Goal: Task Accomplishment & Management: Complete application form

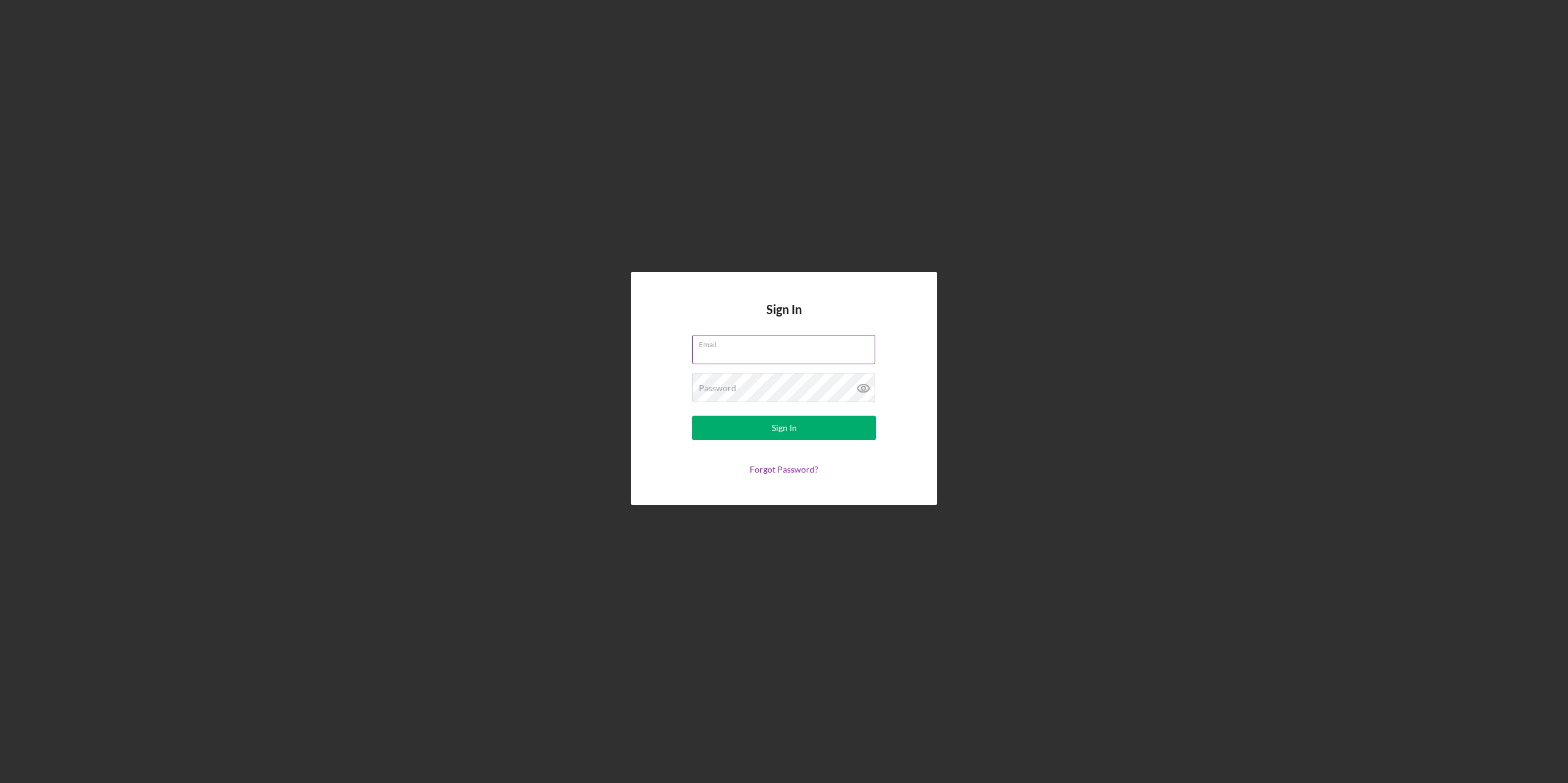
click at [768, 344] on div "Email" at bounding box center [783, 350] width 184 height 30
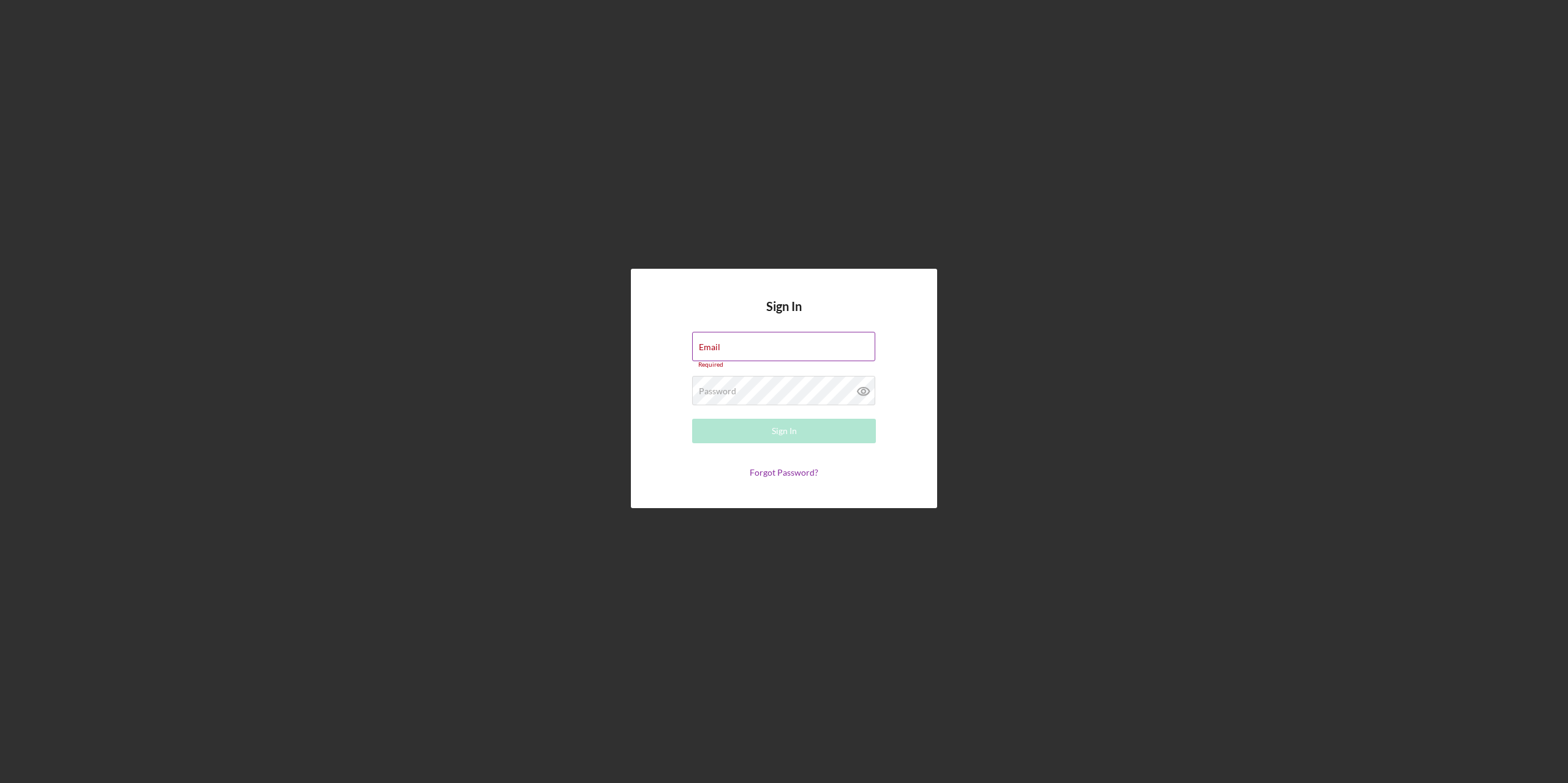
click at [770, 344] on div "Email Required" at bounding box center [783, 350] width 184 height 37
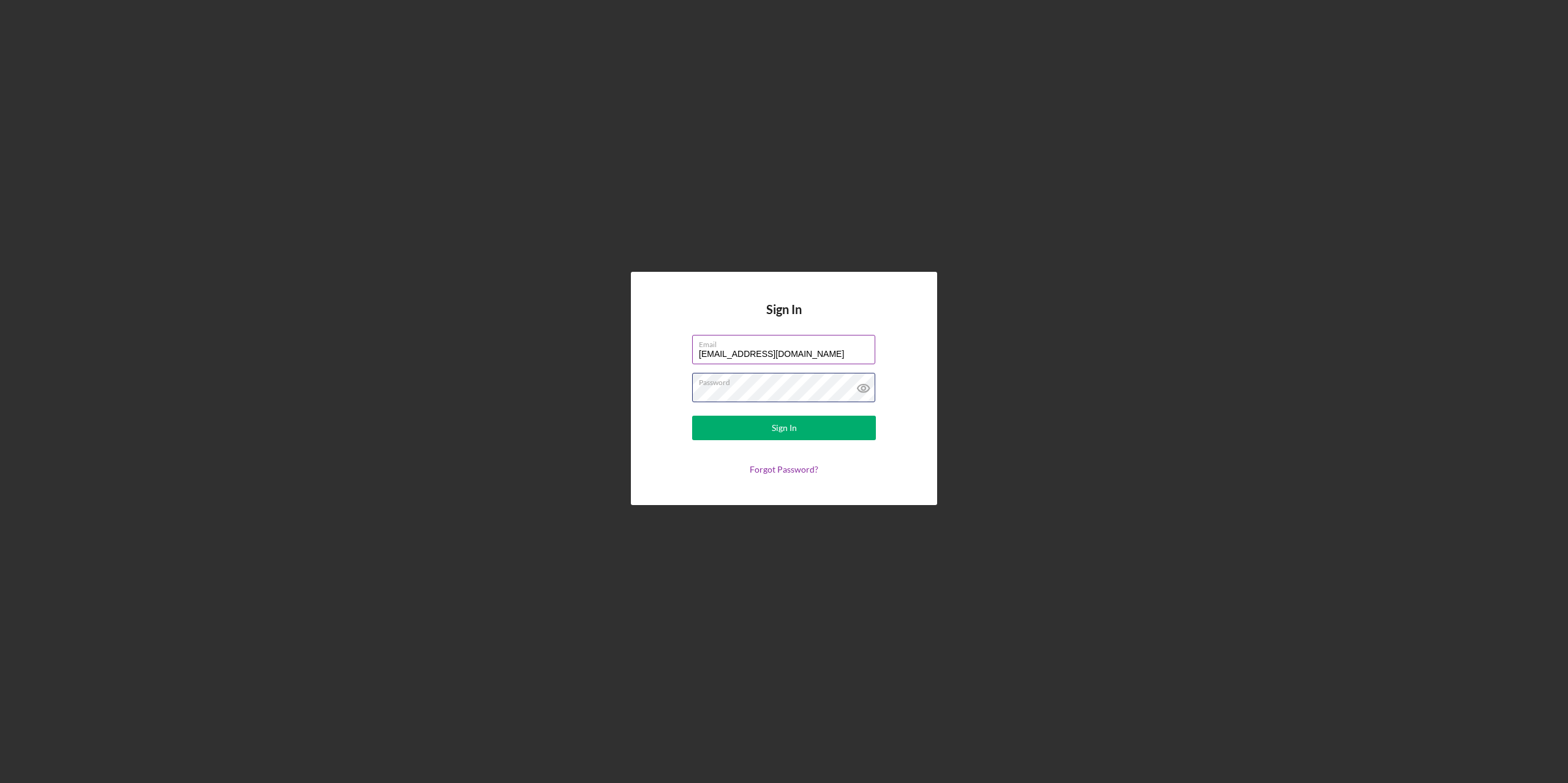
click at [692, 415] on button "Sign In" at bounding box center [783, 428] width 184 height 25
drag, startPoint x: 760, startPoint y: 386, endPoint x: 586, endPoint y: 415, distance: 176.4
click at [587, 415] on div "Sign In Email [EMAIL_ADDRESS][DOMAIN_NAME] Password Sign In Forgot Password?" at bounding box center [783, 388] width 1556 height 777
click at [692, 415] on button "Sign In" at bounding box center [783, 428] width 184 height 25
drag, startPoint x: 741, startPoint y: 386, endPoint x: 496, endPoint y: 401, distance: 245.5
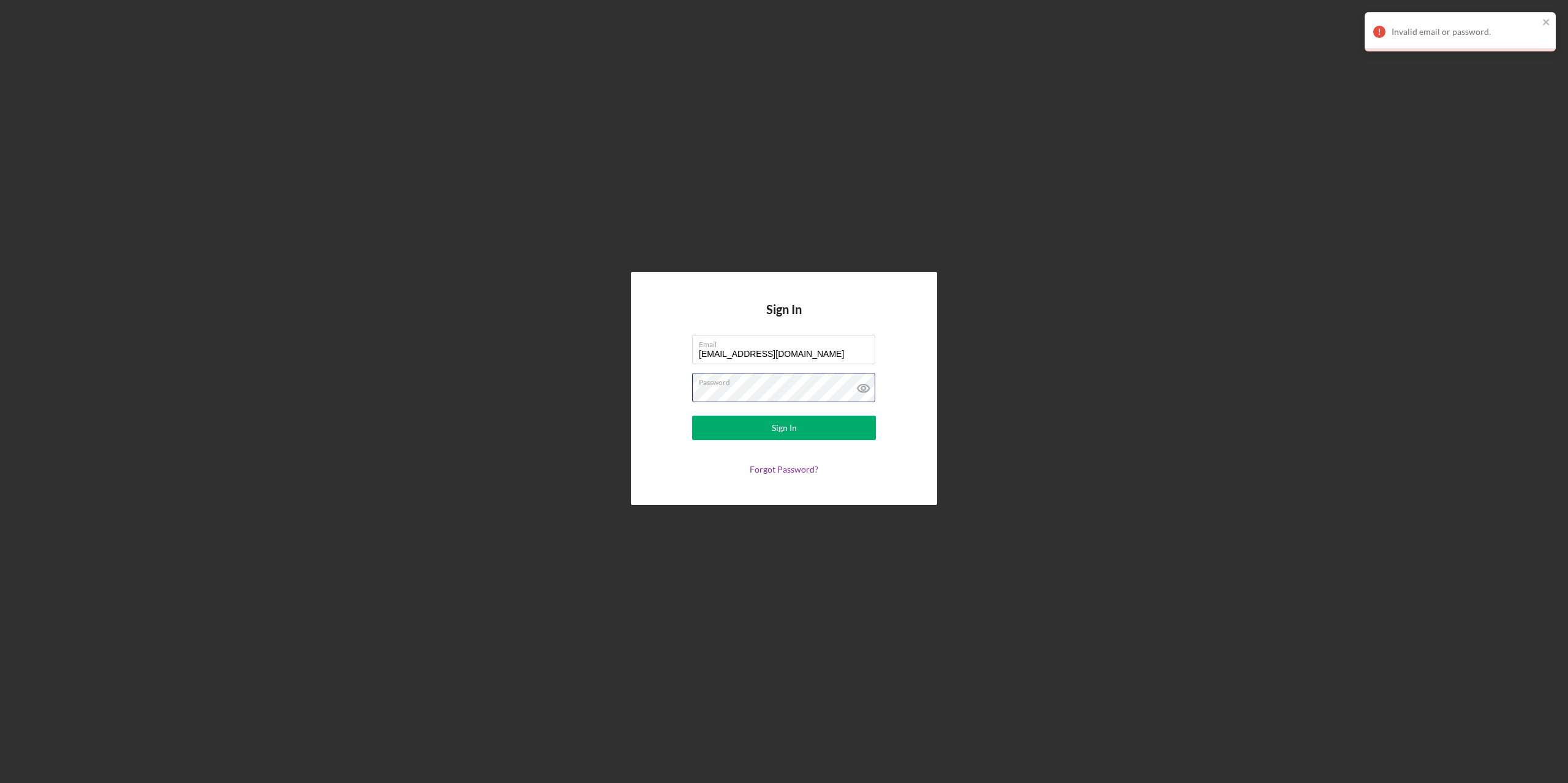
click at [496, 401] on div "Sign In Email [EMAIL_ADDRESS][DOMAIN_NAME] Password Sign In Forgot Password?" at bounding box center [783, 388] width 1556 height 777
click at [692, 415] on button "Sign In" at bounding box center [783, 428] width 184 height 25
drag, startPoint x: 752, startPoint y: 386, endPoint x: 604, endPoint y: 400, distance: 148.7
click at [604, 400] on div "Sign In Email [EMAIL_ADDRESS][DOMAIN_NAME] Password Sign In Forgot Password?" at bounding box center [783, 388] width 1556 height 777
click at [692, 415] on button "Sign In" at bounding box center [783, 428] width 184 height 25
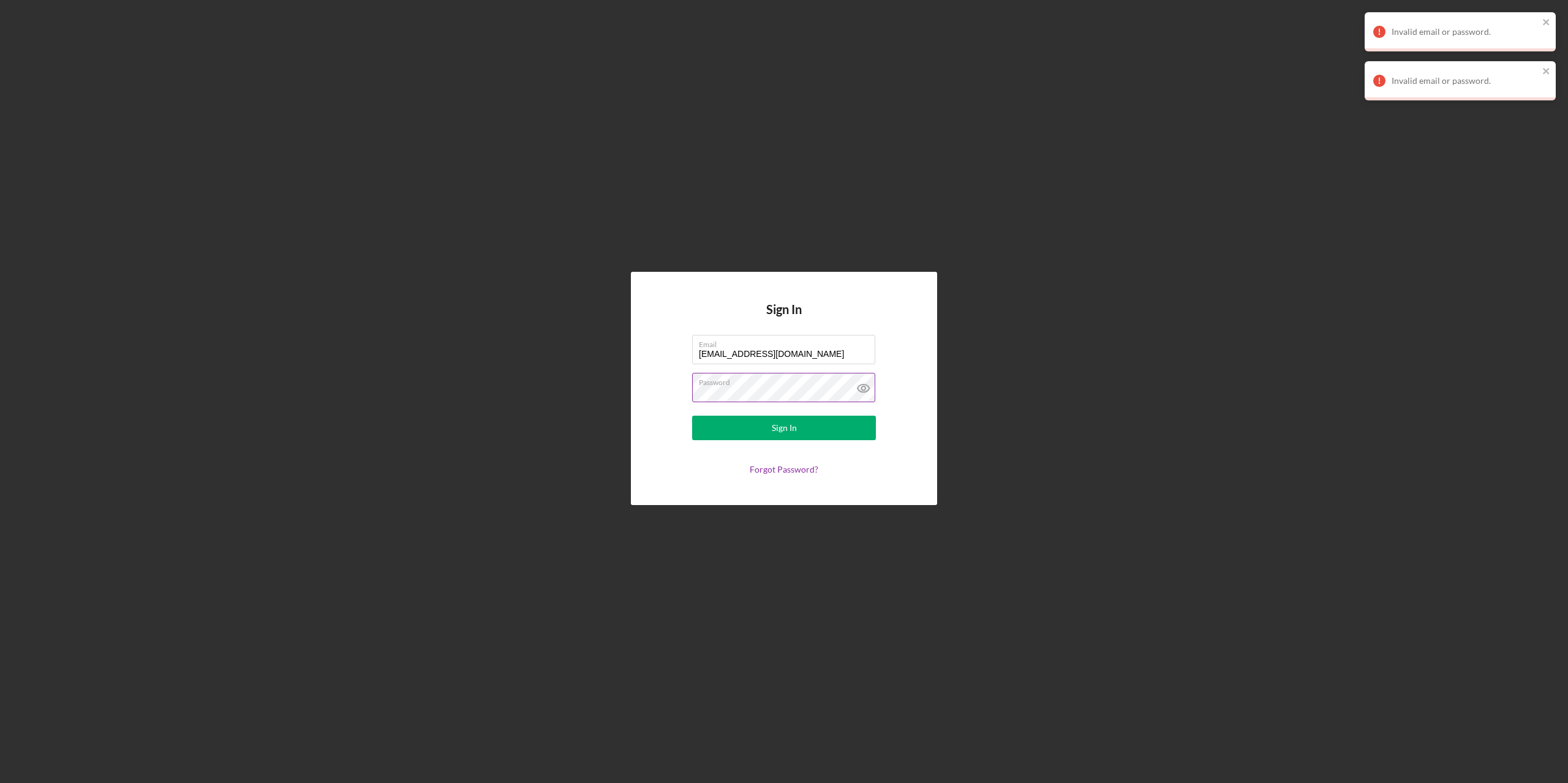
click at [698, 379] on form "Email [EMAIL_ADDRESS][DOMAIN_NAME] Password Sign In Forgot Password?" at bounding box center [784, 404] width 245 height 139
click at [865, 384] on icon at bounding box center [863, 388] width 30 height 30
click at [692, 415] on button "Sign In" at bounding box center [783, 428] width 184 height 25
click at [805, 358] on input "[EMAIL_ADDRESS][DOMAIN_NAME]" at bounding box center [783, 349] width 183 height 29
drag, startPoint x: 819, startPoint y: 353, endPoint x: 615, endPoint y: 361, distance: 204.2
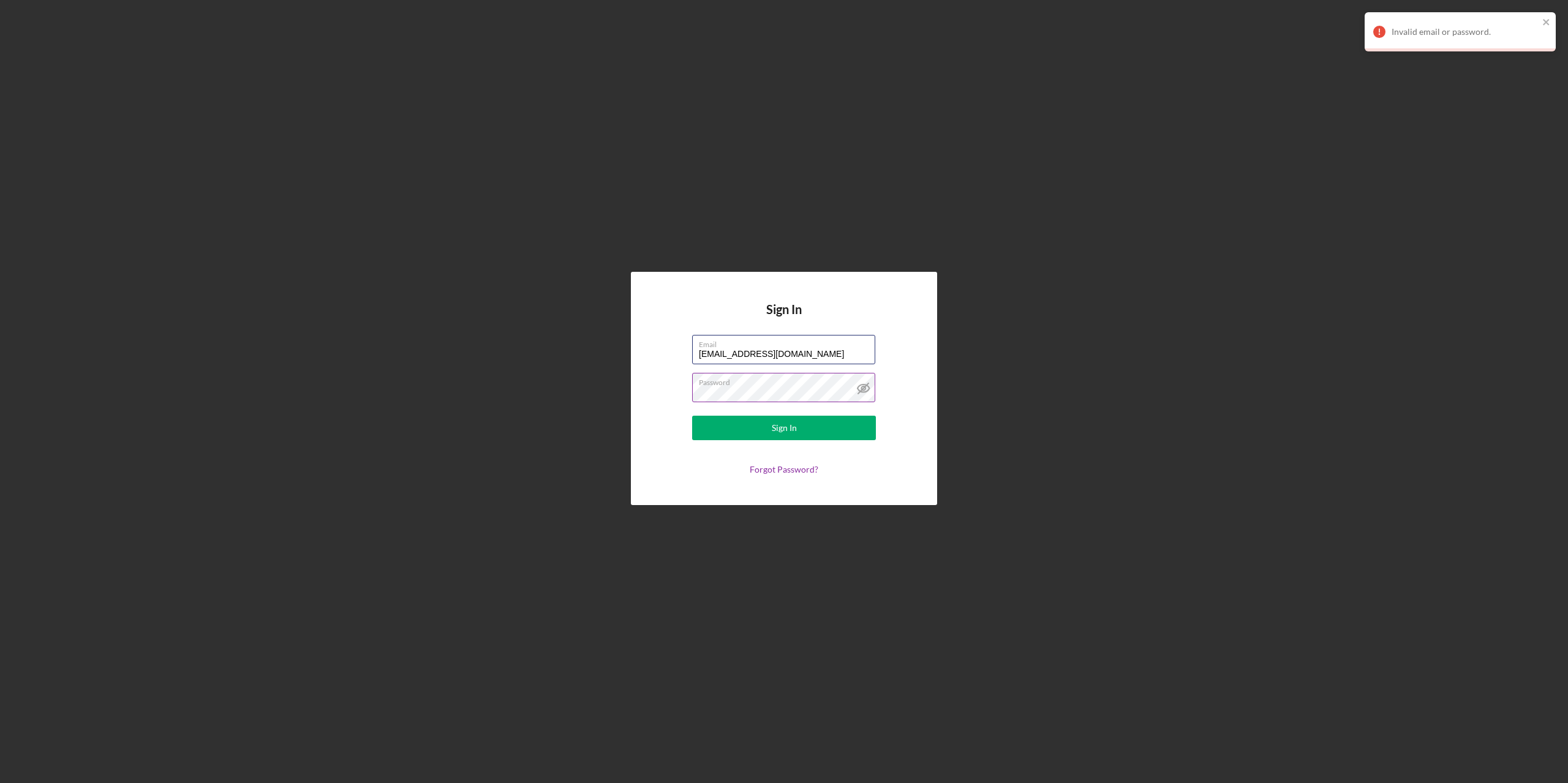
click at [624, 361] on div "Sign In Email [EMAIL_ADDRESS][DOMAIN_NAME] Password Sign In Forgot Password?" at bounding box center [783, 388] width 1556 height 777
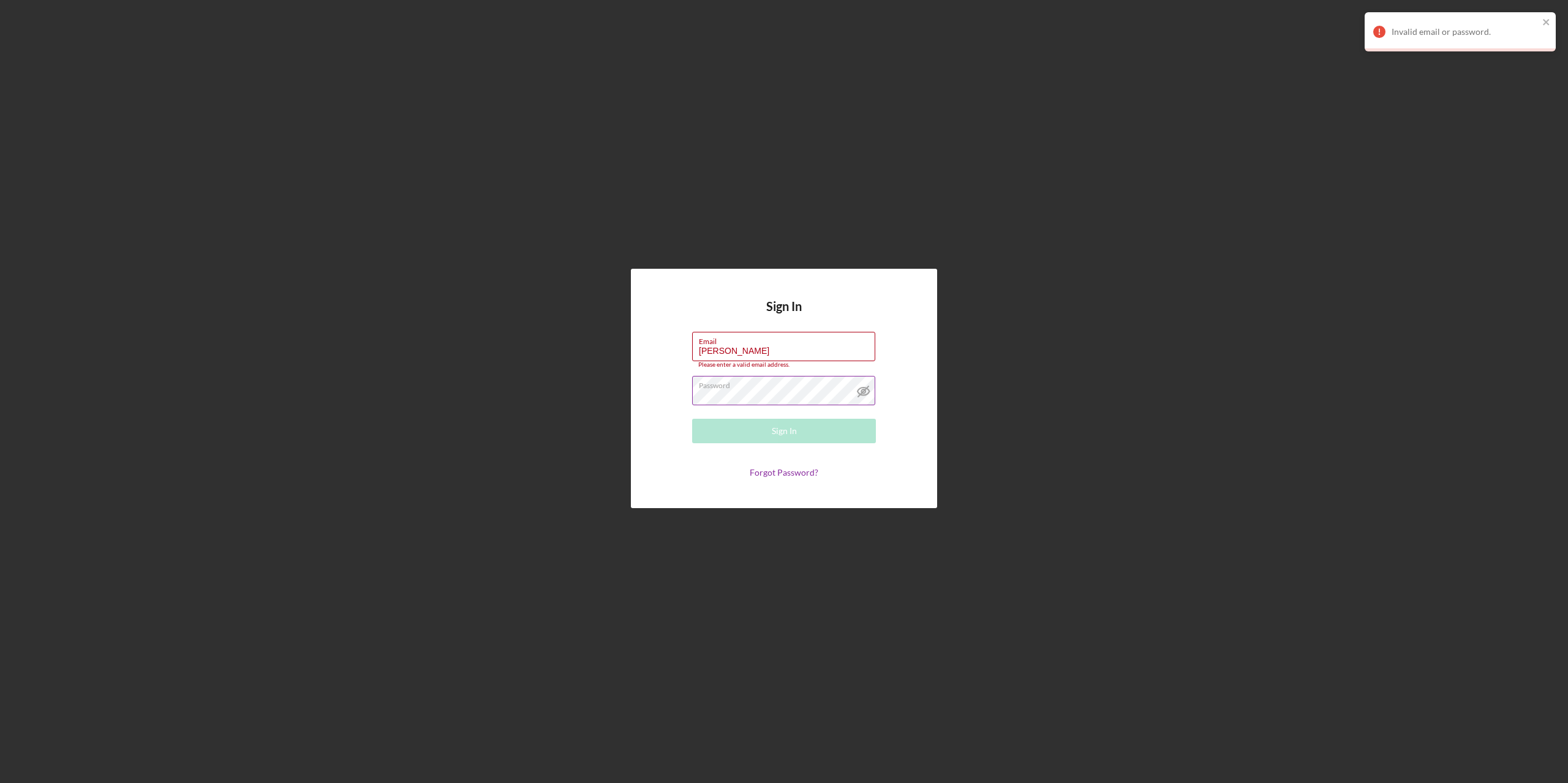
type input "[PERSON_NAME][EMAIL_ADDRESS][DOMAIN_NAME]"
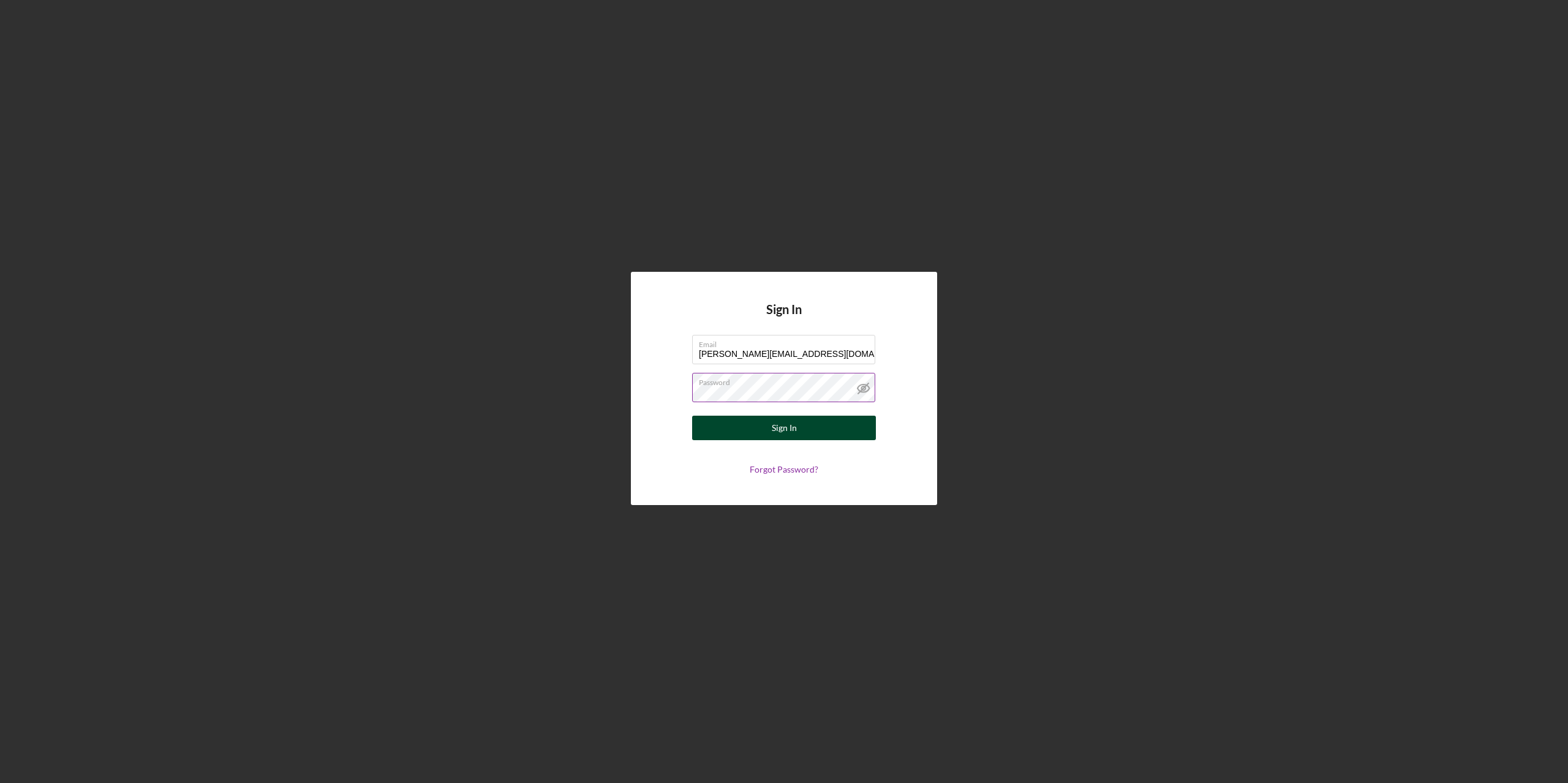
click at [783, 426] on div "Sign In" at bounding box center [784, 428] width 25 height 25
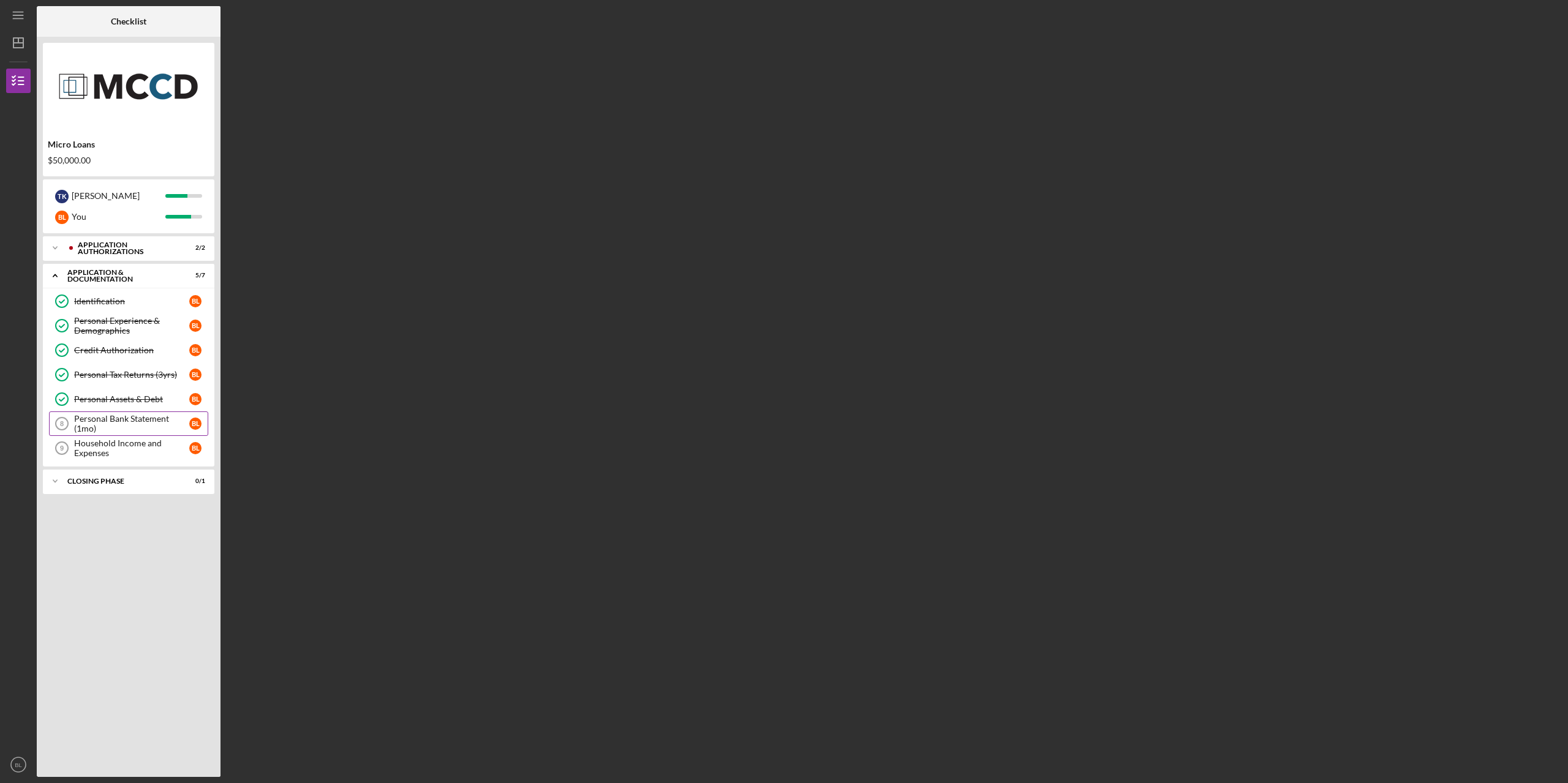
click at [123, 430] on div "Personal Bank Statement (1mo)" at bounding box center [132, 423] width 115 height 19
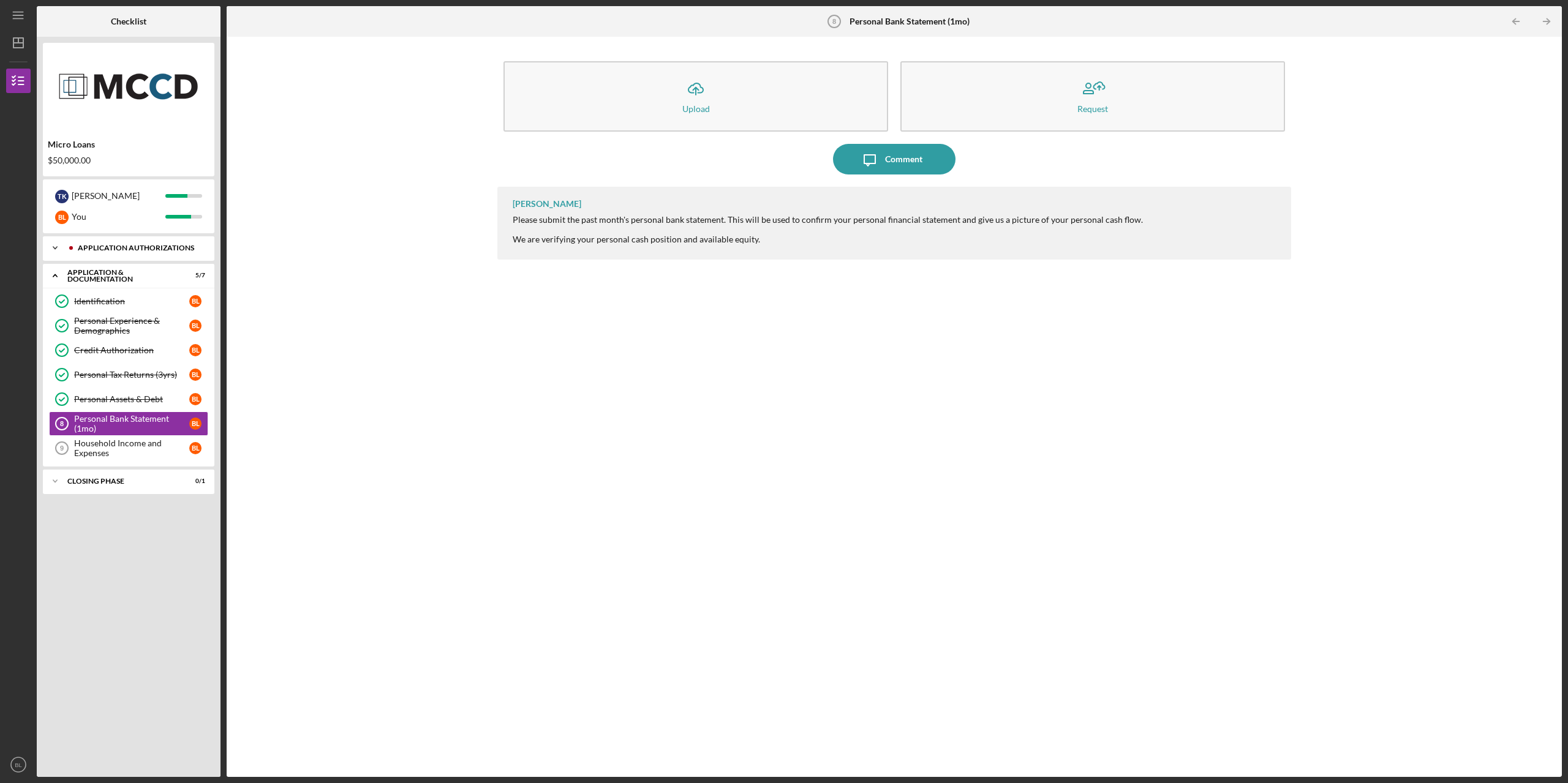
click at [112, 241] on div "Icon/Expander Application Authorizations 2 / 2" at bounding box center [128, 248] width 171 height 25
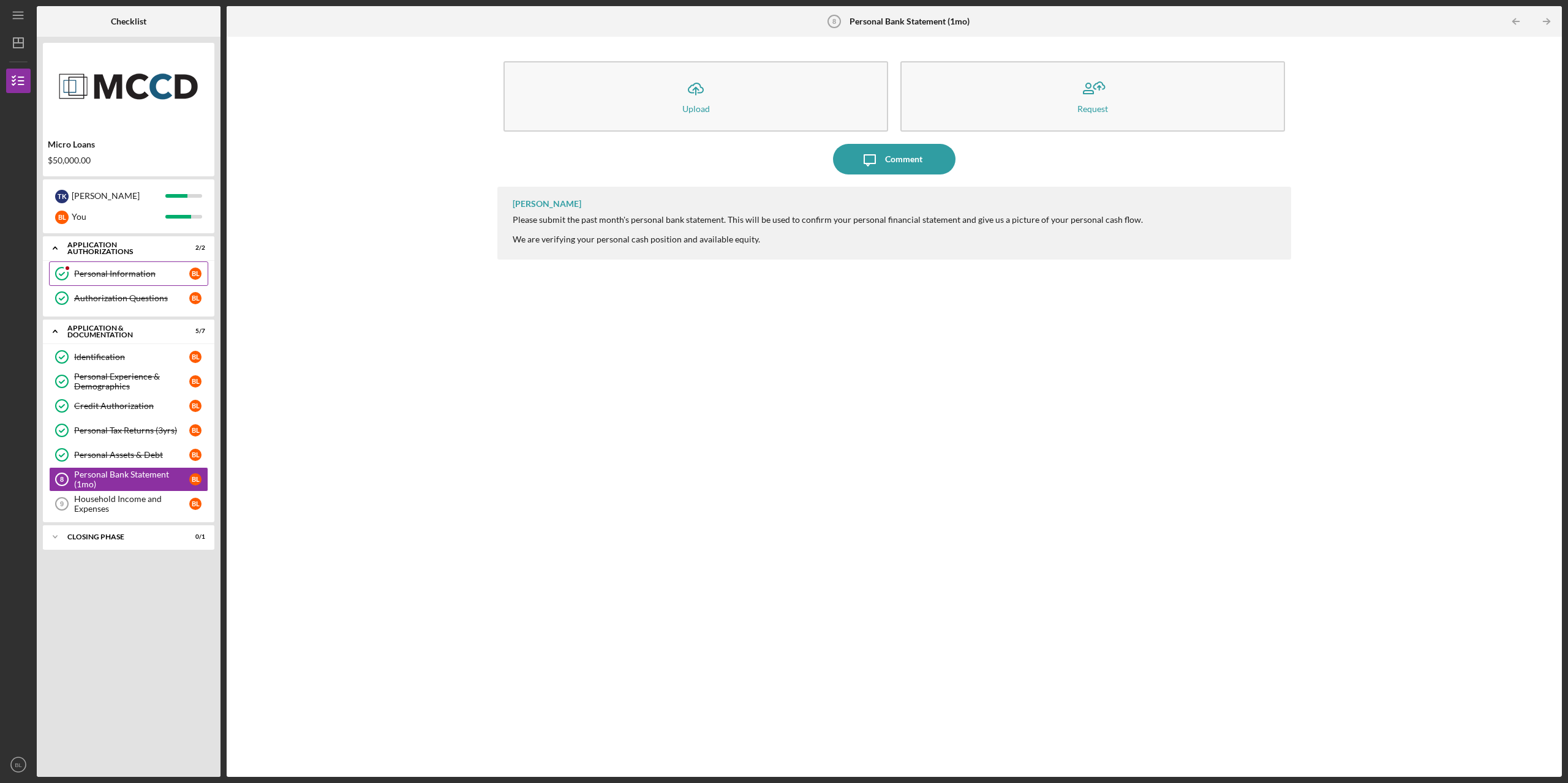
click at [101, 272] on div "Personal Information" at bounding box center [132, 274] width 115 height 10
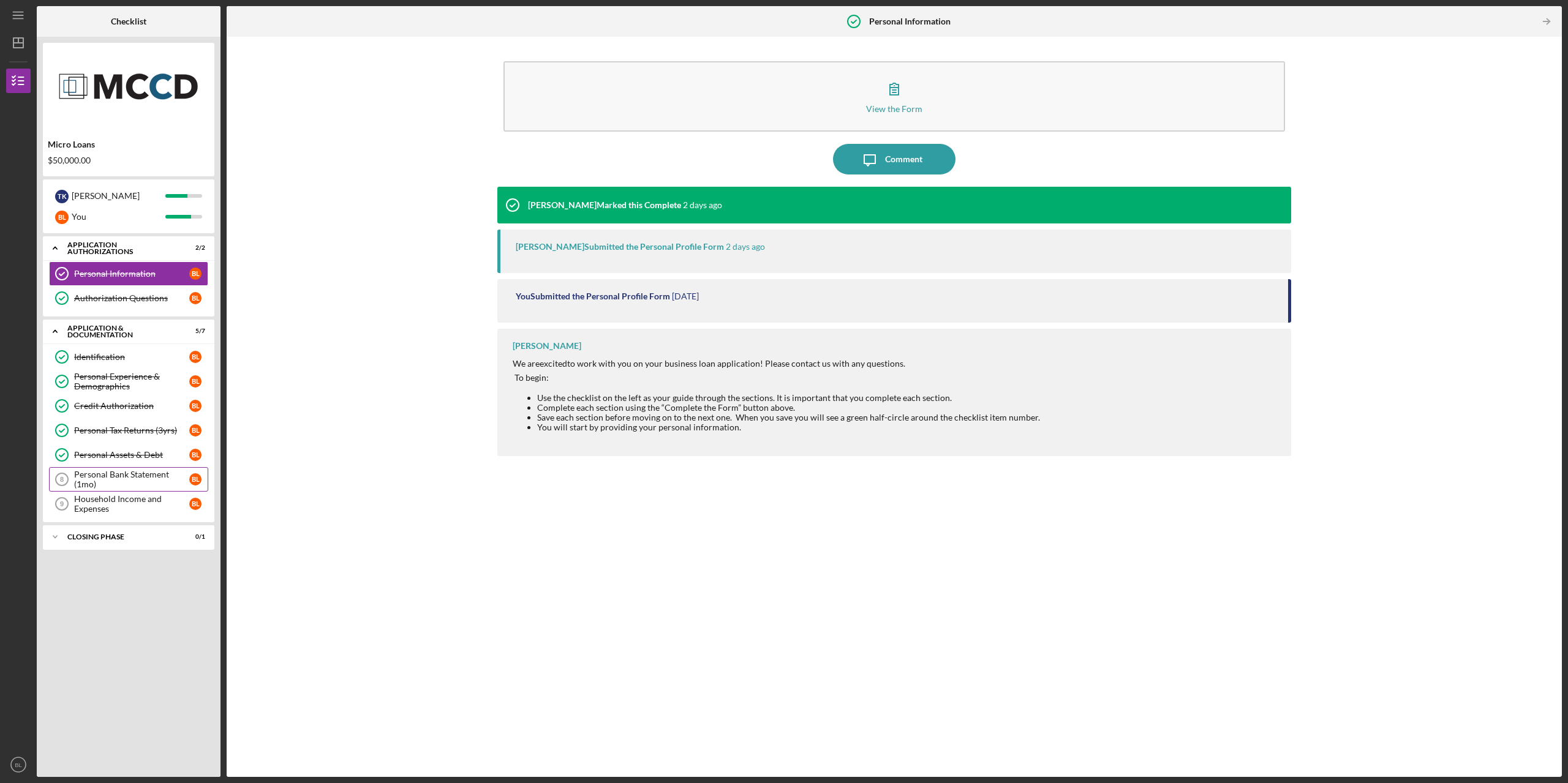
click at [101, 476] on div "Personal Bank Statement (1mo)" at bounding box center [132, 479] width 115 height 19
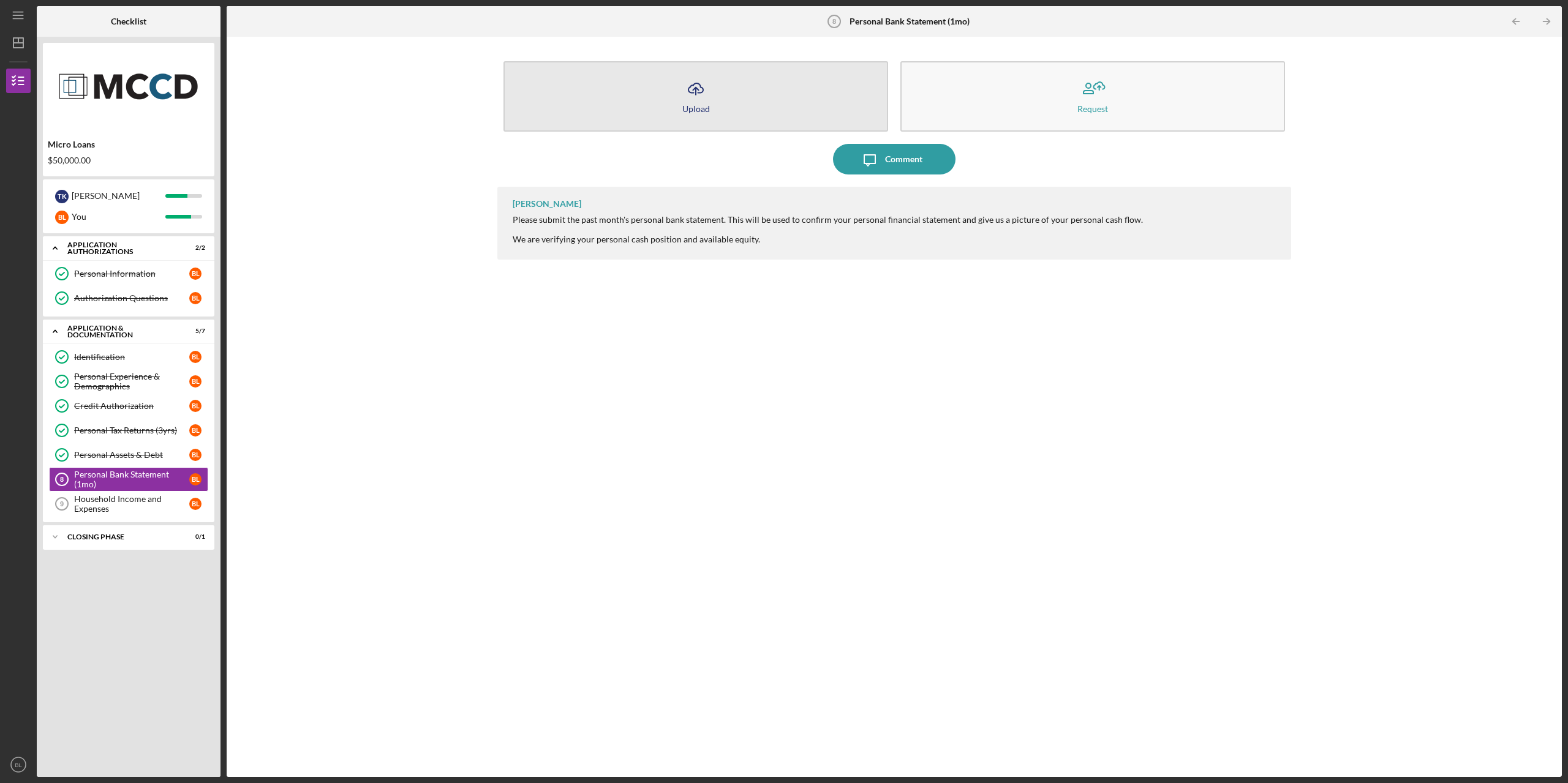
click at [811, 105] on button "Icon/Upload Upload" at bounding box center [695, 96] width 385 height 71
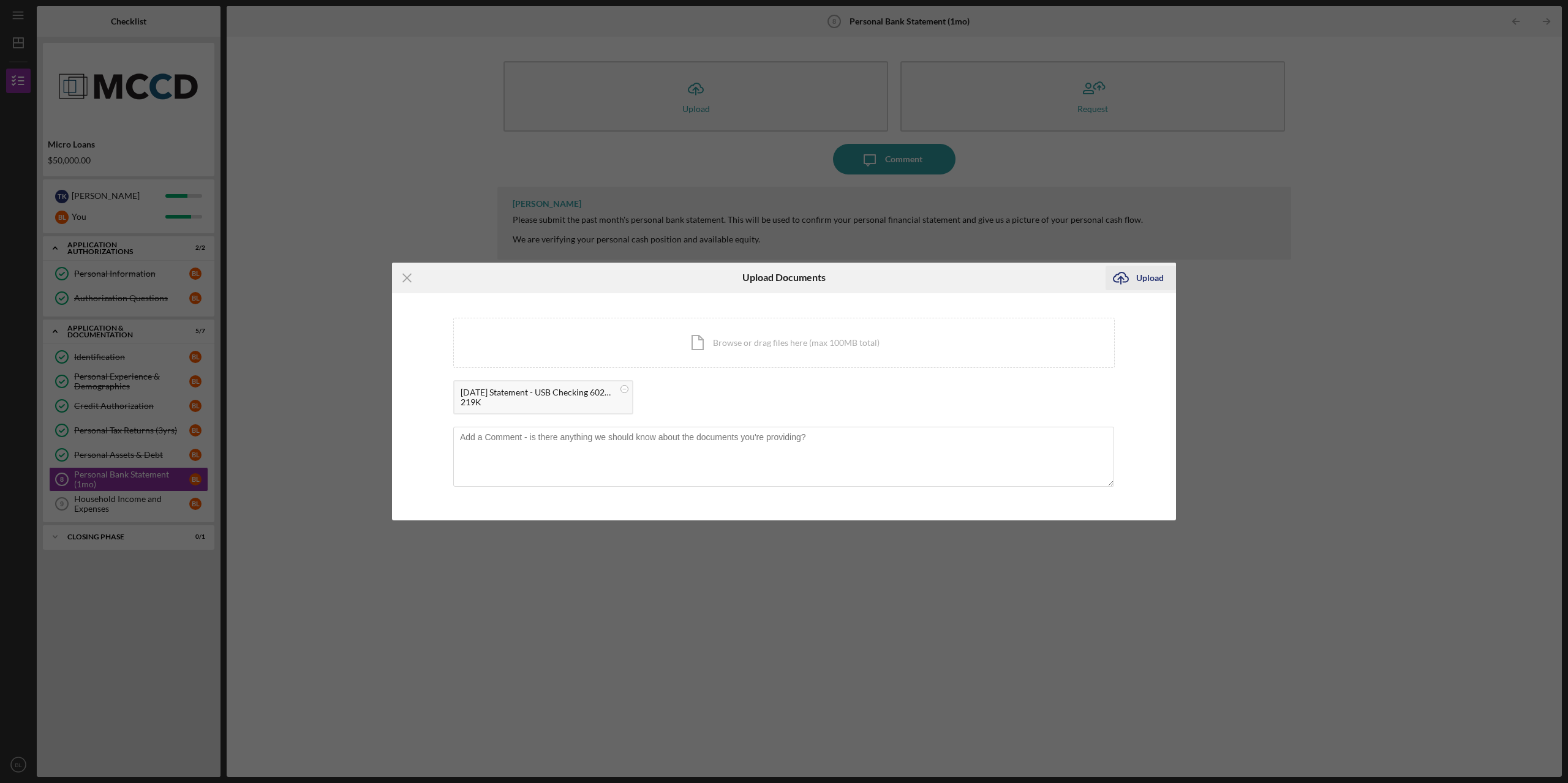
click at [958, 284] on div "Upload" at bounding box center [1150, 278] width 28 height 25
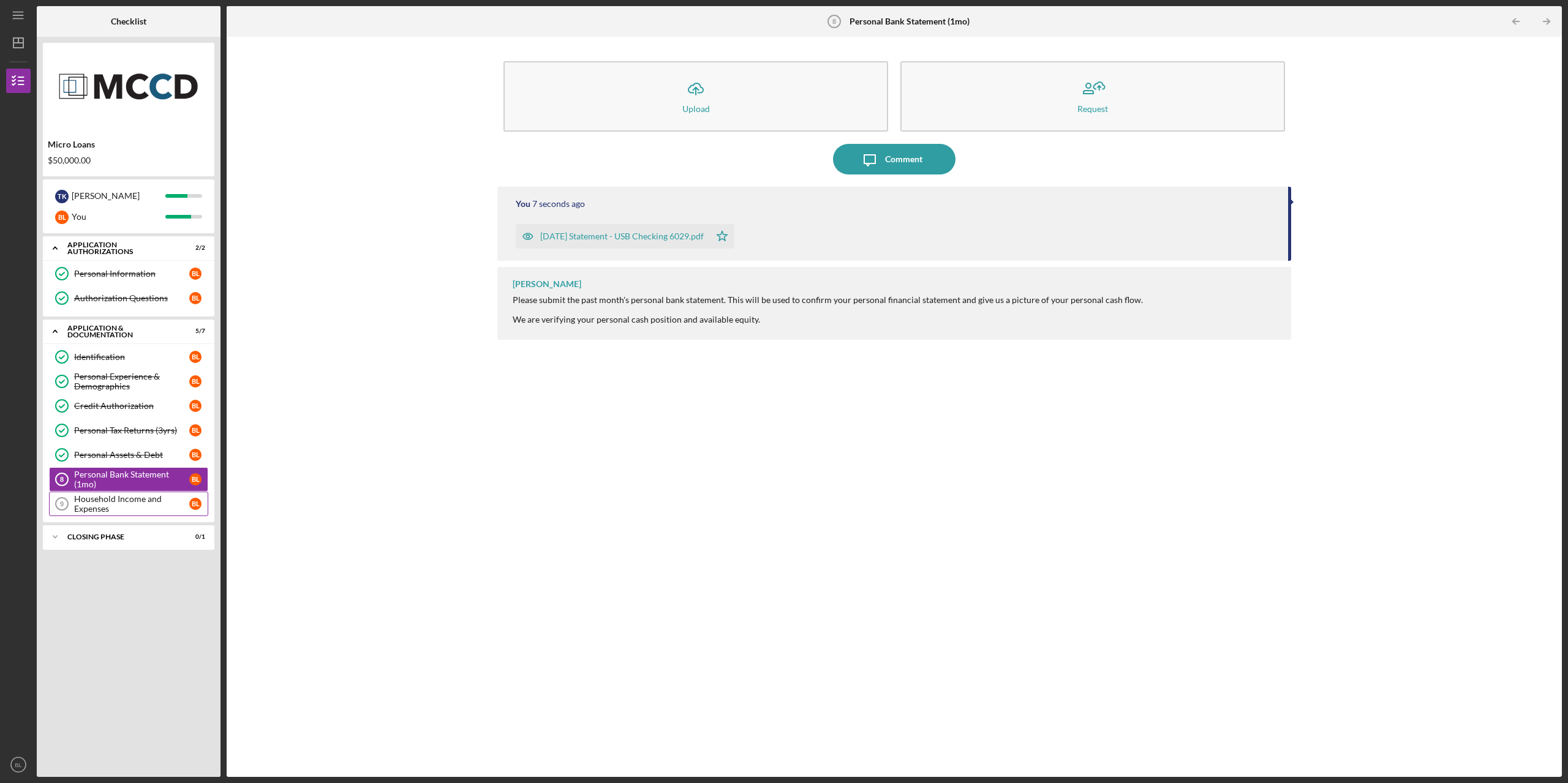
click at [126, 502] on div "Household Income and Expenses" at bounding box center [132, 504] width 115 height 19
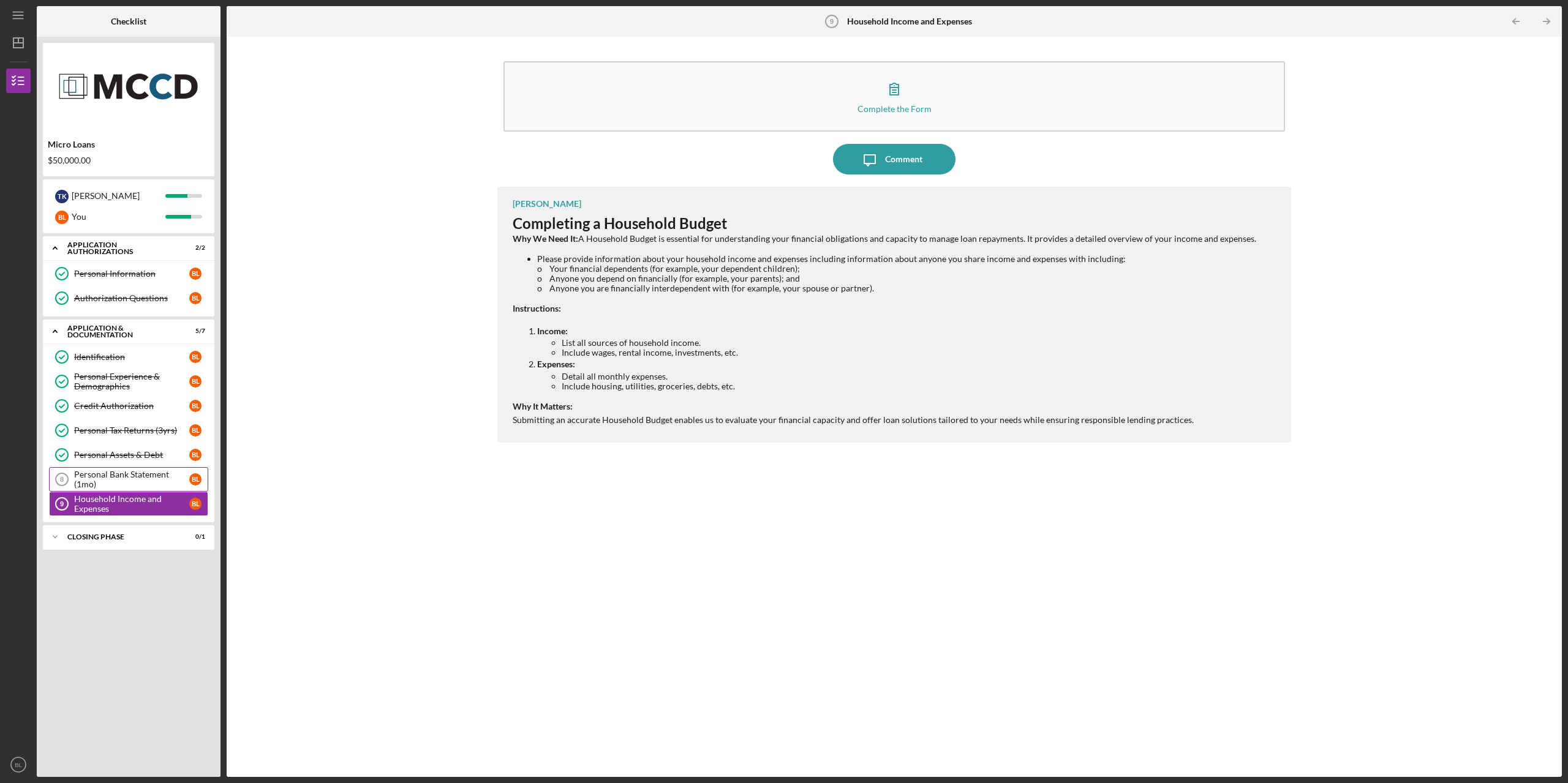
click at [122, 470] on div "Personal Bank Statement (1mo)" at bounding box center [132, 479] width 115 height 19
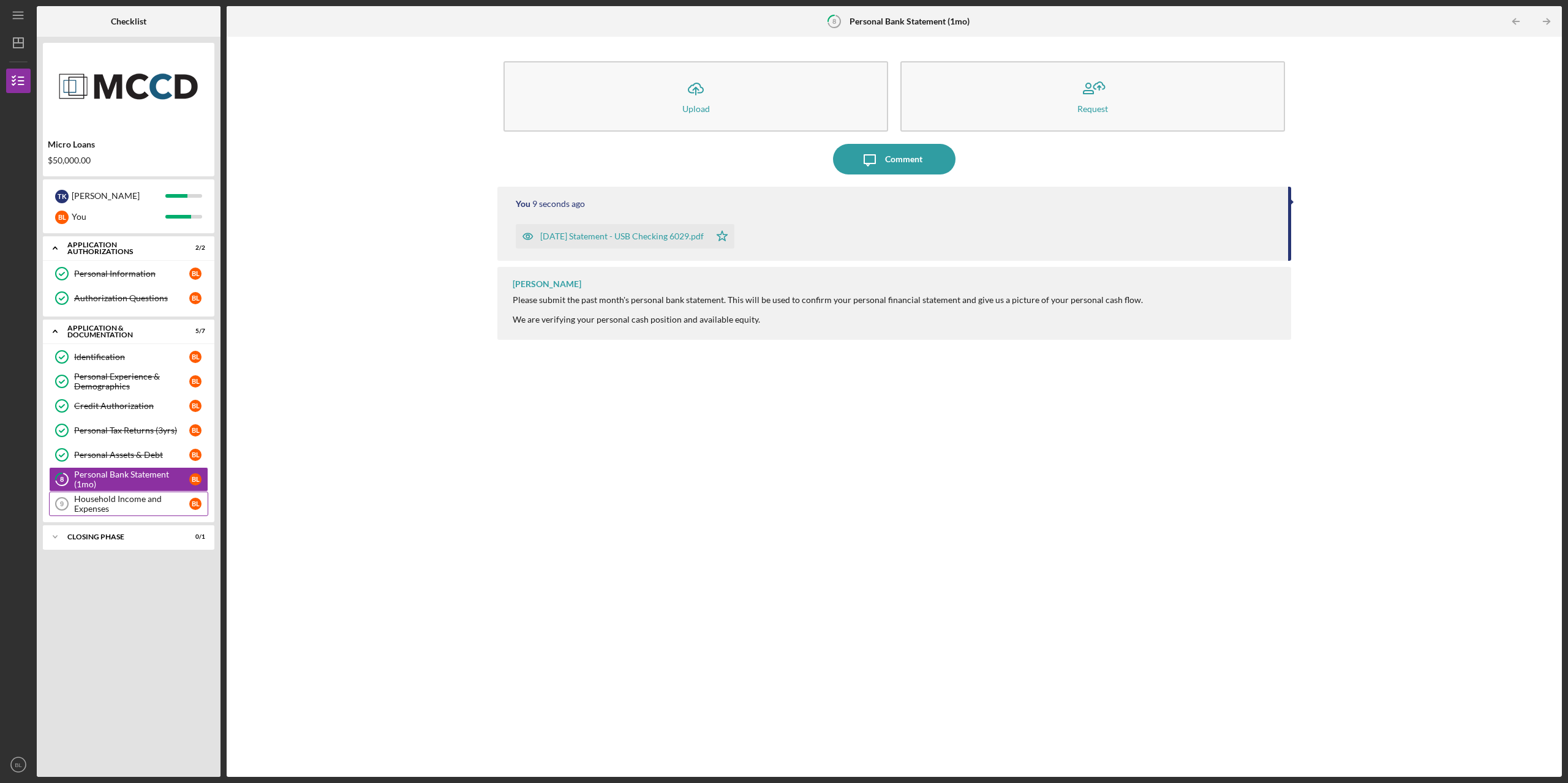
click at [109, 497] on div "Household Income and Expenses" at bounding box center [132, 504] width 115 height 19
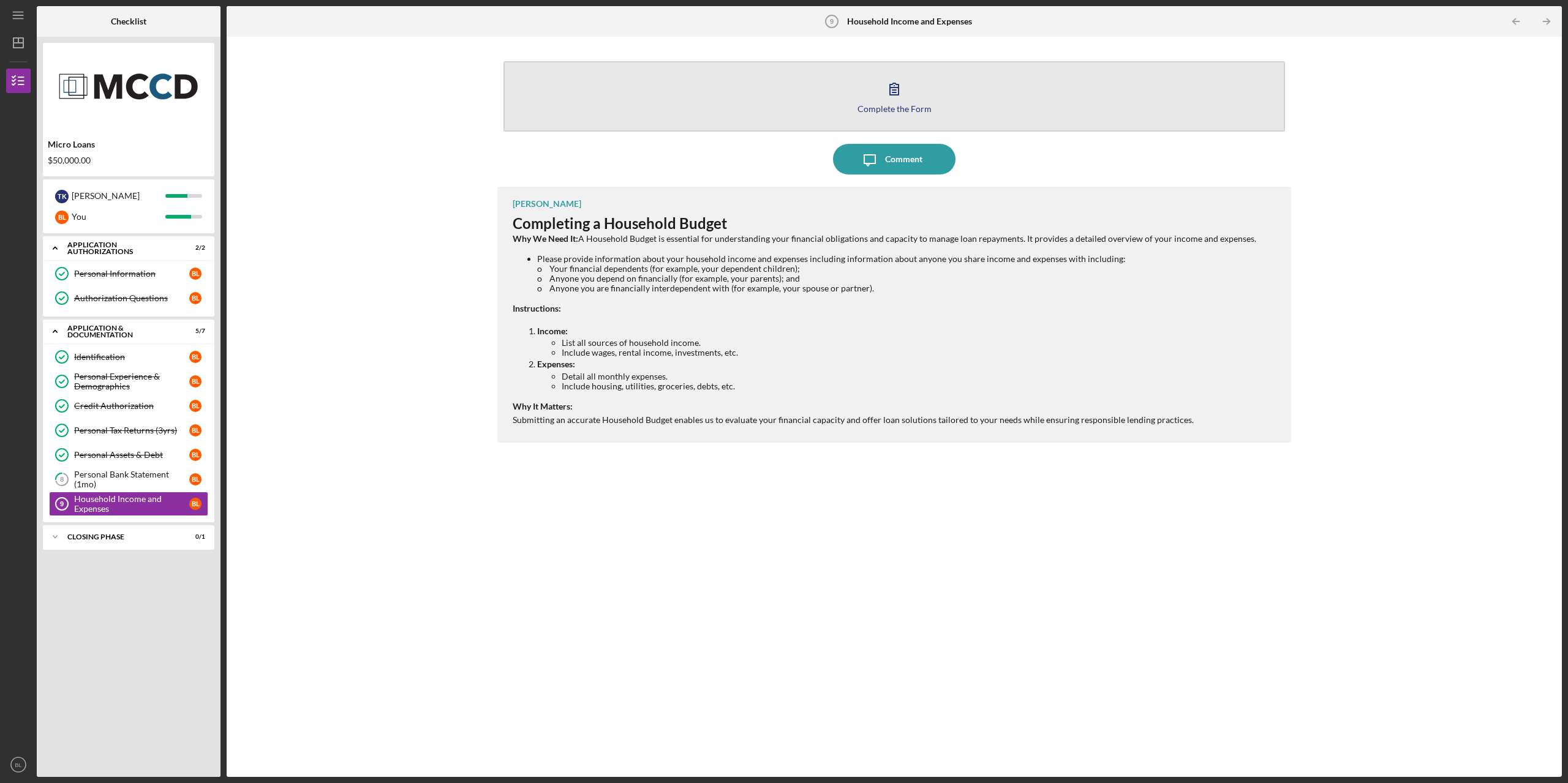
click at [911, 88] on button "Complete the Form Form" at bounding box center [894, 96] width 781 height 71
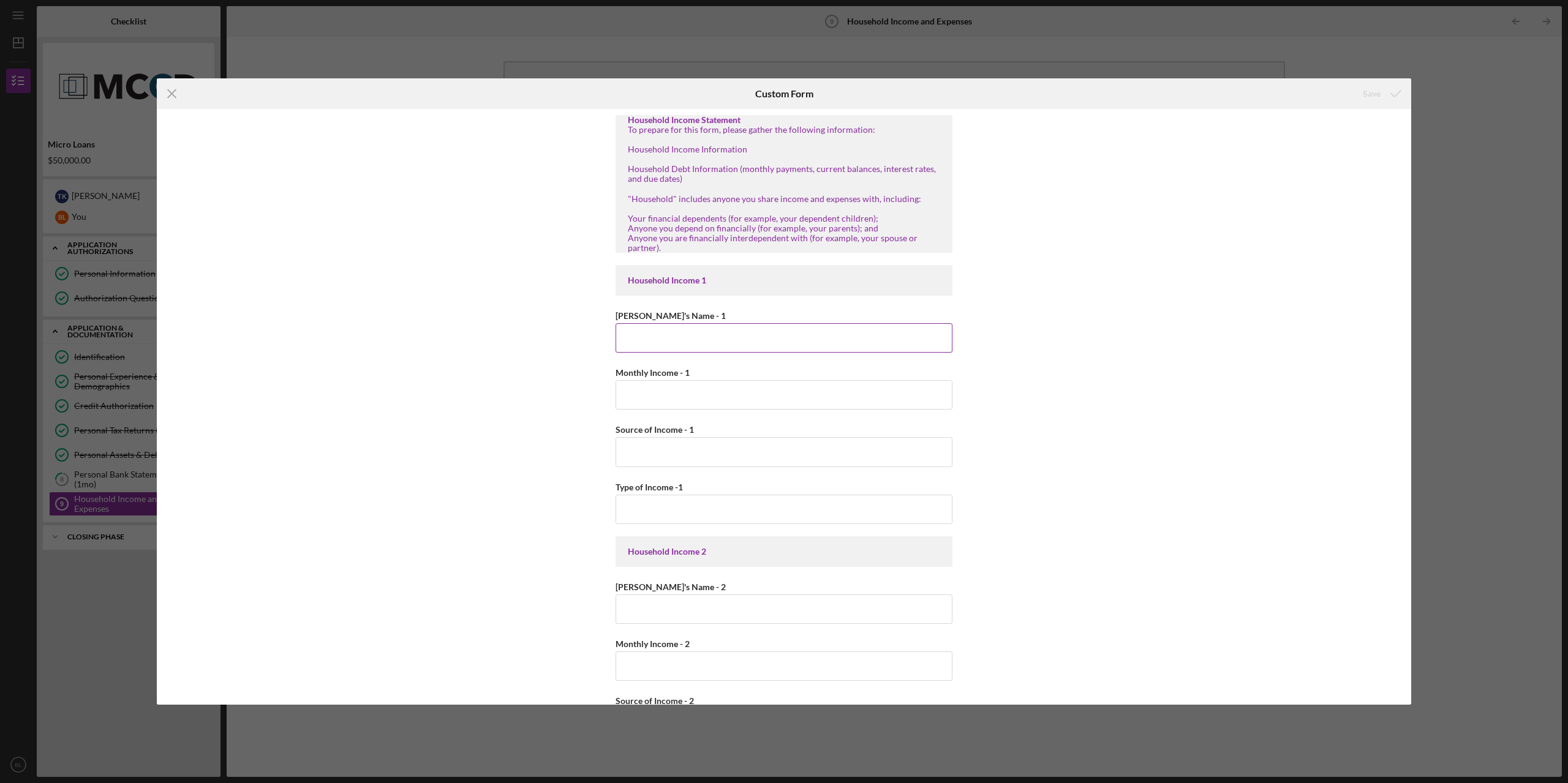
click at [700, 338] on input "[PERSON_NAME]'s Name - 1" at bounding box center [783, 338] width 337 height 29
type input "[PERSON_NAME]"
click at [674, 386] on input "Monthly Income - 1" at bounding box center [783, 395] width 337 height 29
click at [743, 399] on input "Monthly Income - 1" at bounding box center [783, 395] width 337 height 29
type input "$10,000"
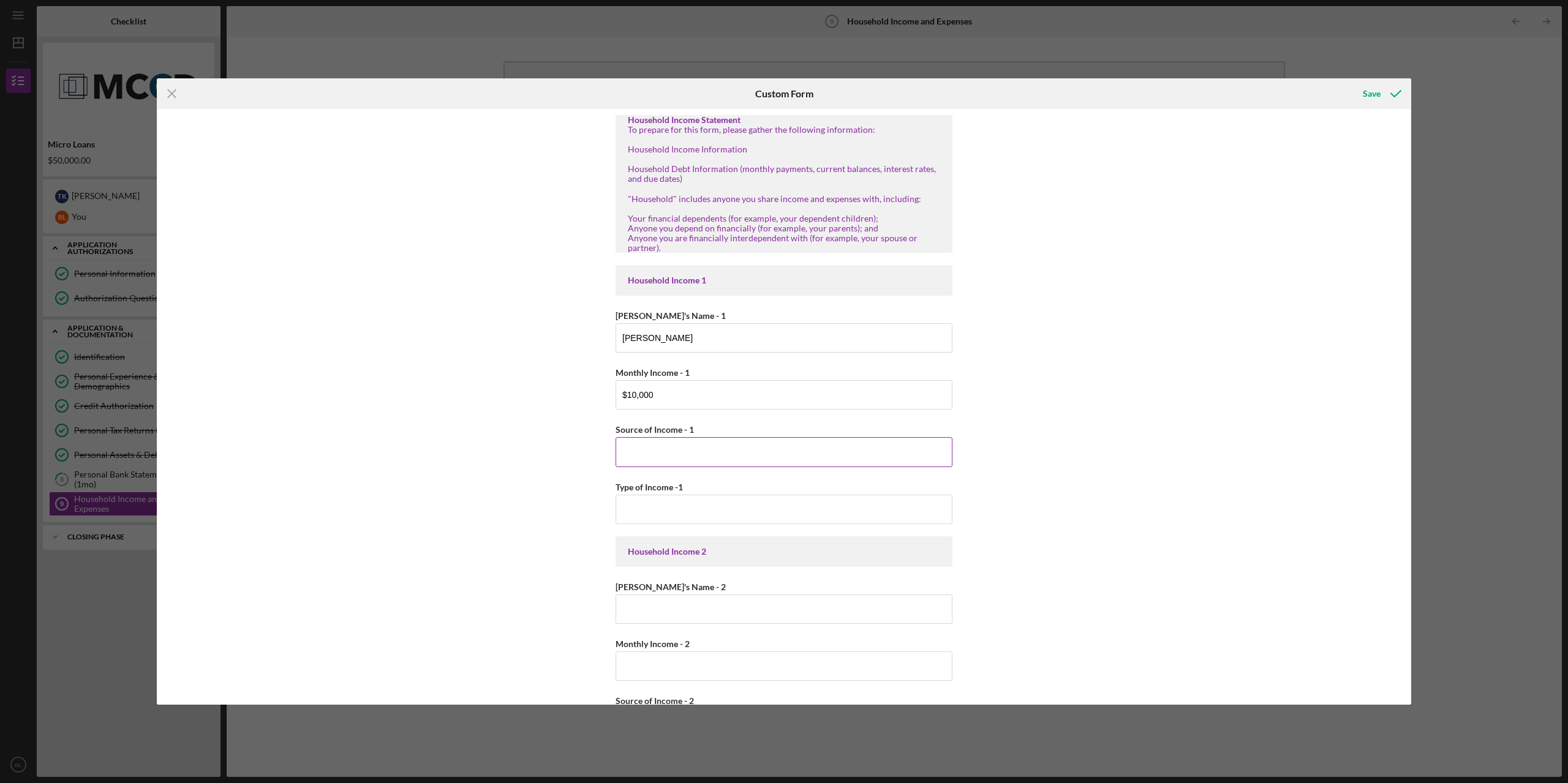
click at [704, 445] on input "Source of Income - 1" at bounding box center [783, 451] width 337 height 29
type input "Nextiva"
click at [694, 504] on input "Type of Income -1" at bounding box center [783, 509] width 337 height 29
type input "S"
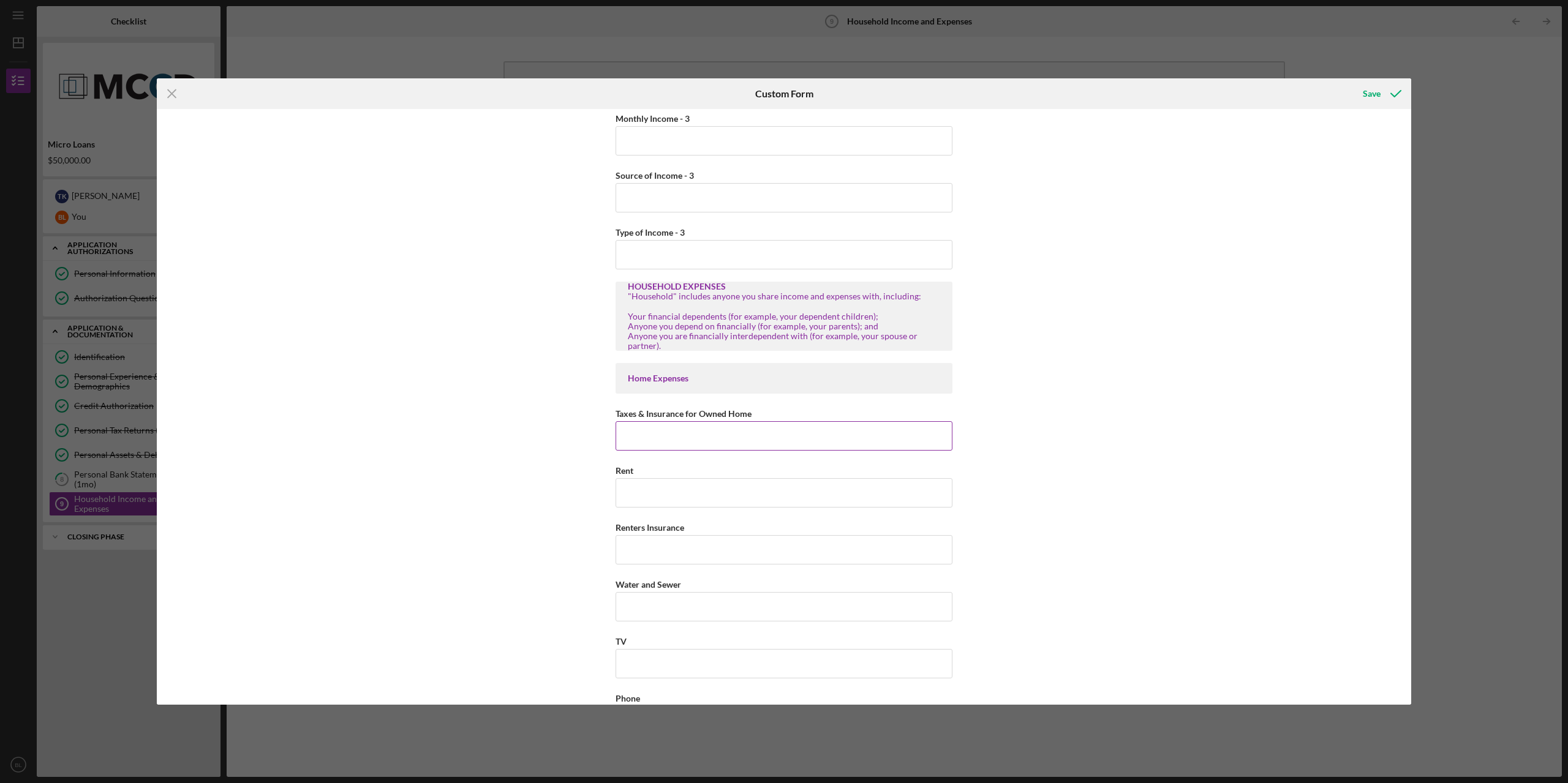
scroll to position [918, 0]
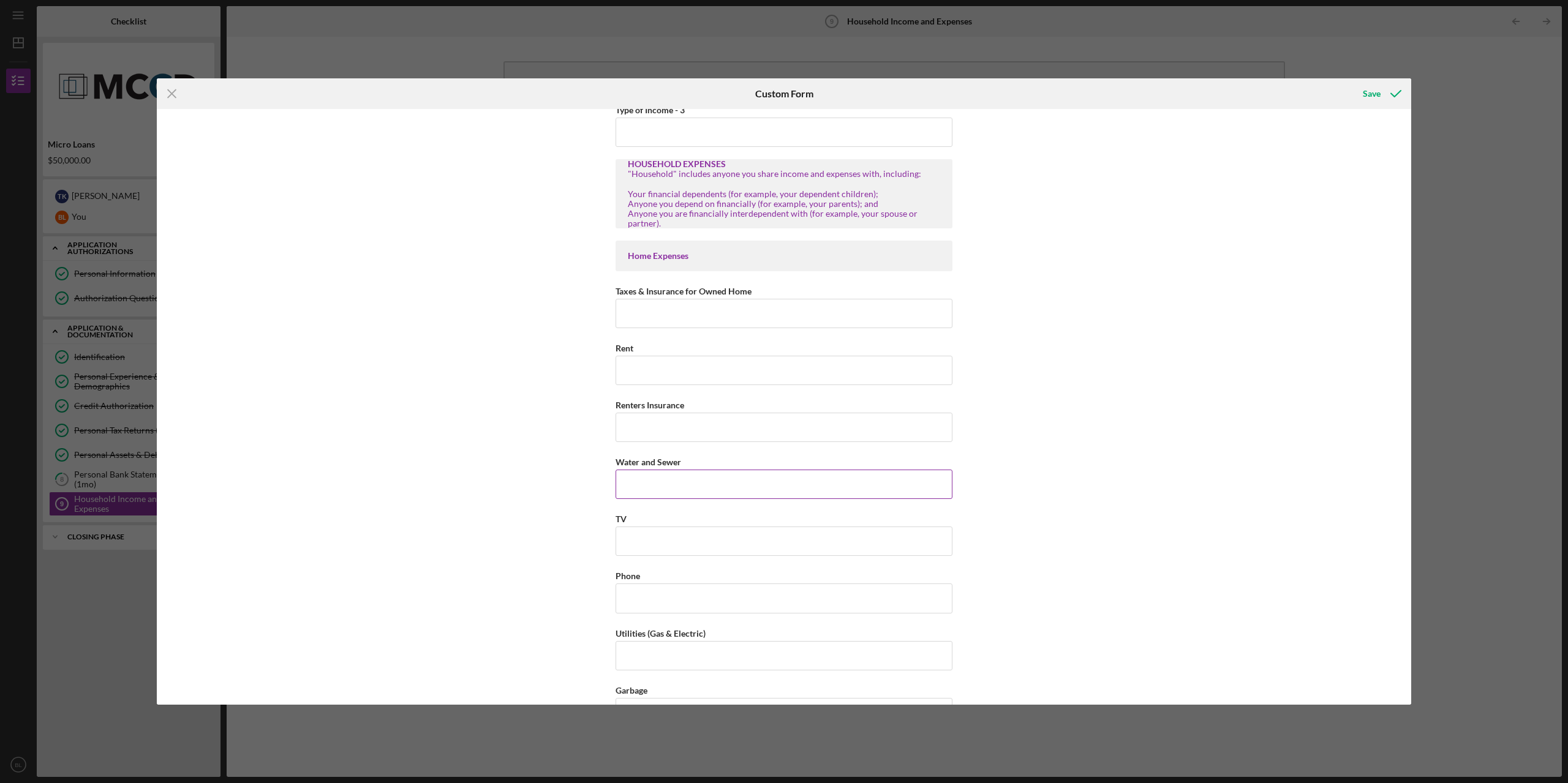
type input "Wages and Commission"
click at [724, 480] on input "Water and Sewer" at bounding box center [783, 484] width 337 height 29
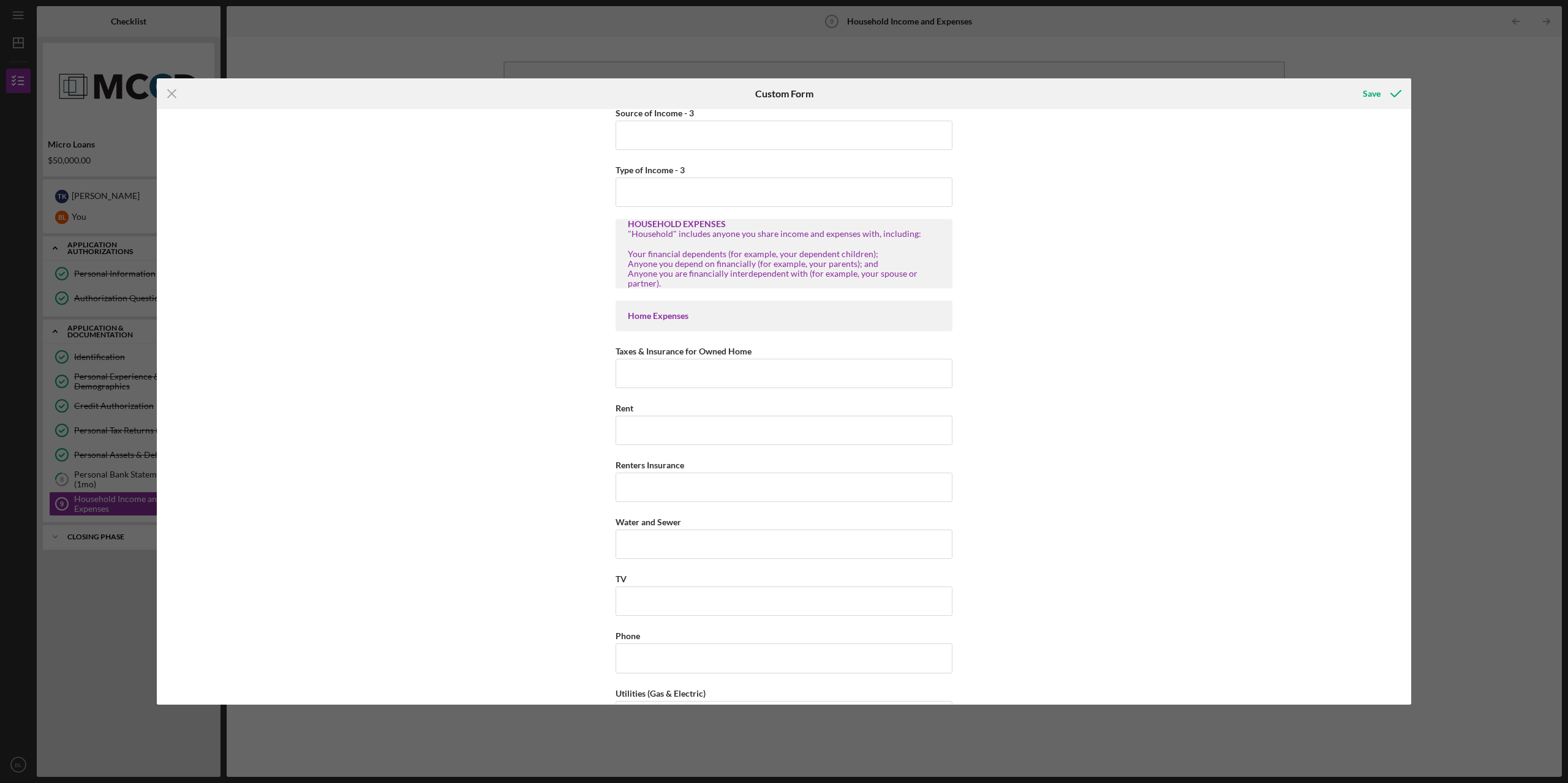
scroll to position [857, 0]
click at [634, 421] on input "Rent" at bounding box center [783, 431] width 337 height 29
type input "$1,500"
click at [687, 382] on input "Taxes & Insurance for Owned Home" at bounding box center [783, 374] width 337 height 29
click at [698, 538] on input "Water and Sewer" at bounding box center [783, 545] width 337 height 29
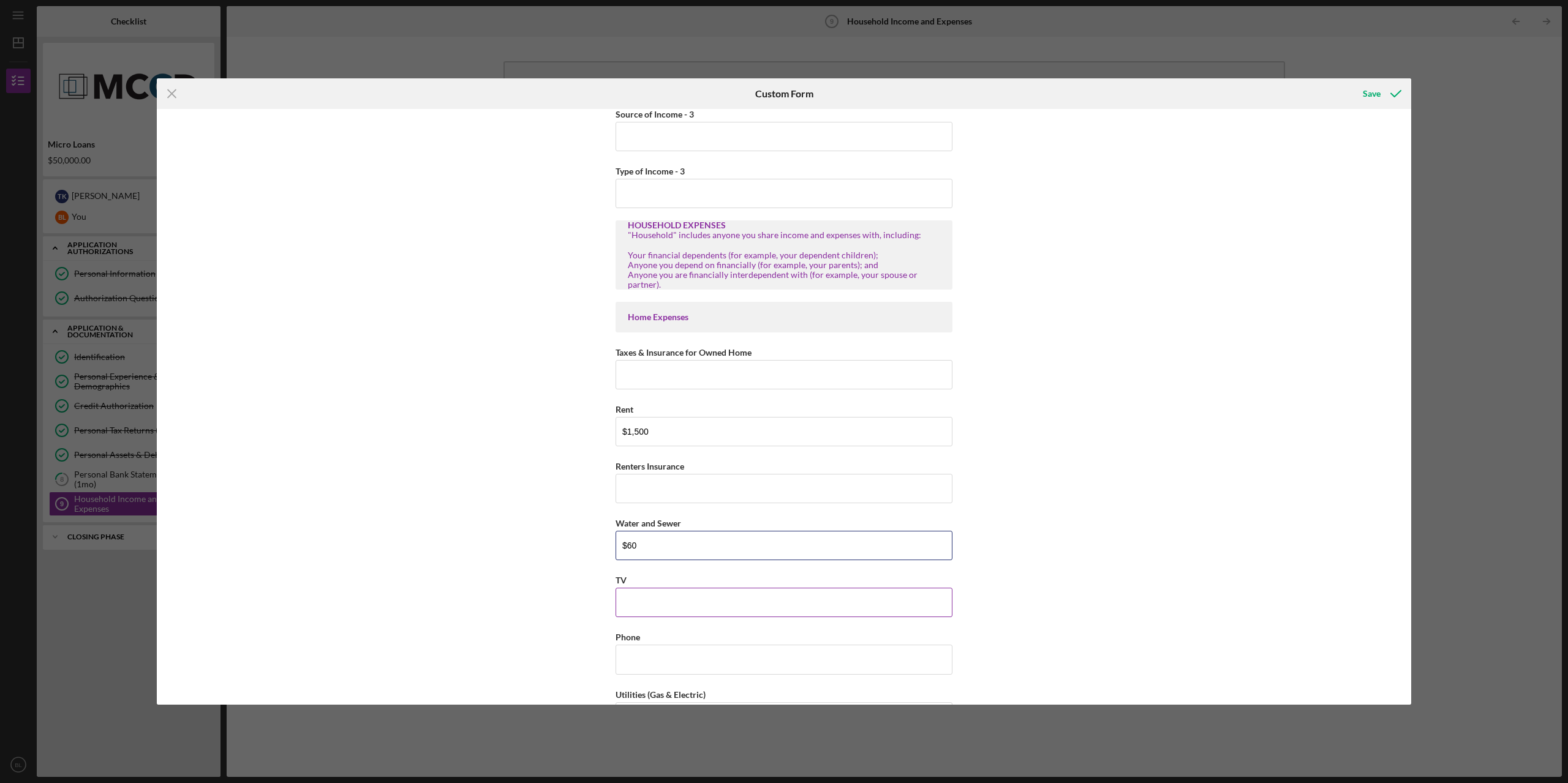
type input "$60"
click at [665, 602] on input "TV" at bounding box center [783, 602] width 337 height 29
type input "$0"
click at [746, 646] on input "Phone" at bounding box center [783, 659] width 337 height 29
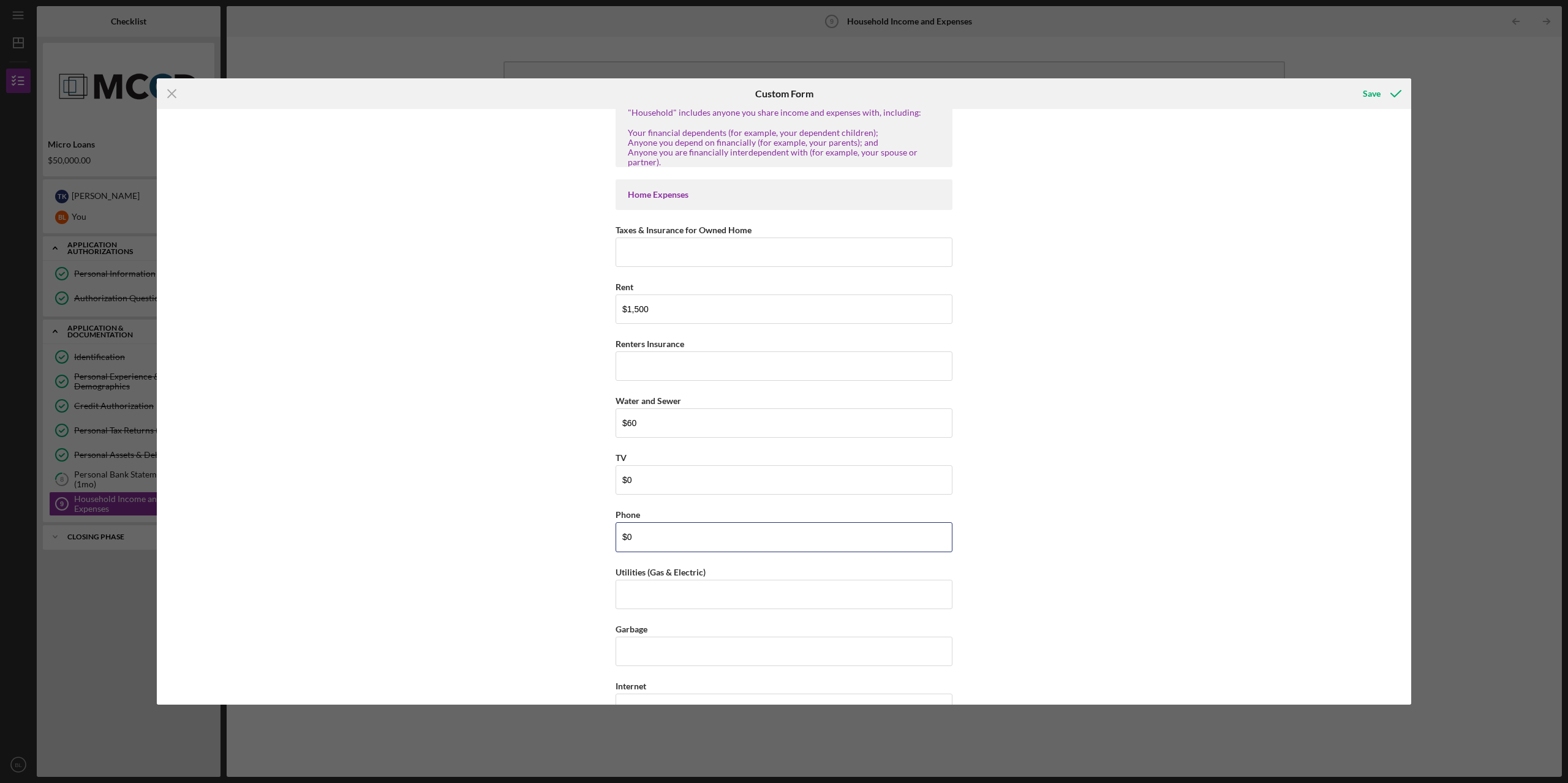
drag, startPoint x: 668, startPoint y: 534, endPoint x: 571, endPoint y: 535, distance: 97.0
click at [573, 538] on div "Household Income Statement To prepare for this form, please gather the followin…" at bounding box center [784, 406] width 1254 height 596
type input "$30"
click at [691, 592] on input "Utilities (Gas & Electric)" at bounding box center [783, 594] width 337 height 29
type input "$150"
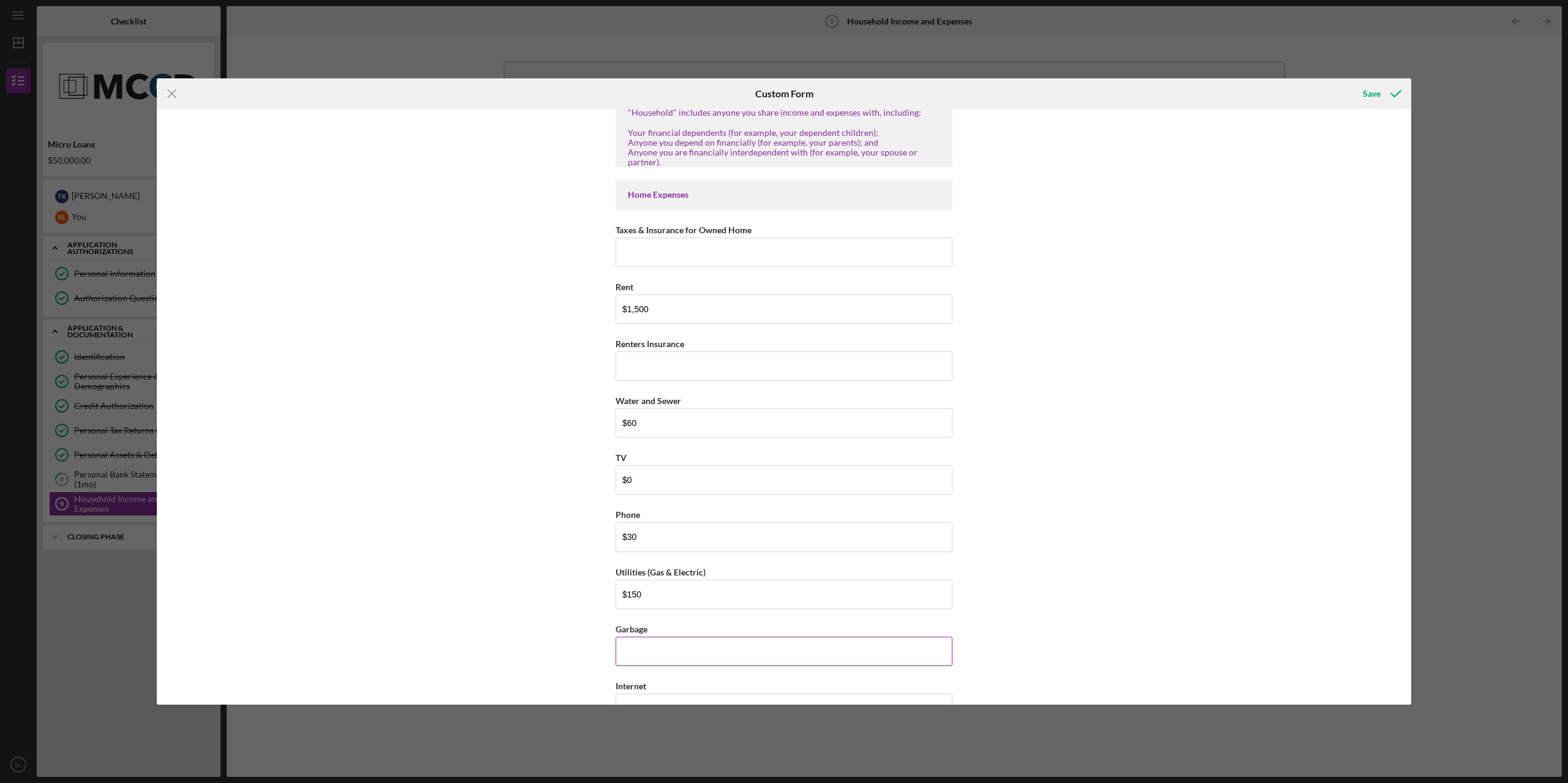
click at [669, 645] on input "Garbage" at bounding box center [783, 651] width 337 height 29
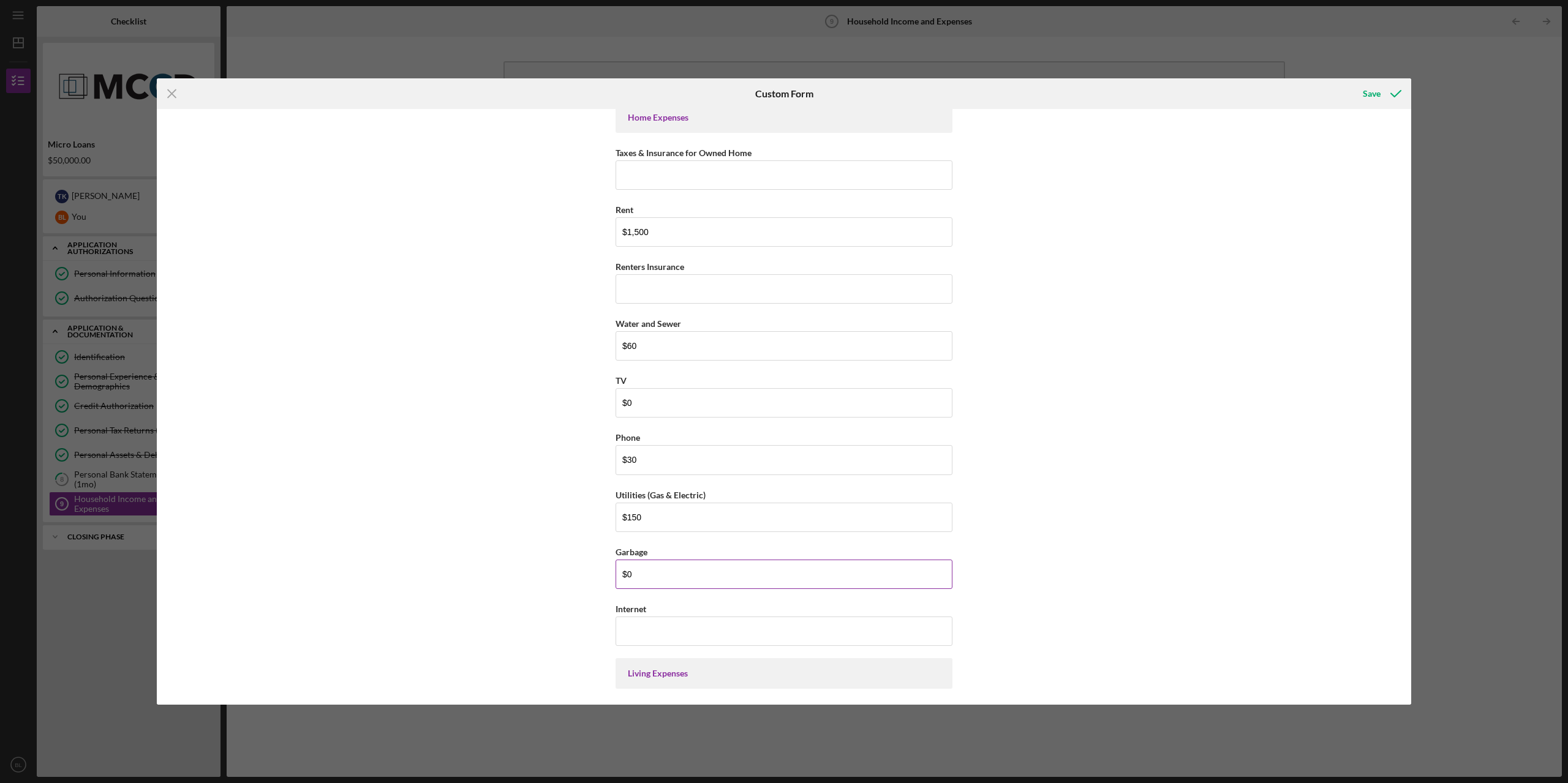
scroll to position [1102, 0]
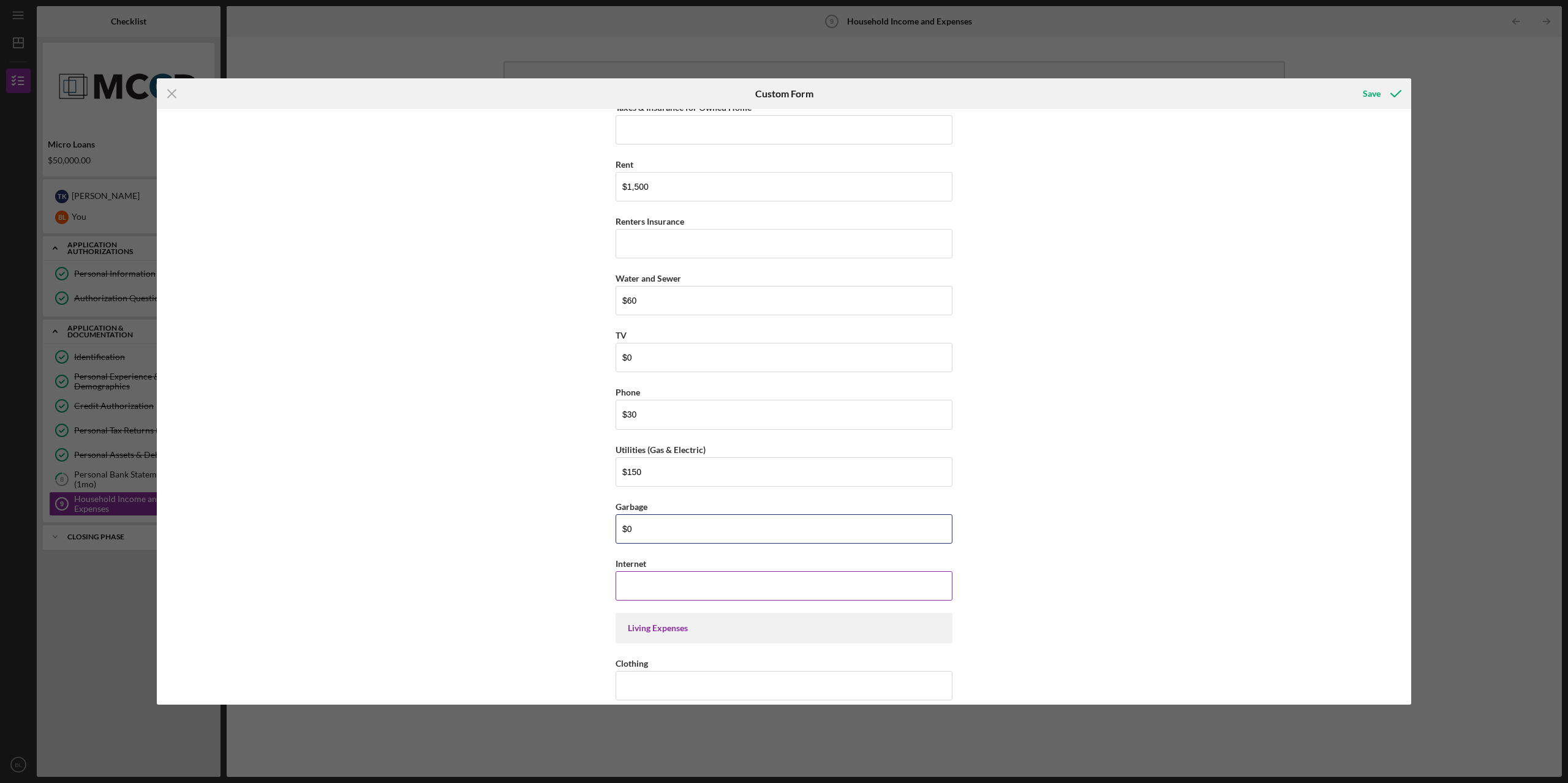
type input "$0"
click at [658, 592] on input "Internet" at bounding box center [783, 585] width 337 height 29
type input "$1"
type input "$75"
click at [958, 82] on button "Save" at bounding box center [1381, 94] width 61 height 25
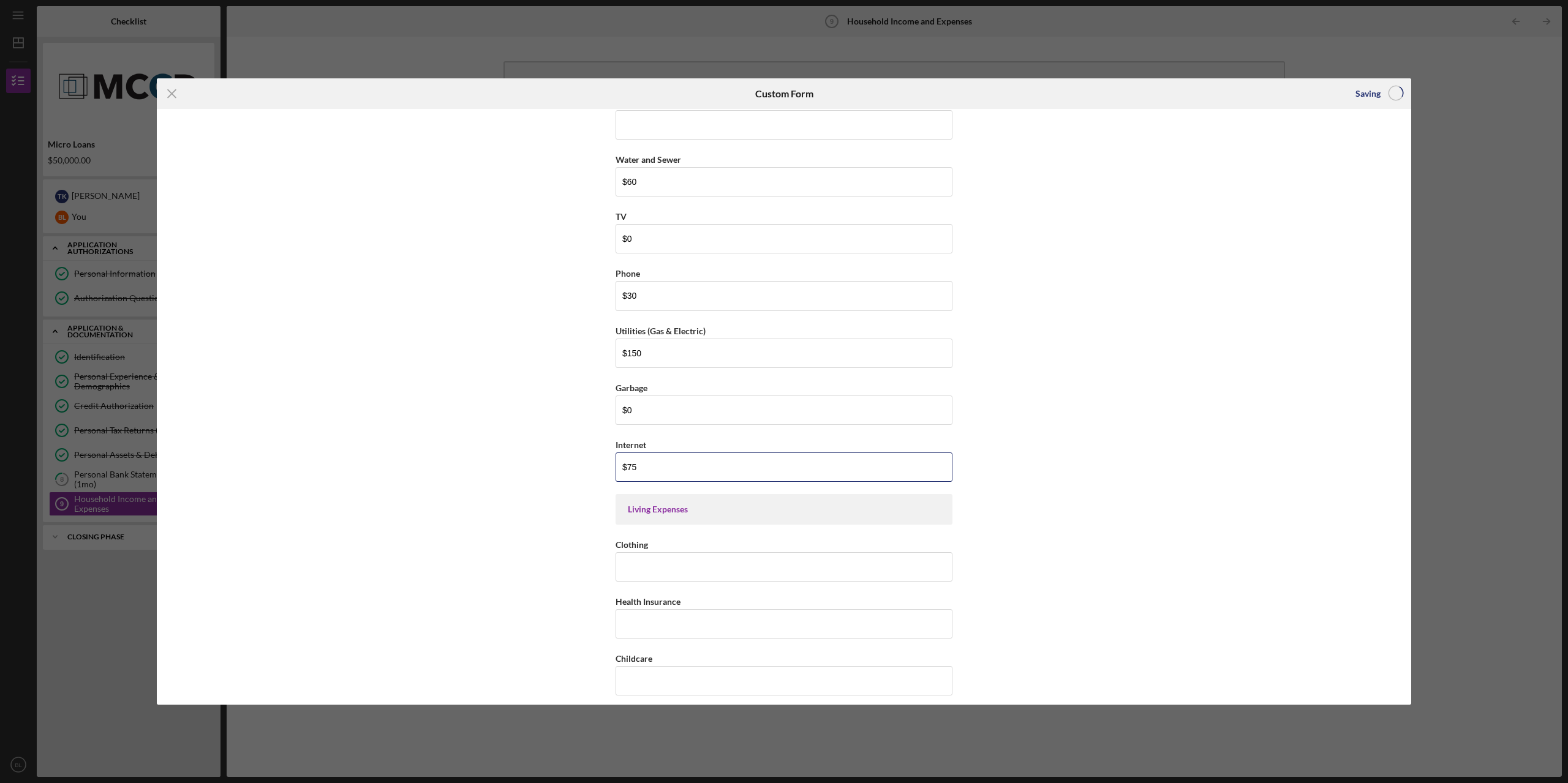
scroll to position [1224, 0]
click at [701, 562] on input "Clothing" at bounding box center [783, 563] width 337 height 29
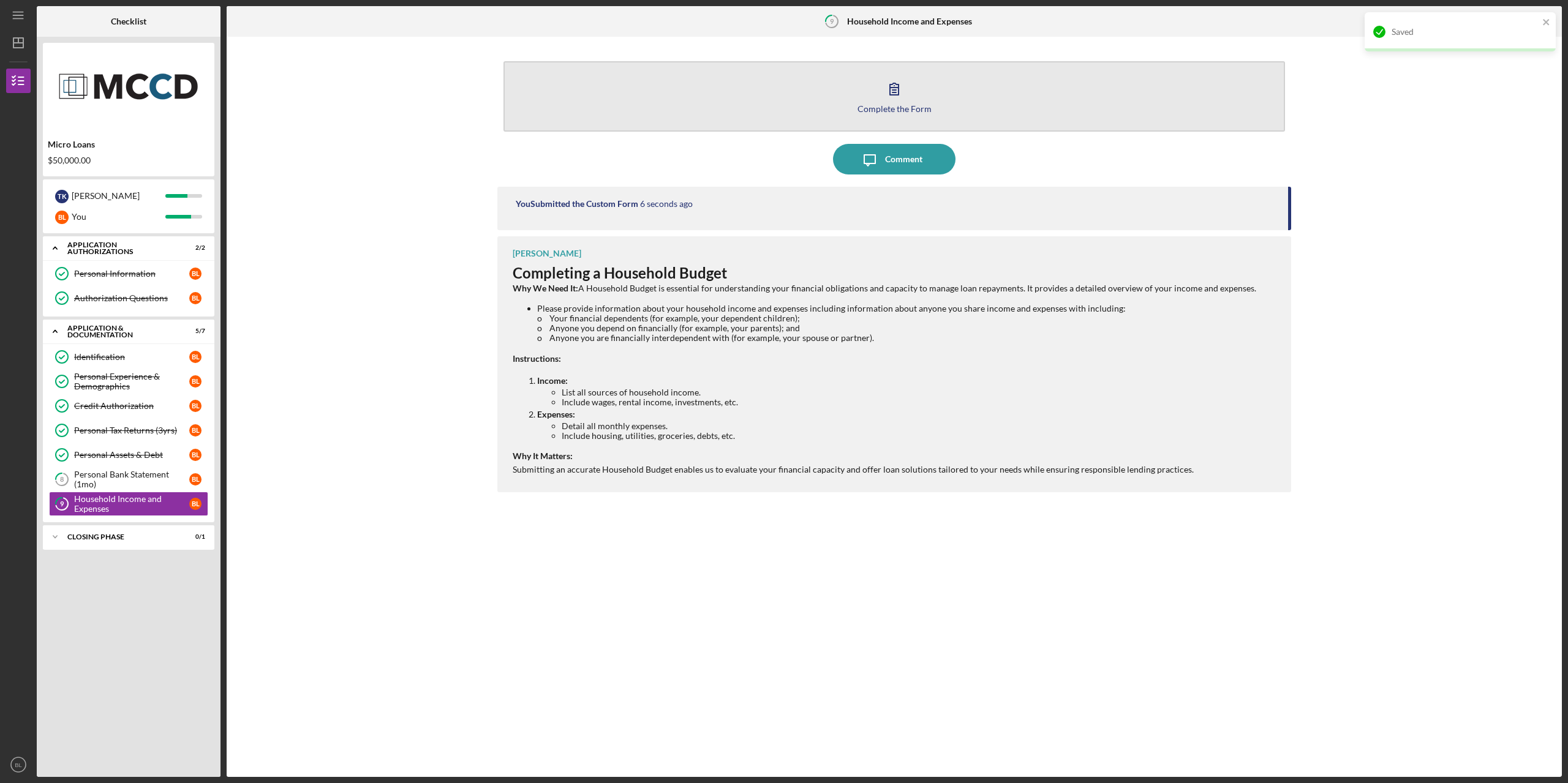
click at [910, 100] on button "Complete the Form Form" at bounding box center [894, 96] width 781 height 71
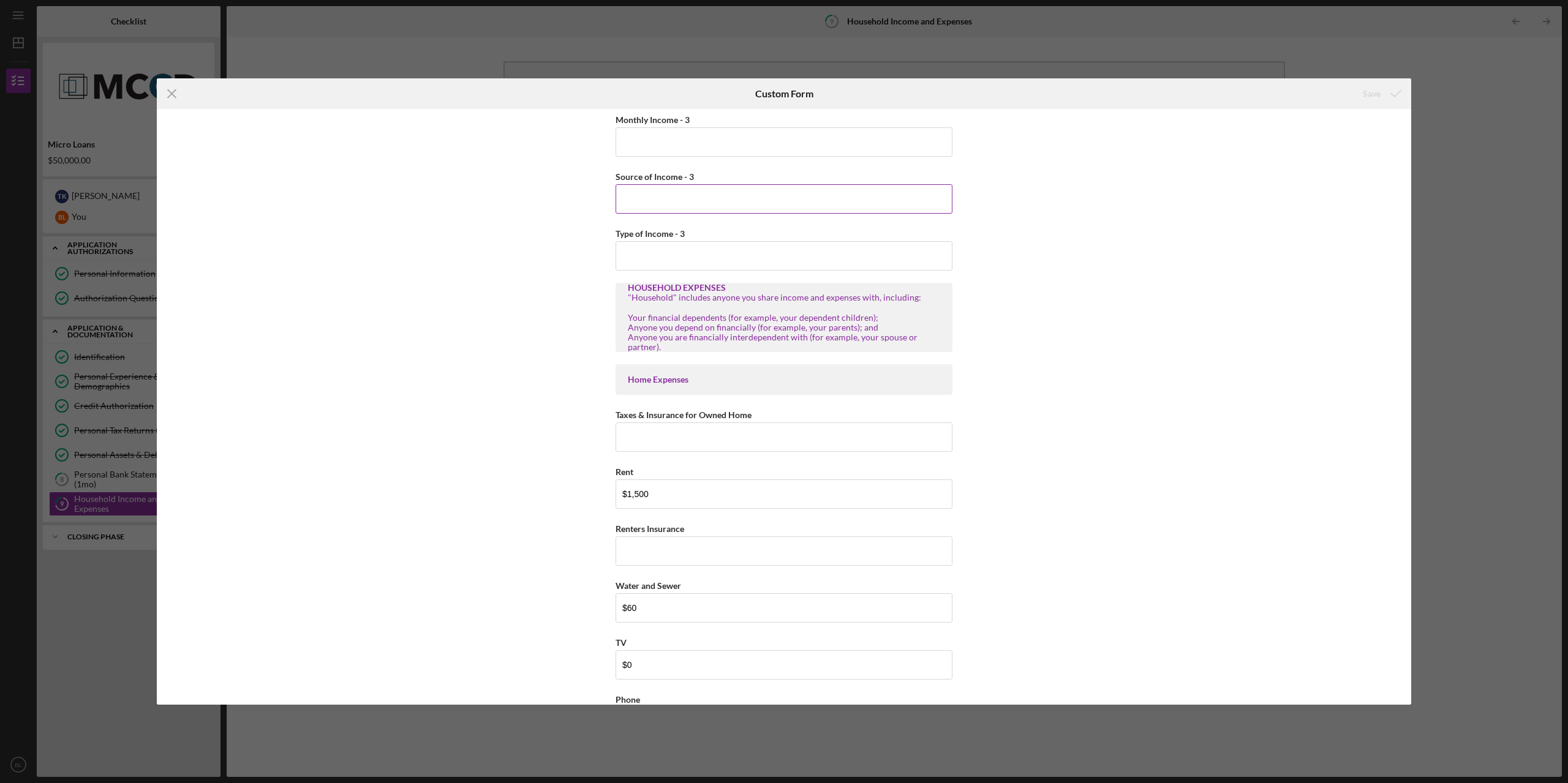
scroll to position [796, 0]
click at [725, 432] on input "Taxes & Insurance for Owned Home" at bounding box center [783, 436] width 337 height 29
click at [704, 426] on input "Taxes & Insurance for Owned Home" at bounding box center [783, 436] width 337 height 29
drag, startPoint x: 665, startPoint y: 487, endPoint x: 604, endPoint y: 491, distance: 61.1
click at [604, 491] on div "Household Income Statement To prepare for this form, please gather the followin…" at bounding box center [784, 406] width 1254 height 596
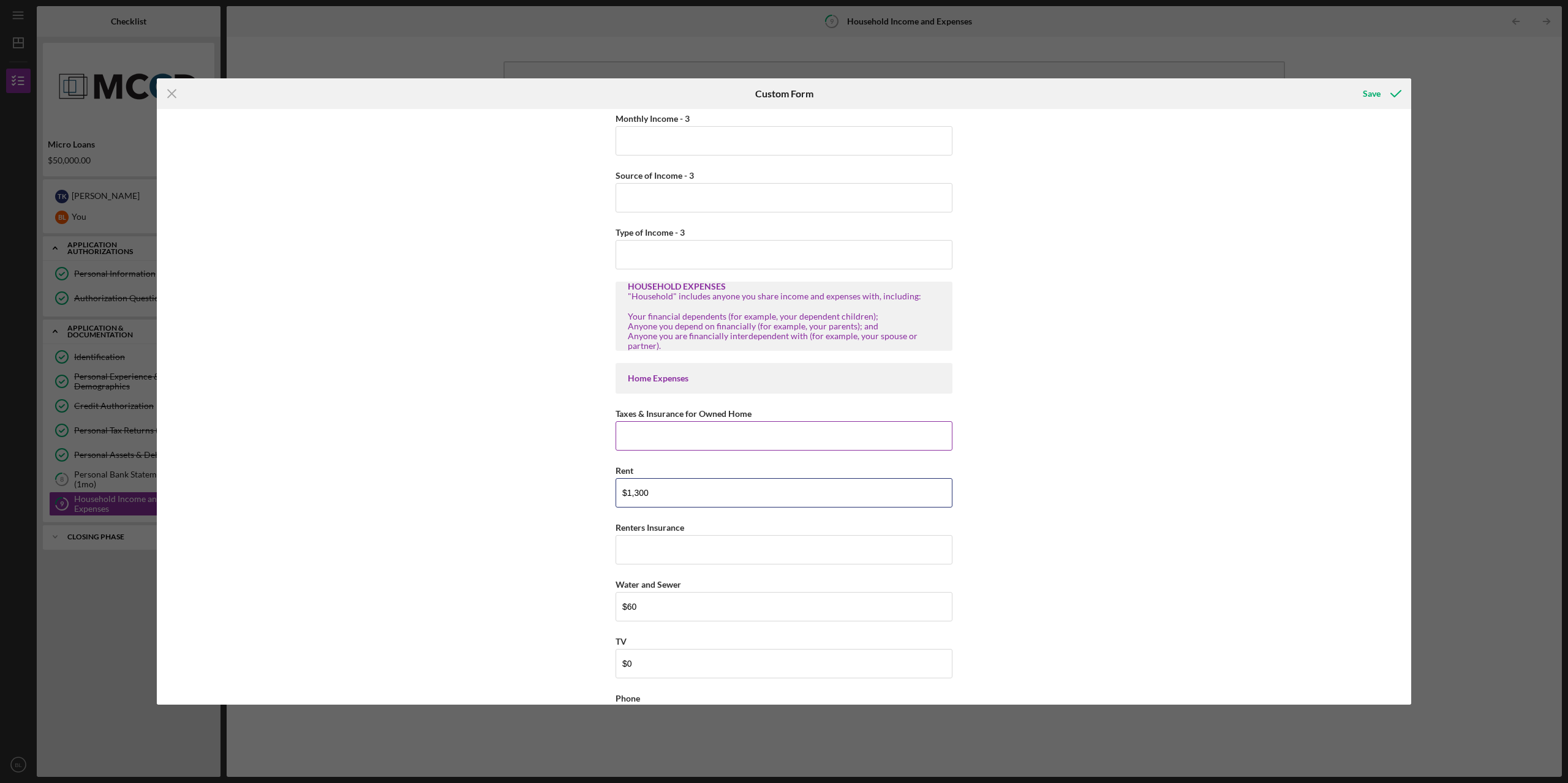
type input "$1,300"
click at [715, 431] on input "Taxes & Insurance for Owned Home" at bounding box center [783, 436] width 337 height 29
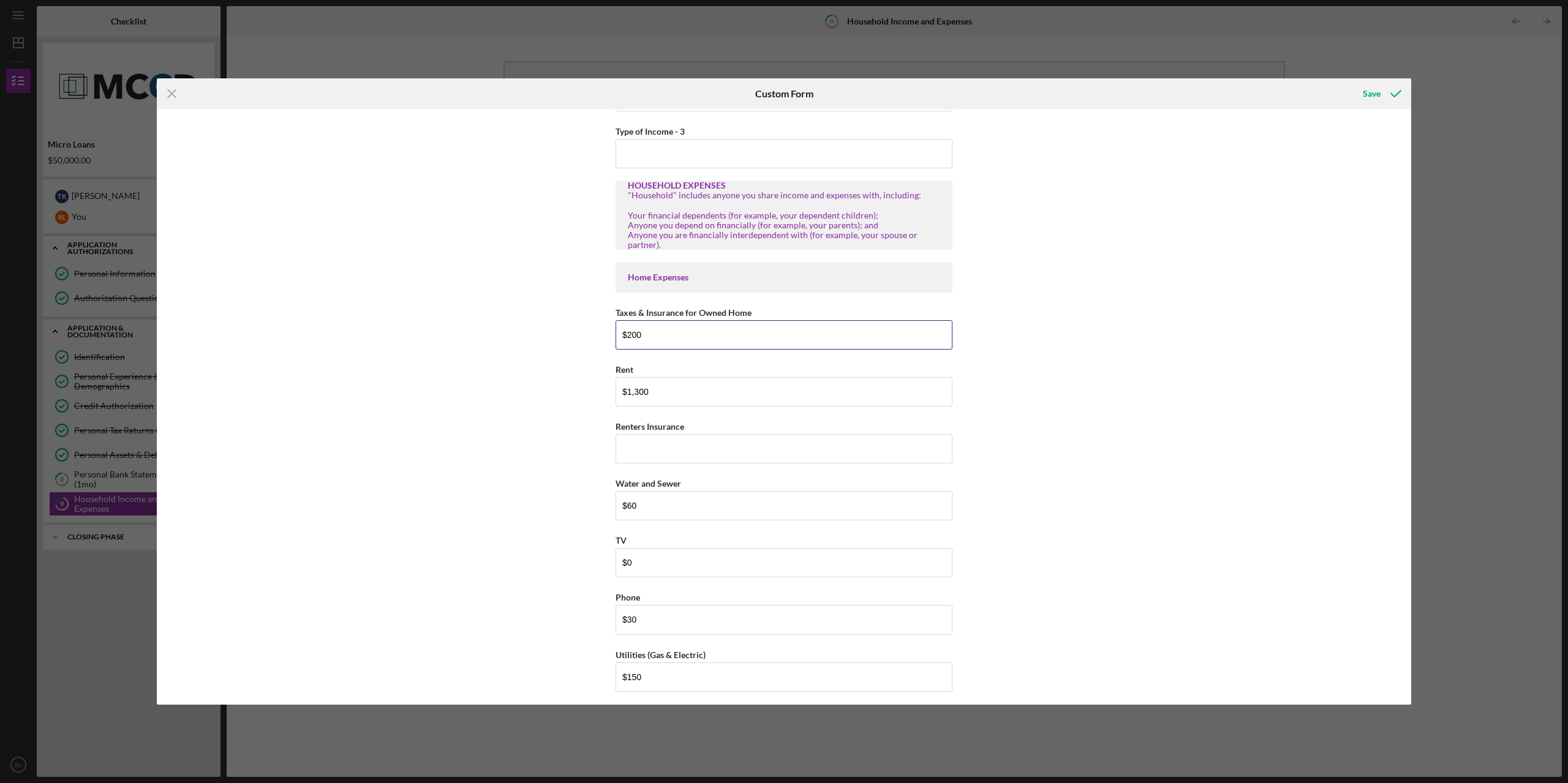
scroll to position [918, 0]
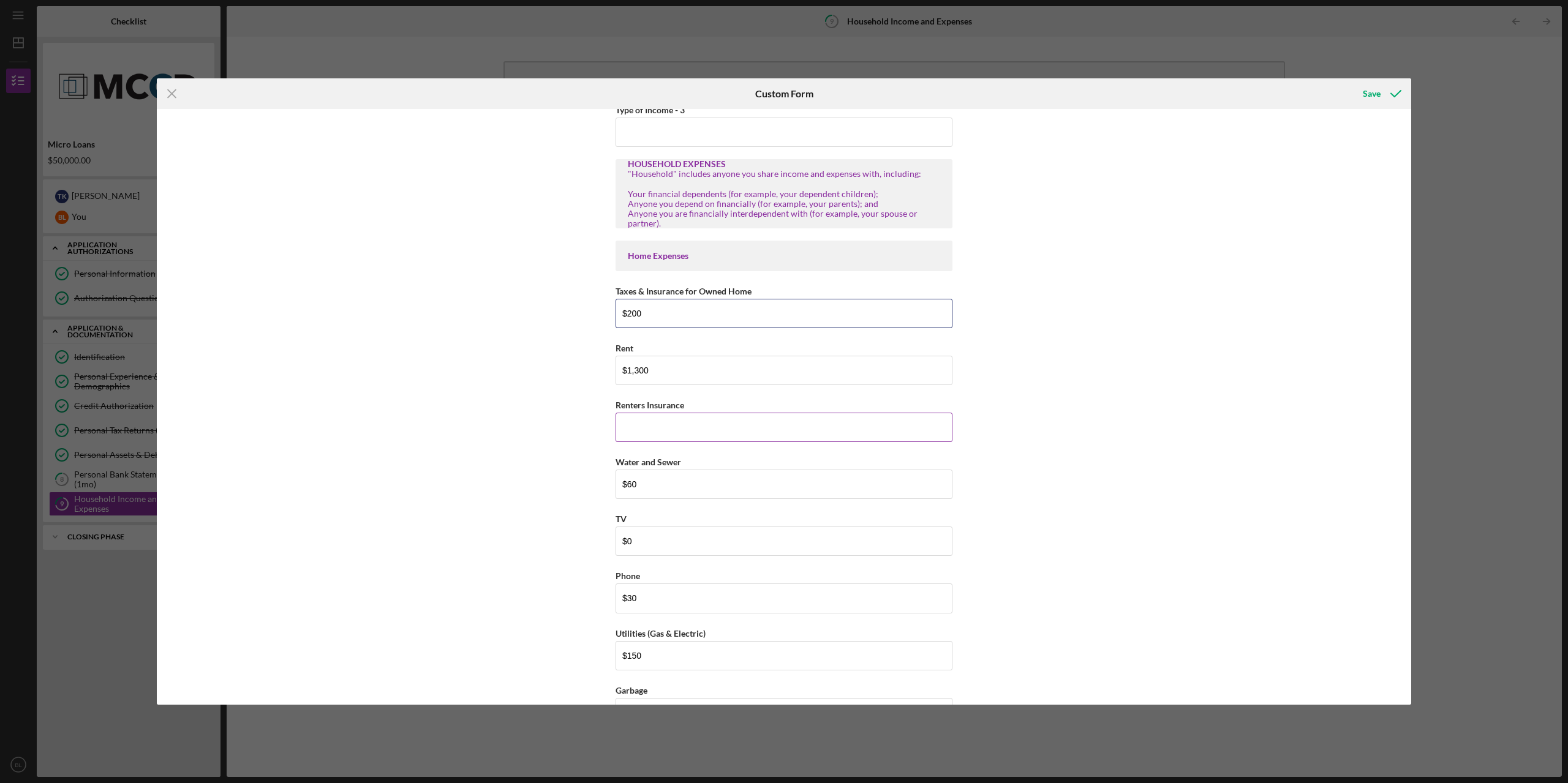
type input "$200"
click at [689, 419] on input "Renters Insurance" at bounding box center [783, 427] width 337 height 29
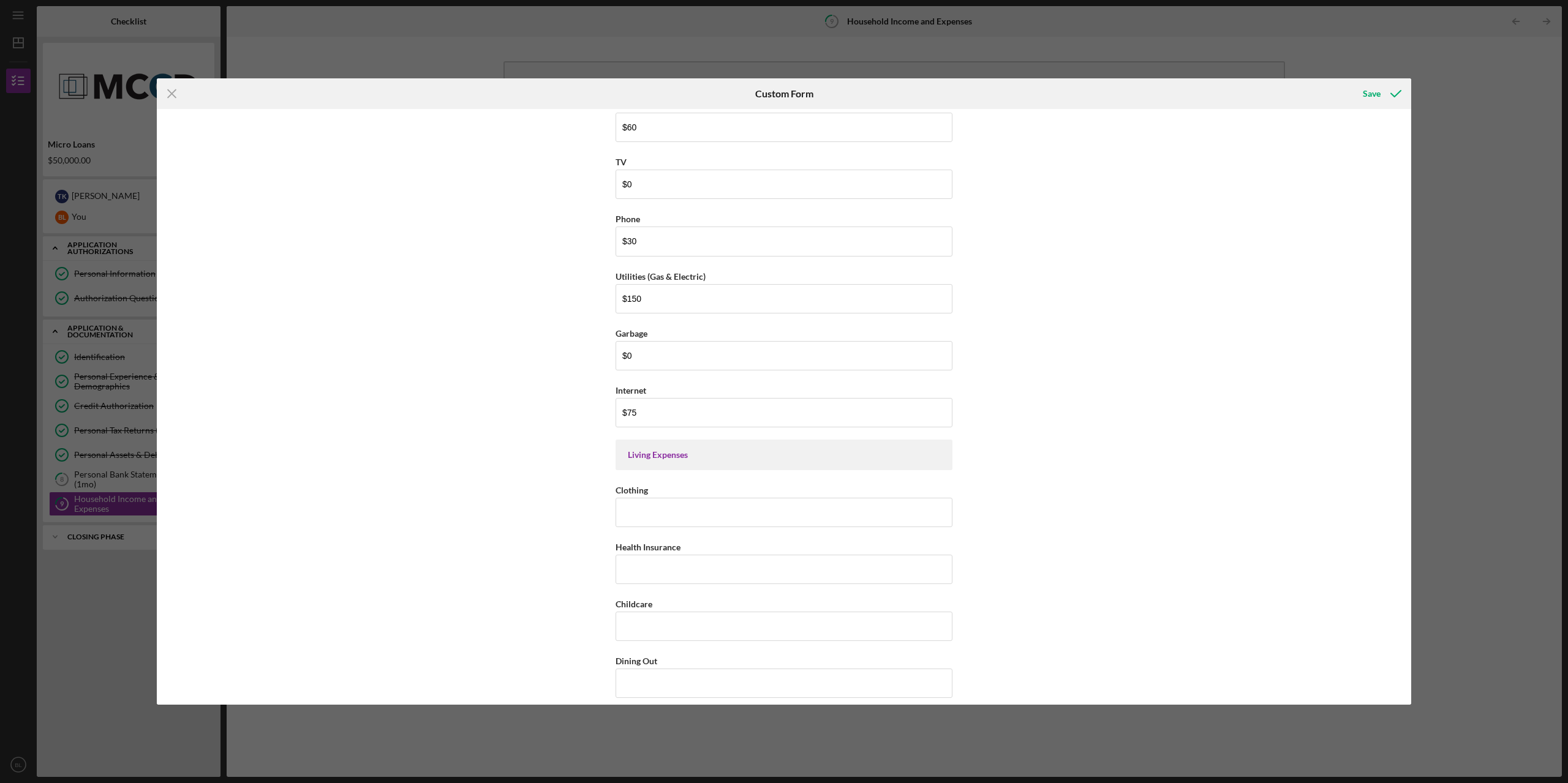
scroll to position [1285, 0]
type input "$40"
click at [672, 499] on input "Clothing" at bounding box center [783, 502] width 337 height 29
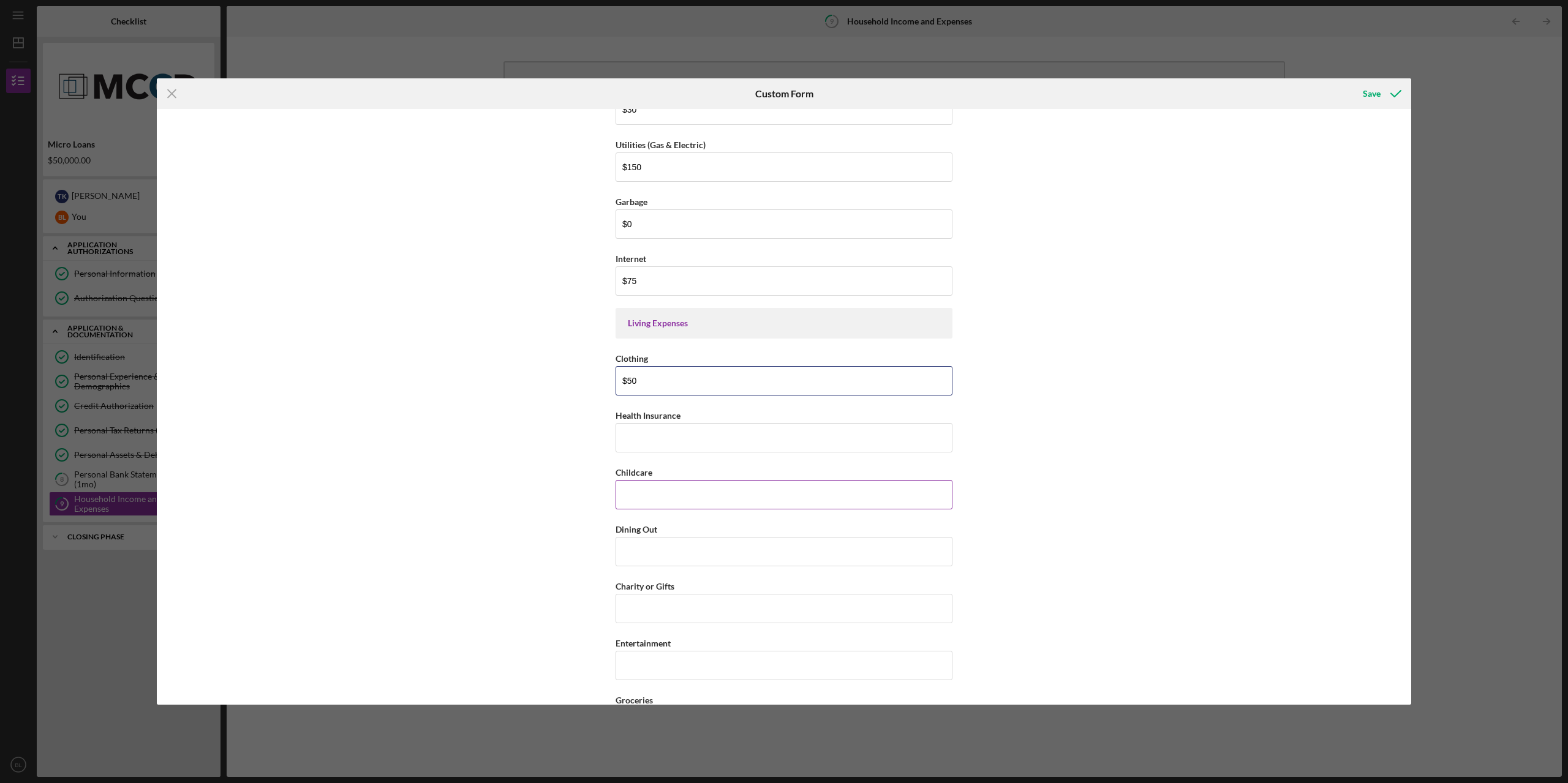
scroll to position [1408, 0]
type input "$50"
click at [667, 436] on input "Health Insurance" at bounding box center [783, 436] width 337 height 29
type input "$50"
click at [670, 483] on input "Childcare" at bounding box center [783, 493] width 337 height 29
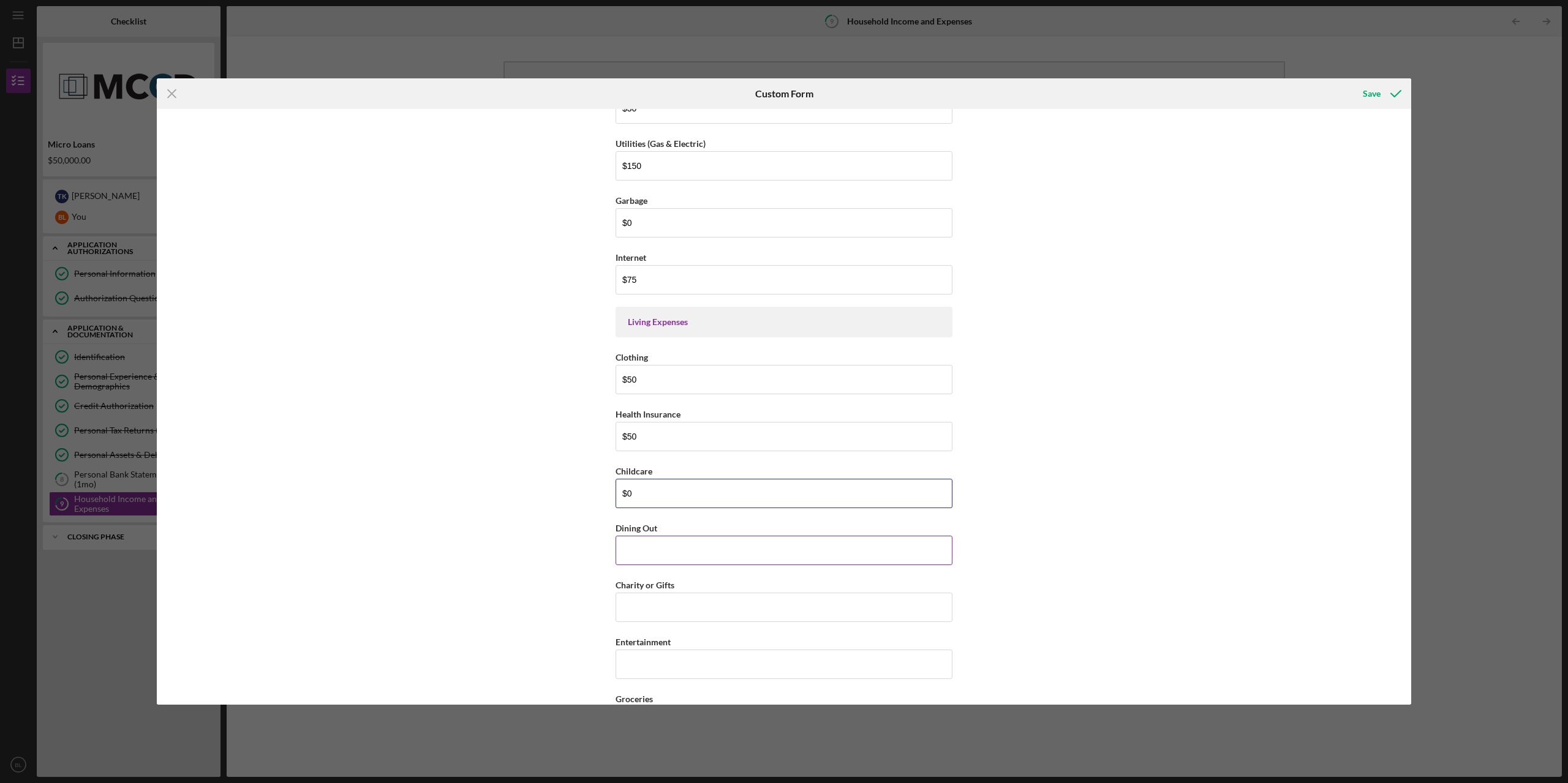
type input "$0"
click at [703, 546] on input "Dining Out" at bounding box center [783, 550] width 337 height 29
type input "$200"
click at [693, 609] on input "Charity or Gifts" at bounding box center [783, 607] width 337 height 29
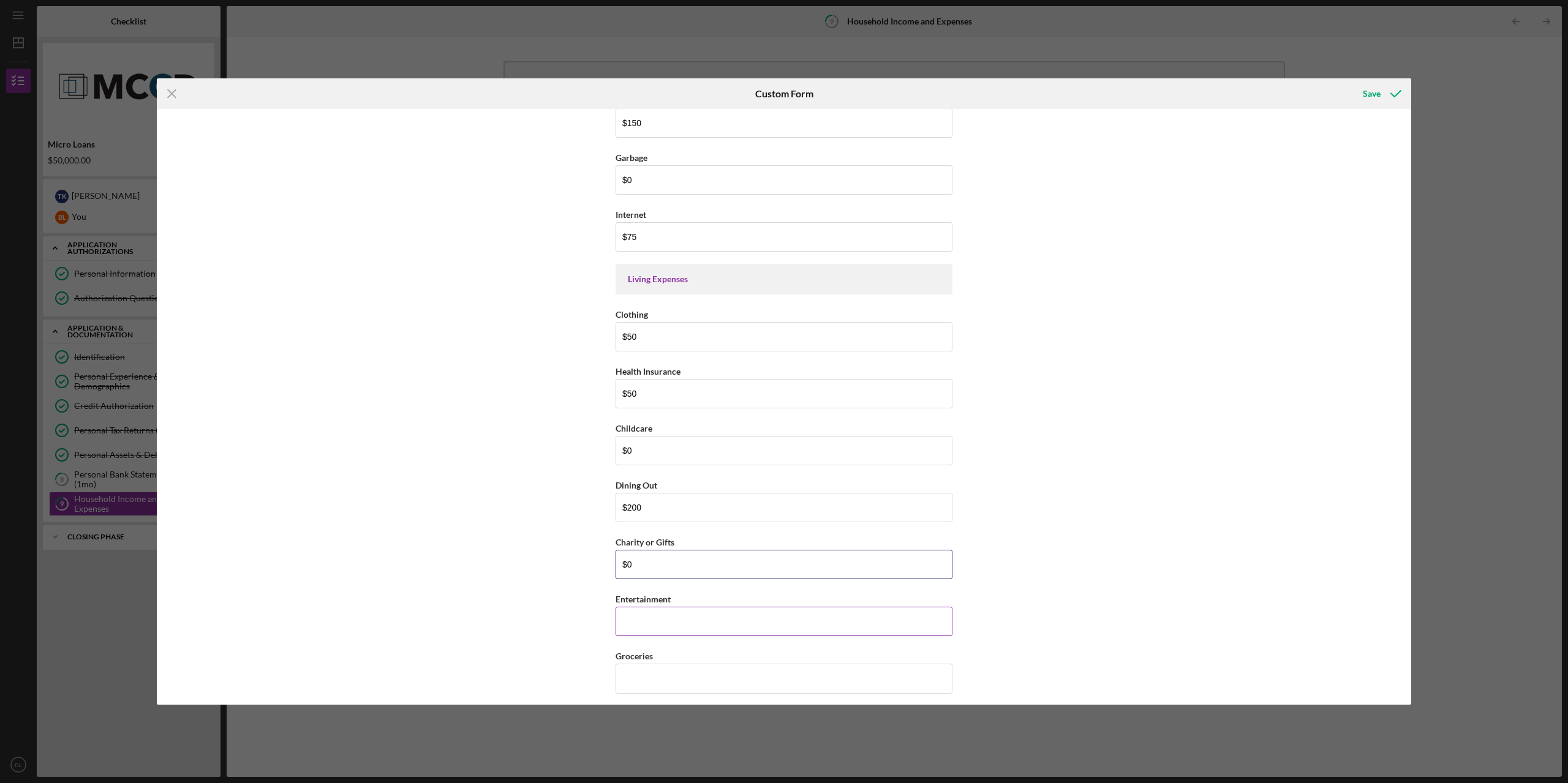
scroll to position [1469, 0]
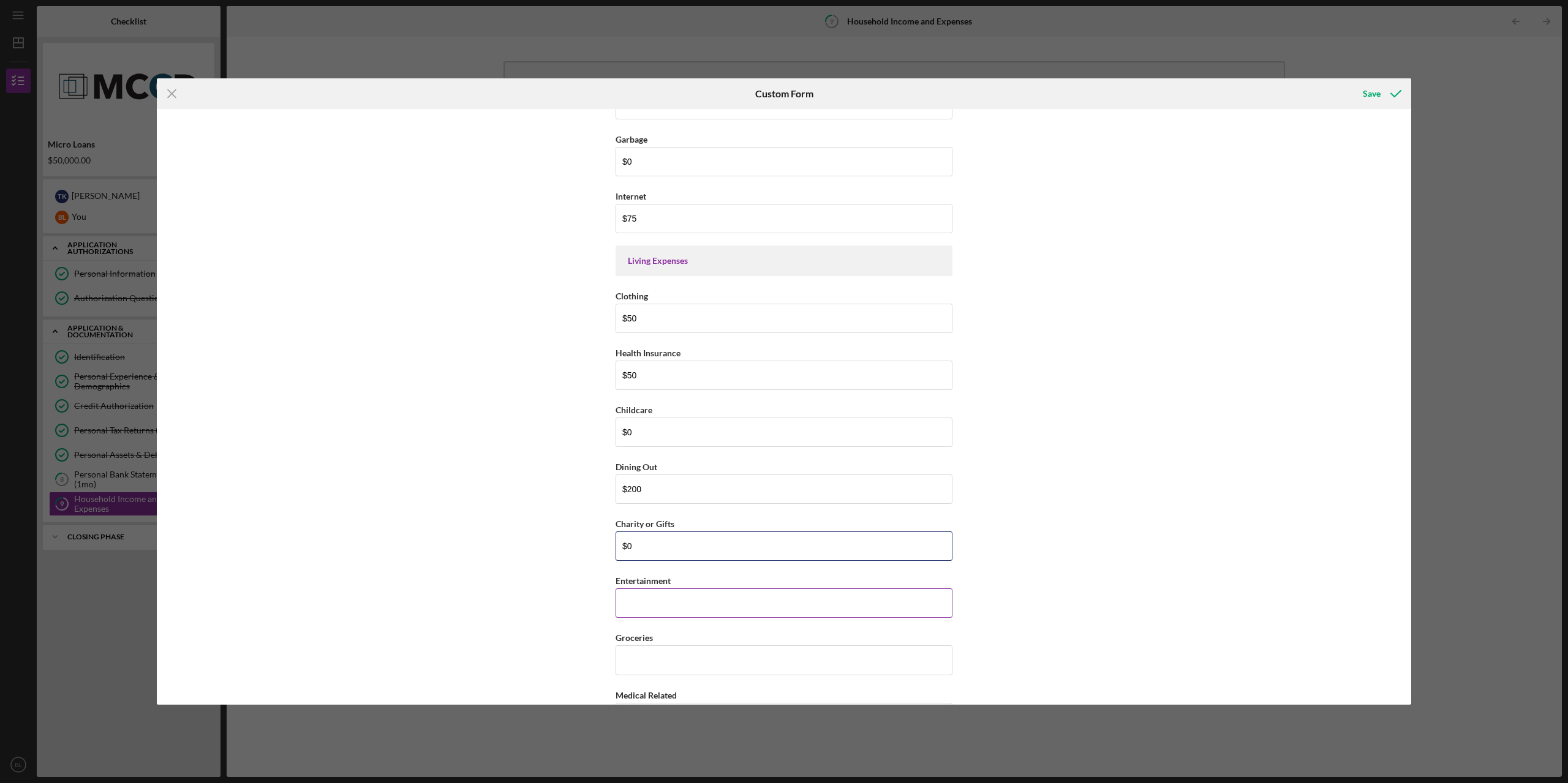
type input "$0"
click at [687, 600] on input "Entertainment" at bounding box center [783, 603] width 337 height 29
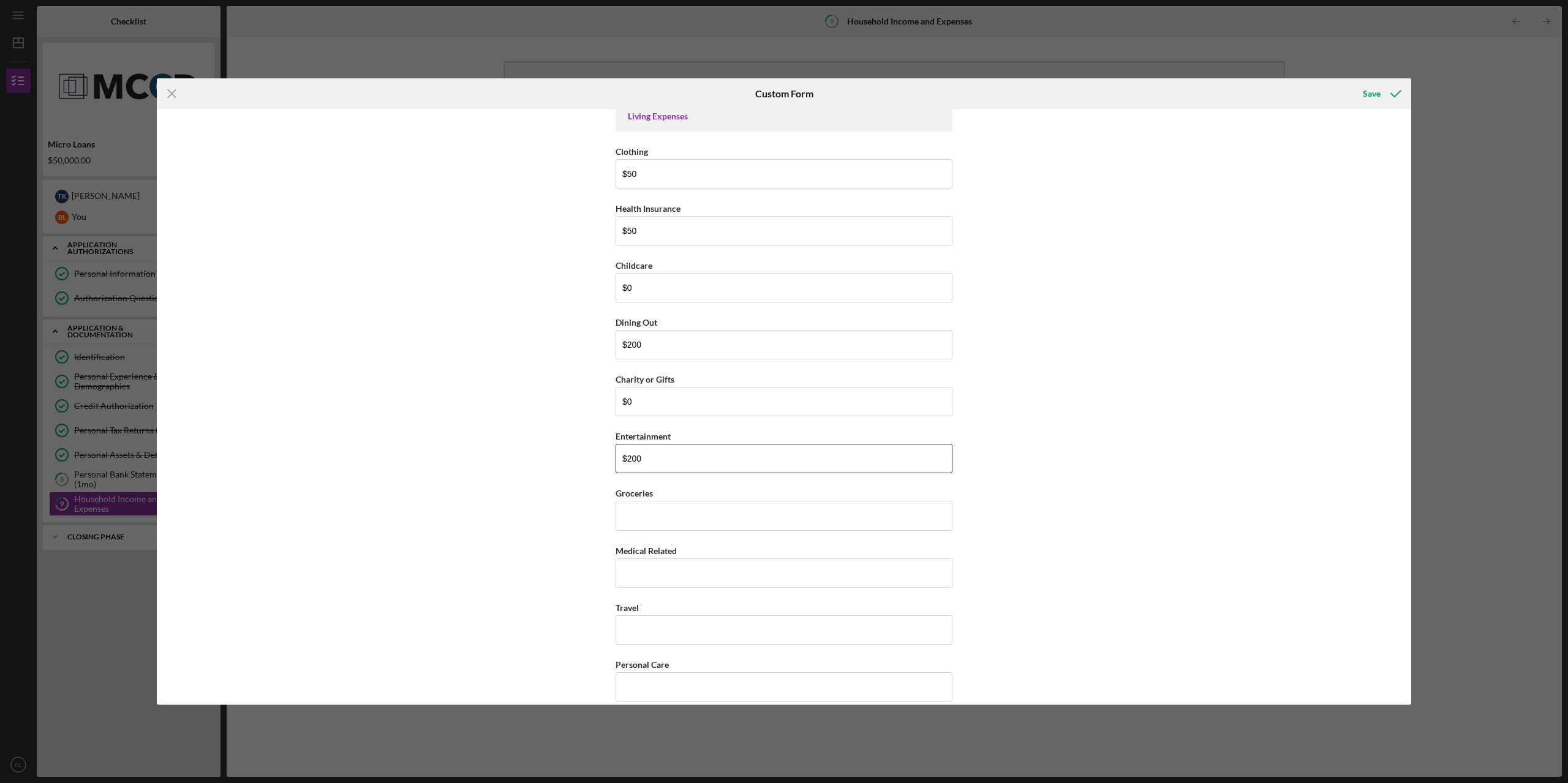
scroll to position [1653, 0]
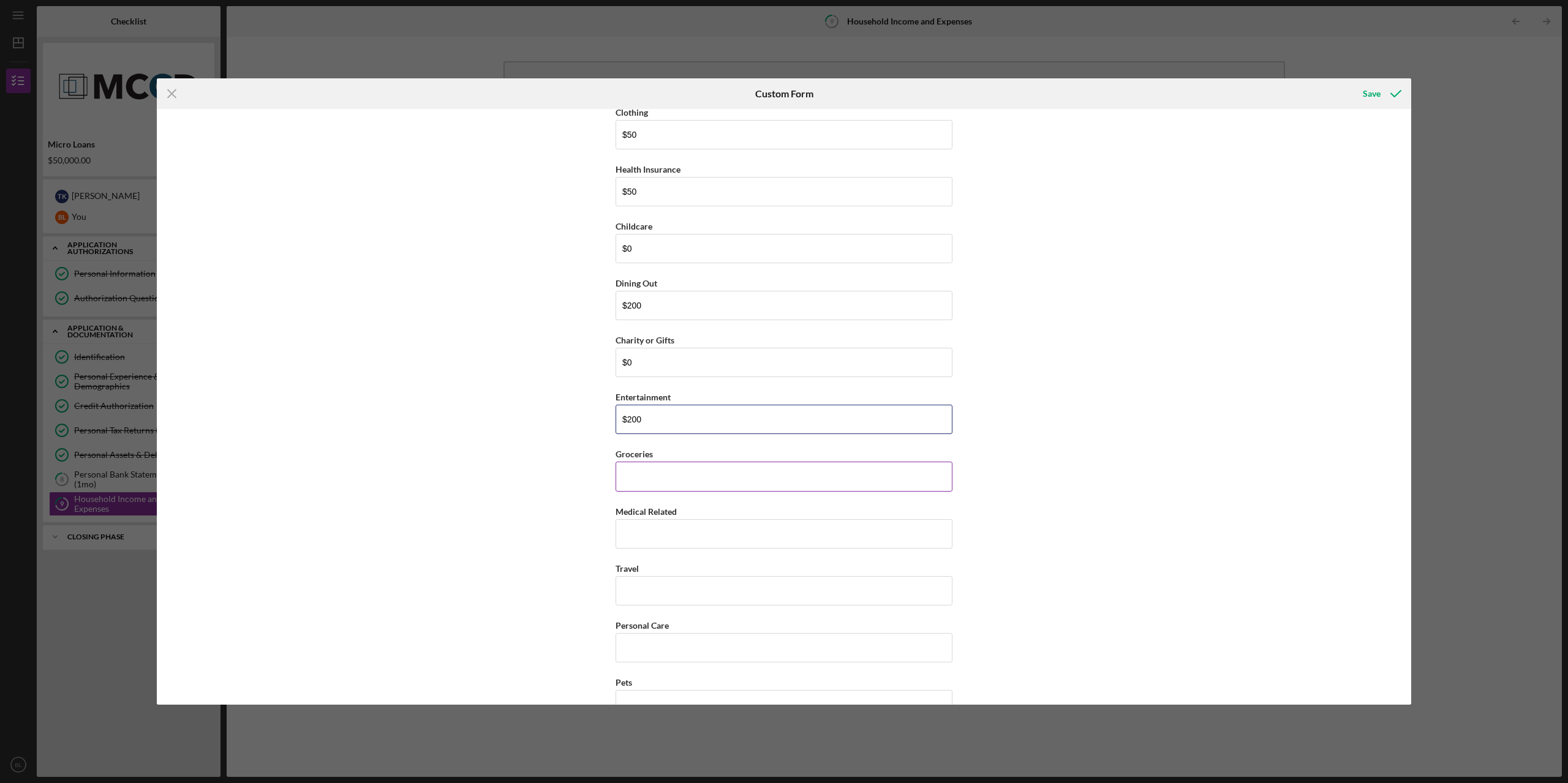
type input "$200"
click at [676, 464] on input "Groceries" at bounding box center [783, 476] width 337 height 29
type input "$400"
click at [703, 524] on input "Medical Related" at bounding box center [783, 533] width 337 height 29
type input "$0"
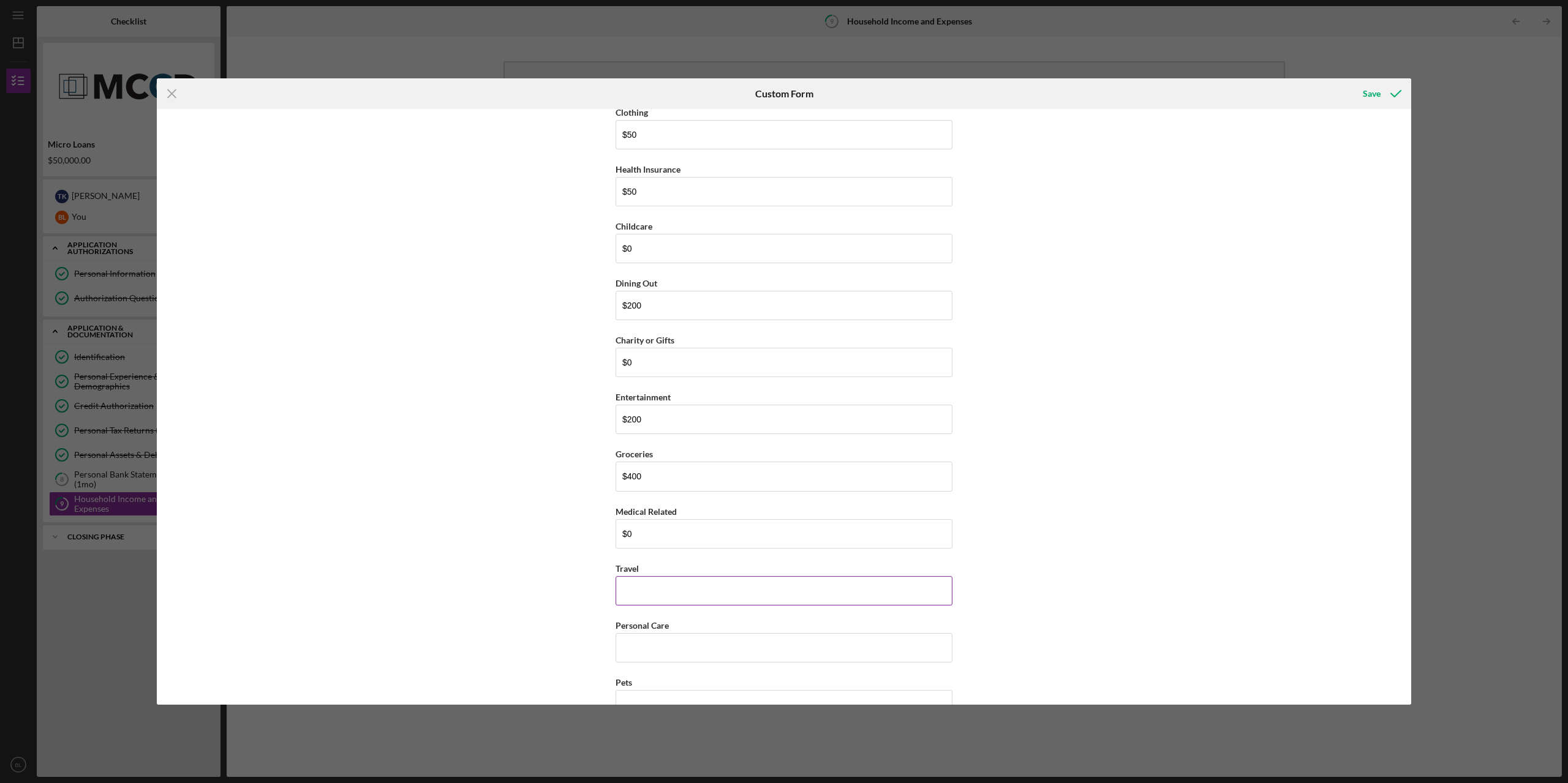
click at [690, 582] on input "Travel" at bounding box center [783, 590] width 337 height 29
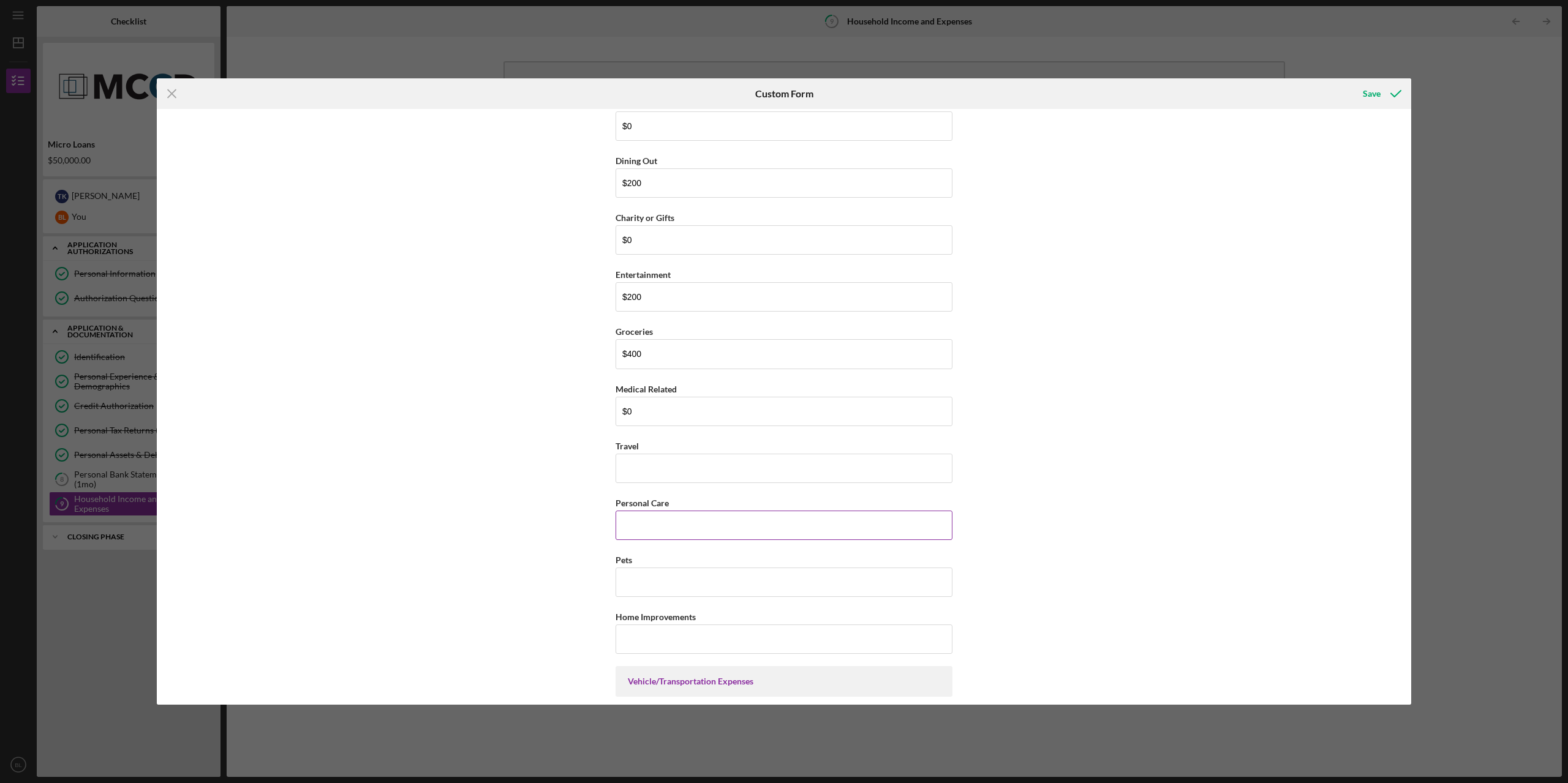
click at [678, 534] on input "Personal Care" at bounding box center [783, 525] width 337 height 29
type input "$50"
click at [689, 582] on input "Pets" at bounding box center [783, 582] width 337 height 29
type input "$25"
click at [656, 640] on input "Home Improvements" at bounding box center [783, 638] width 337 height 29
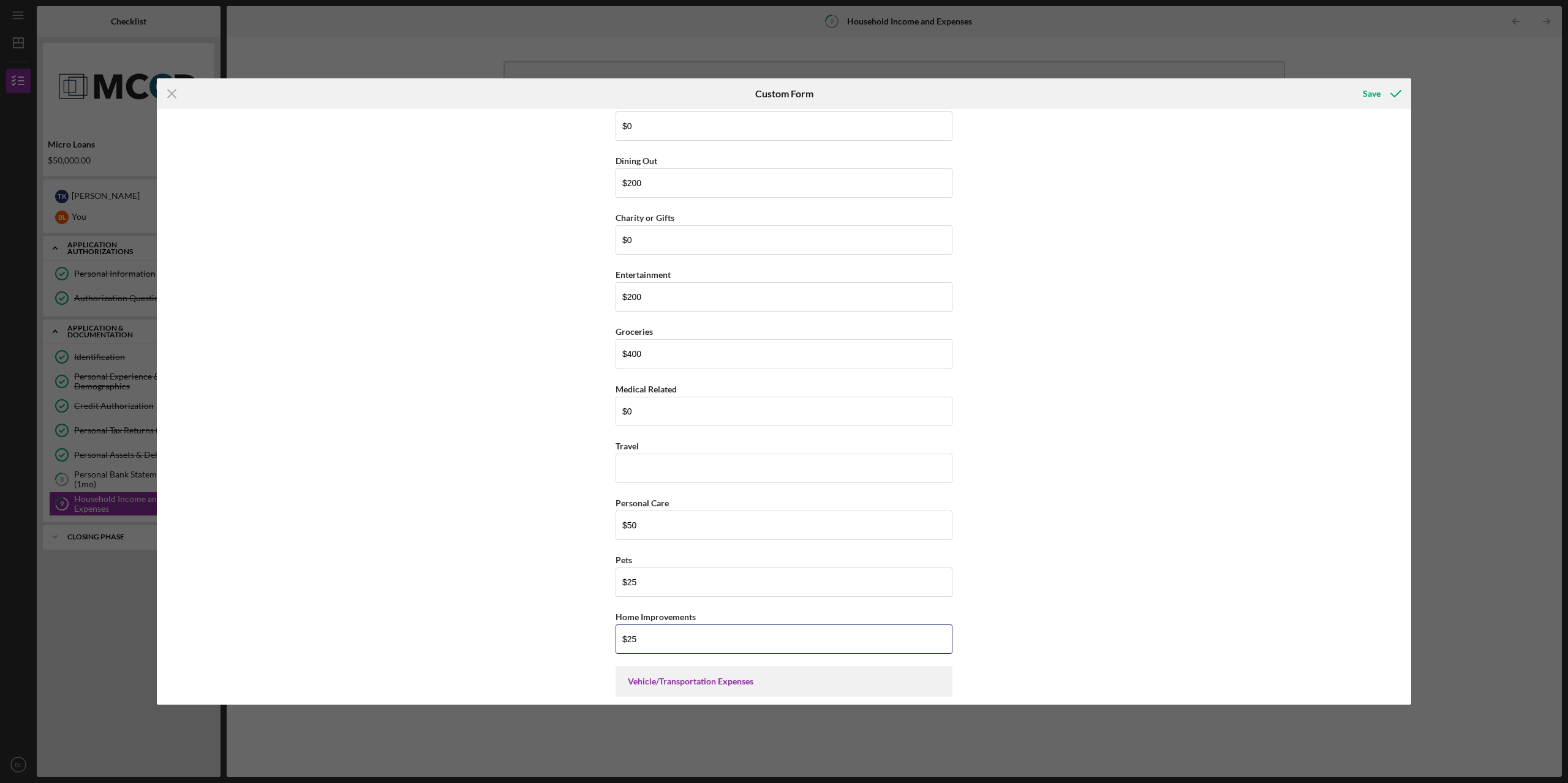
drag, startPoint x: 669, startPoint y: 640, endPoint x: 580, endPoint y: 644, distance: 89.1
click at [580, 644] on div "Household Income Statement To prepare for this form, please gather the followin…" at bounding box center [784, 406] width 1254 height 596
click at [708, 637] on input "$25" at bounding box center [783, 638] width 337 height 29
drag, startPoint x: 739, startPoint y: 646, endPoint x: 466, endPoint y: 648, distance: 273.0
click at [465, 650] on div "Household Income Statement To prepare for this form, please gather the followin…" at bounding box center [784, 406] width 1254 height 596
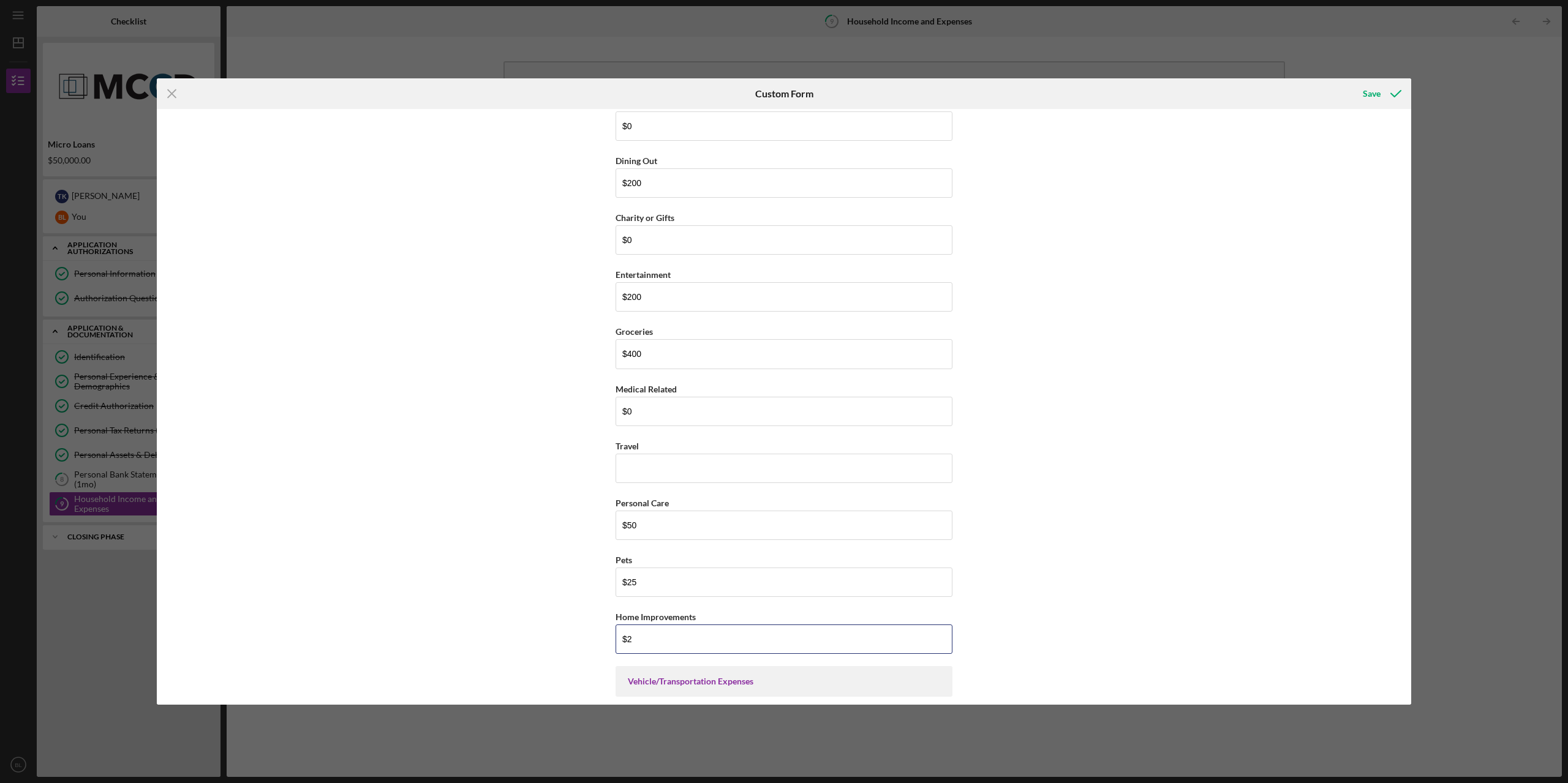
type input "$20"
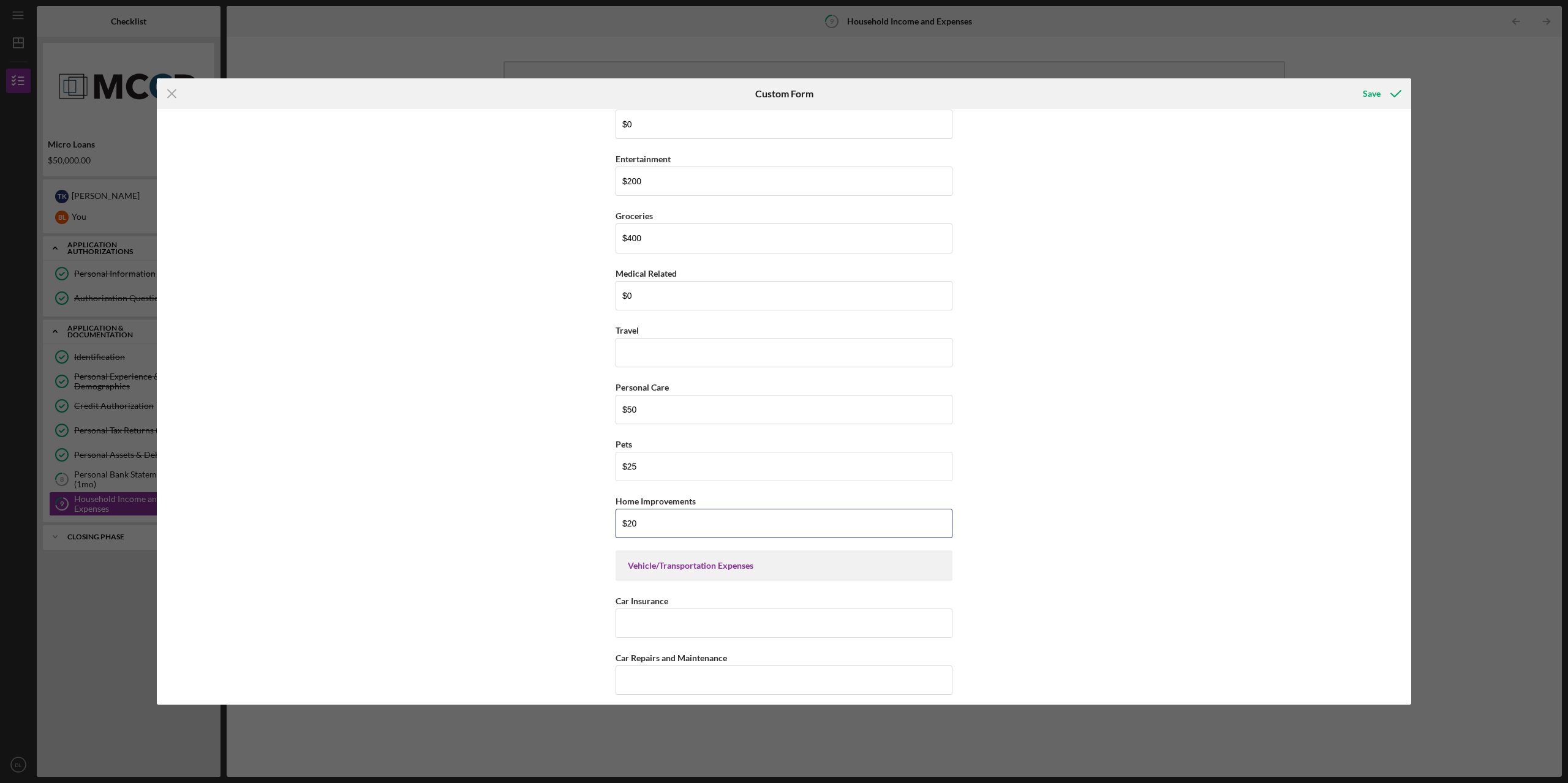
scroll to position [1898, 0]
drag, startPoint x: 645, startPoint y: 519, endPoint x: 623, endPoint y: 517, distance: 22.1
click at [623, 517] on input "$20" at bounding box center [783, 516] width 337 height 29
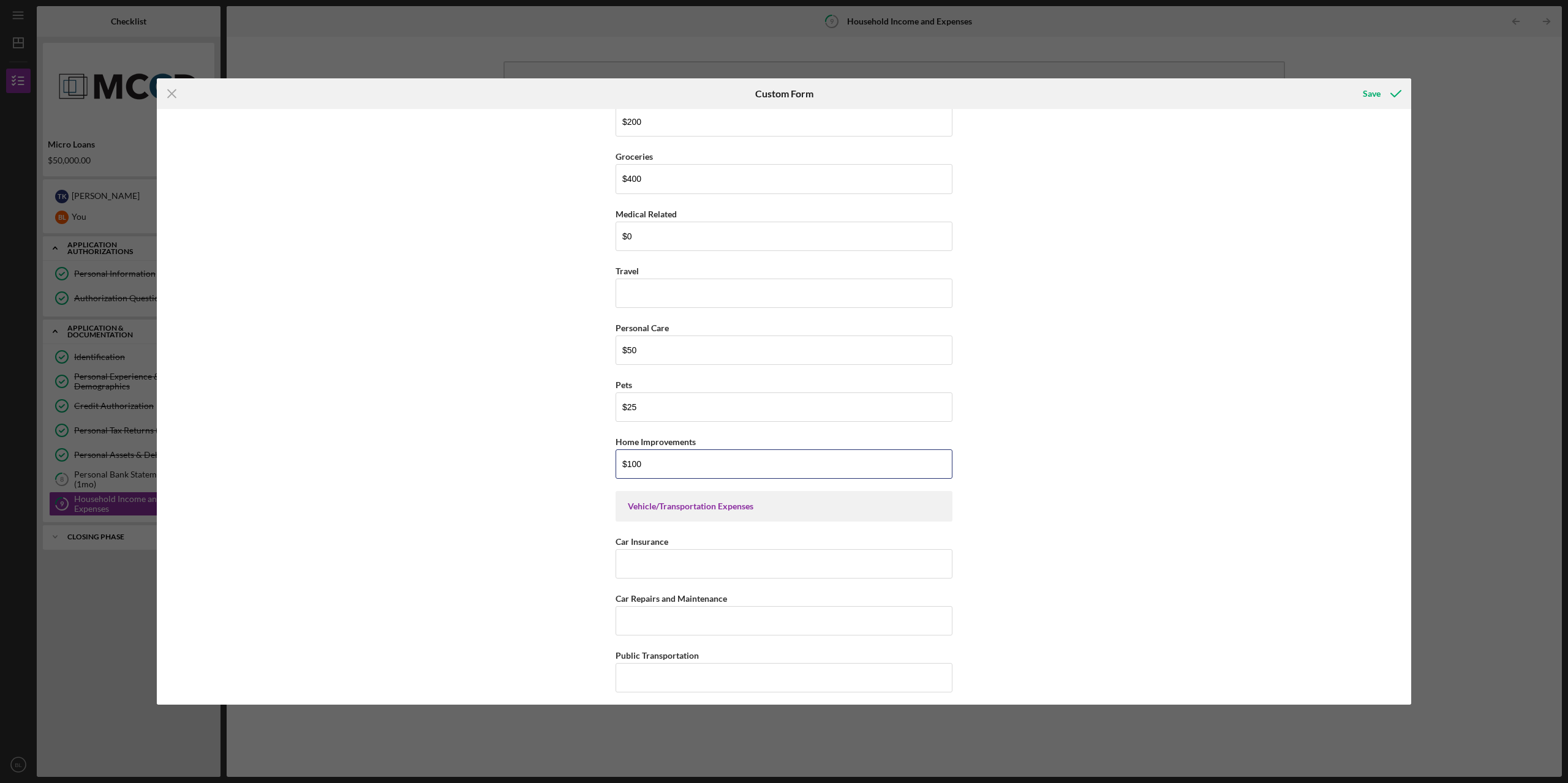
scroll to position [2020, 0]
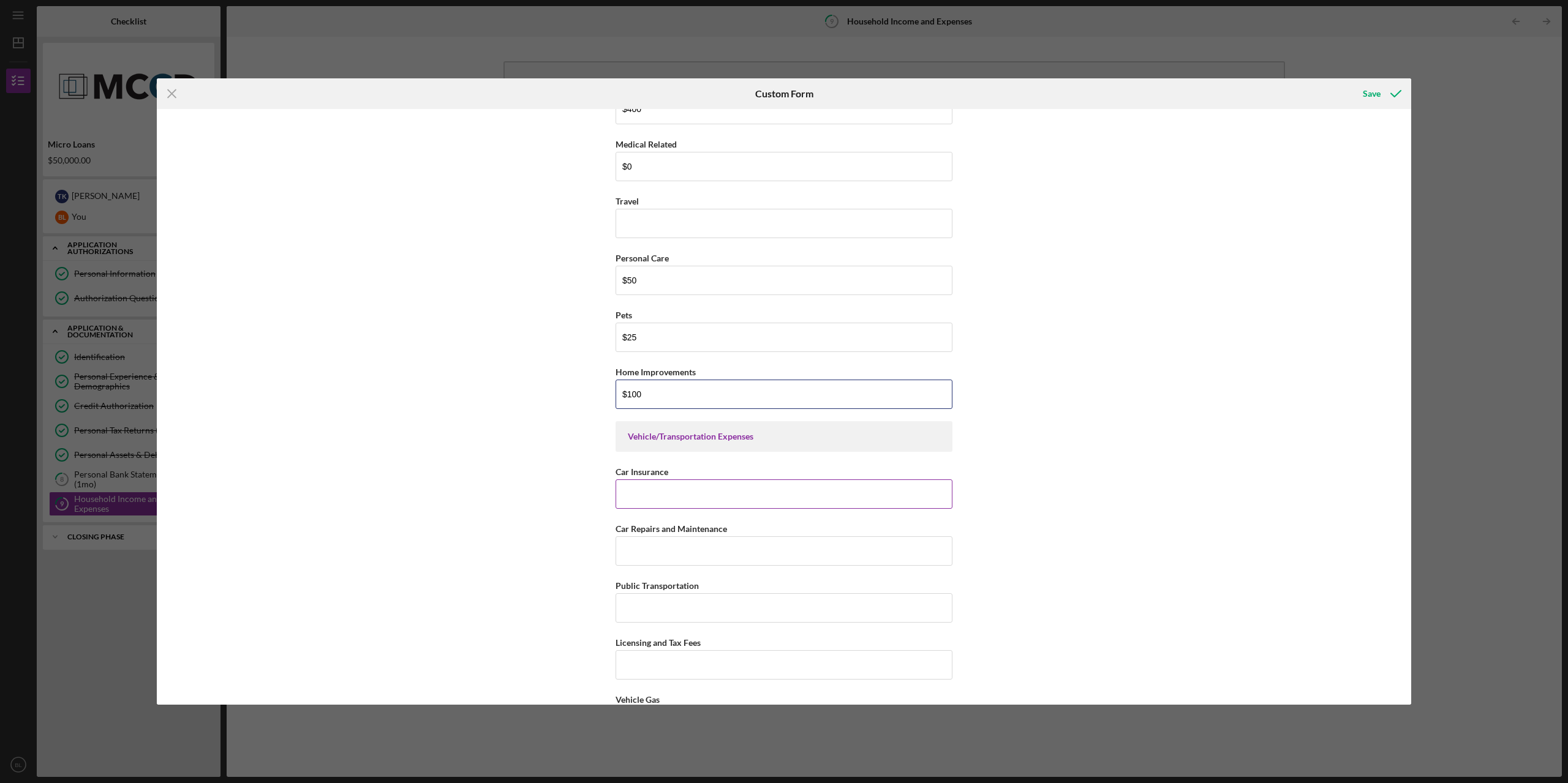
type input "$100"
click at [672, 496] on input "Car Insurance" at bounding box center [783, 494] width 337 height 29
type input "$75"
click at [673, 552] on input "Car Repairs and Maintenance" at bounding box center [783, 550] width 337 height 29
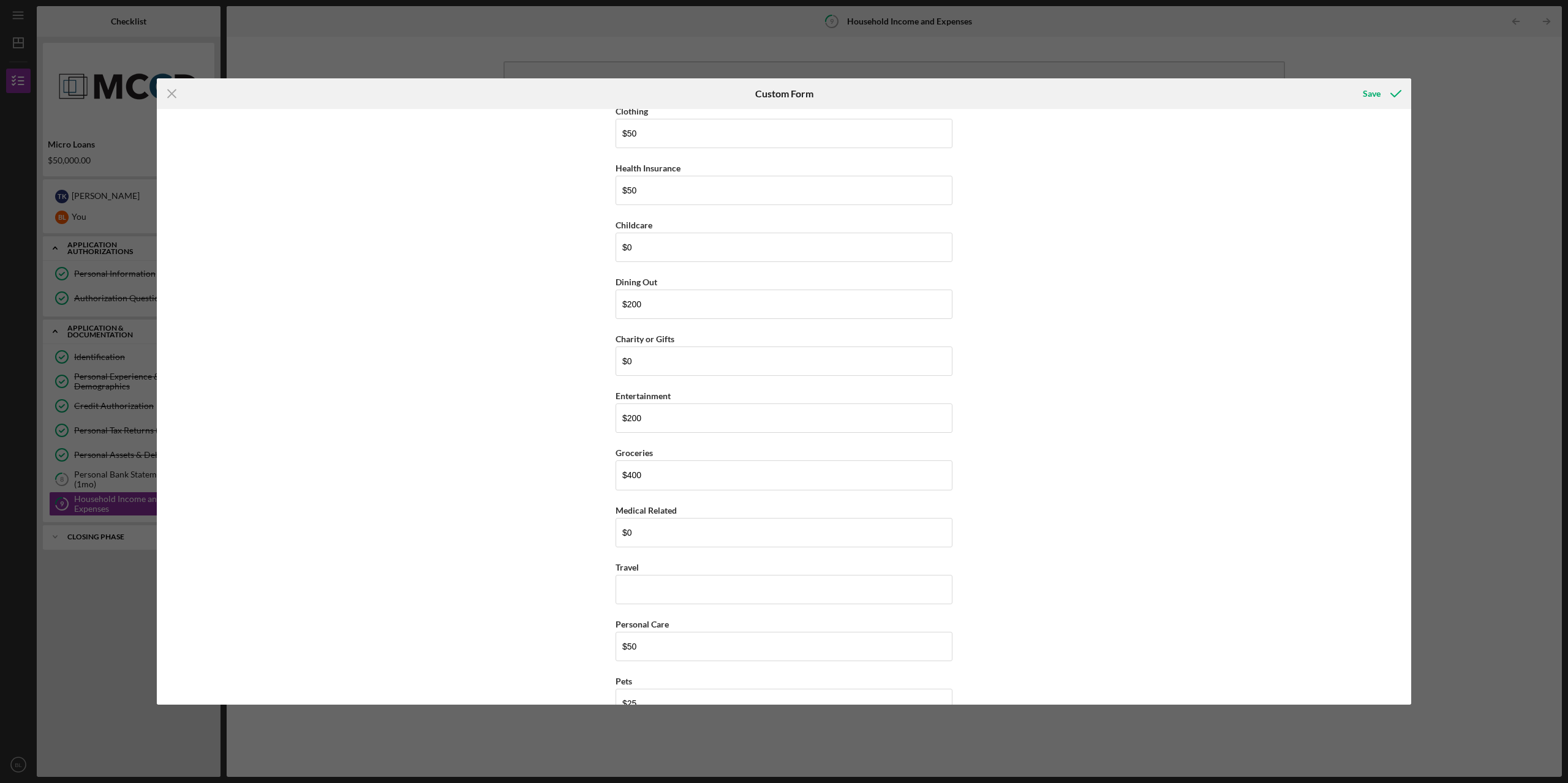
scroll to position [1775, 0]
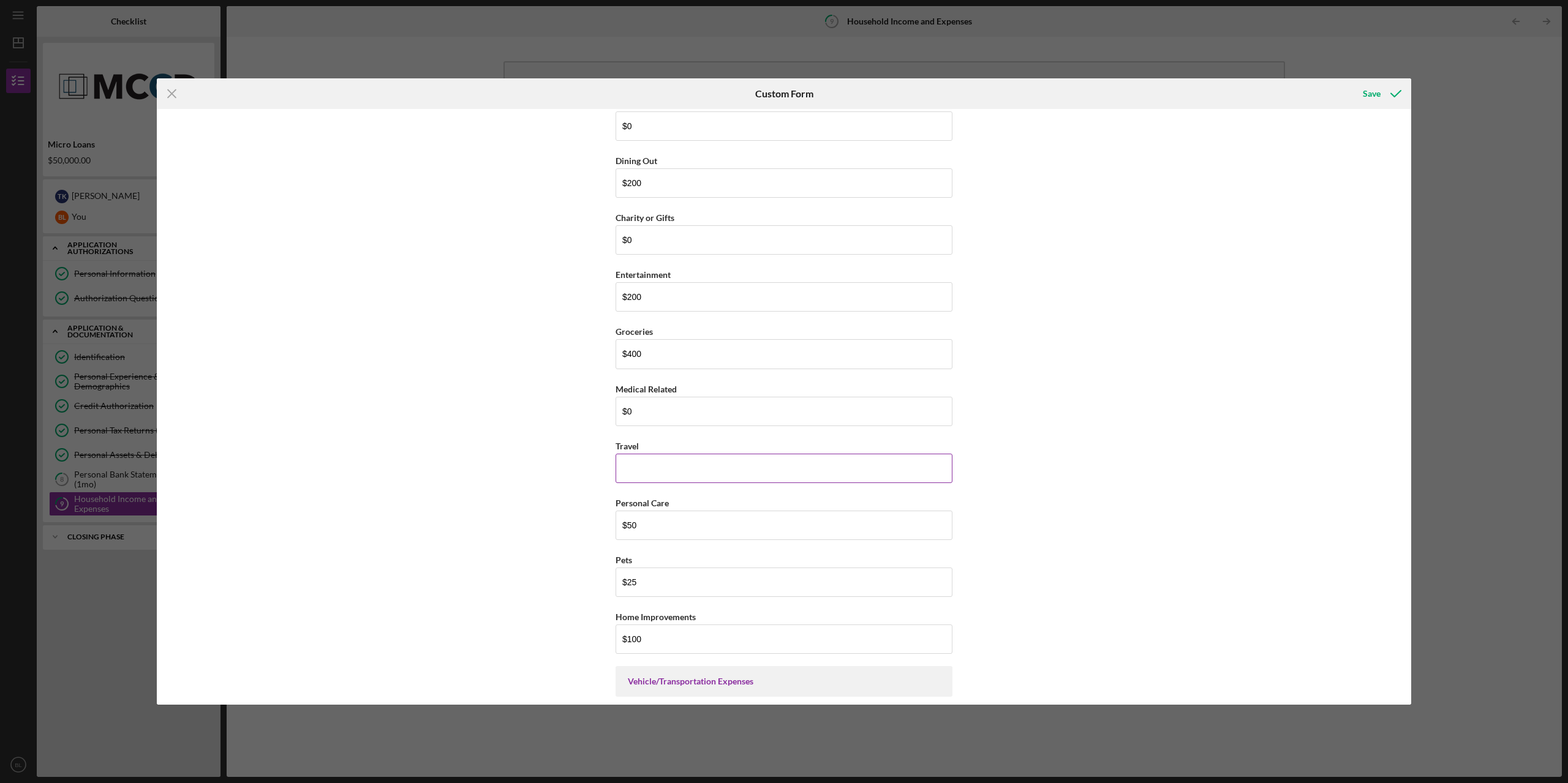
click at [739, 469] on input "Travel" at bounding box center [783, 468] width 337 height 29
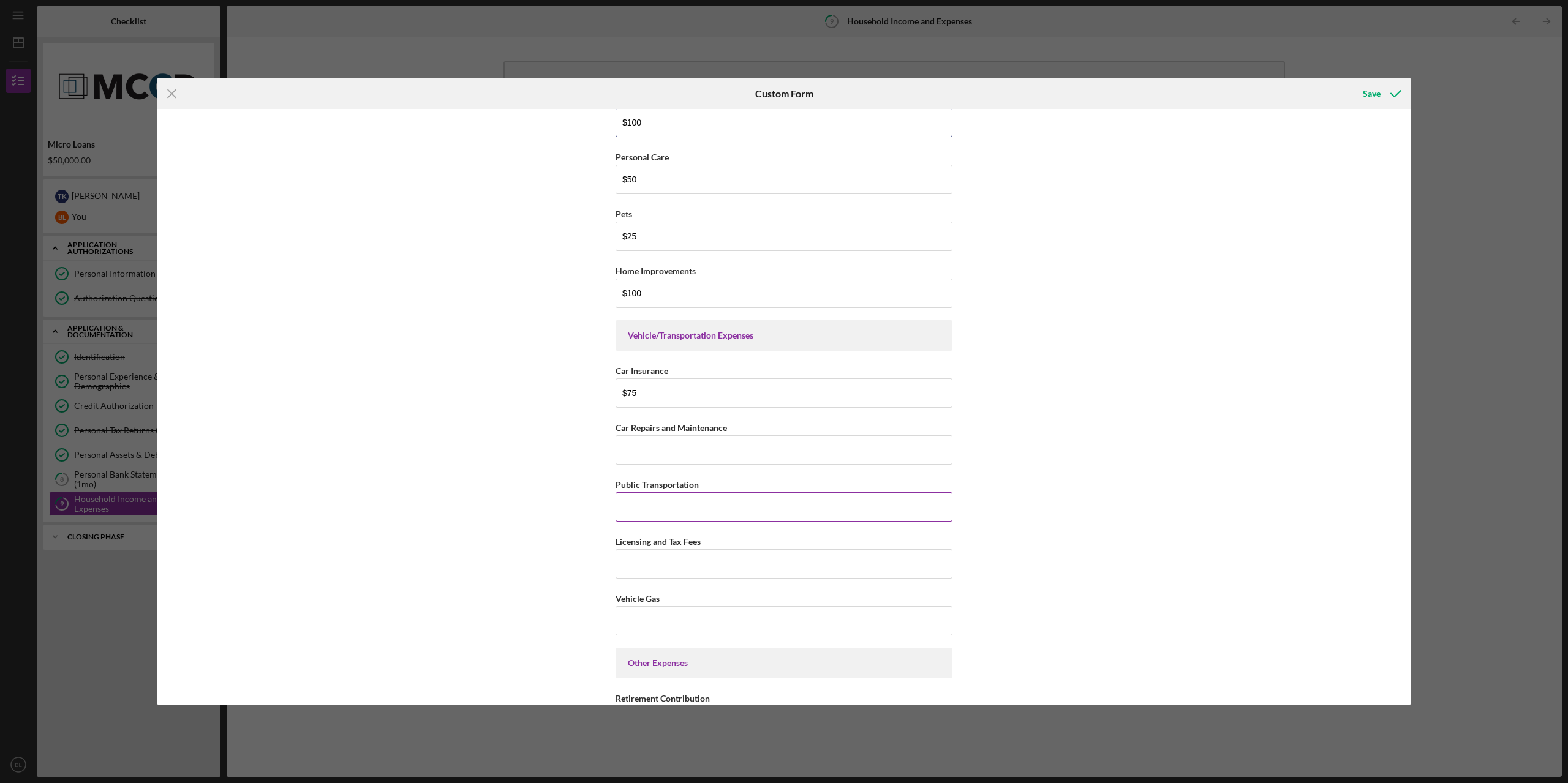
scroll to position [2143, 0]
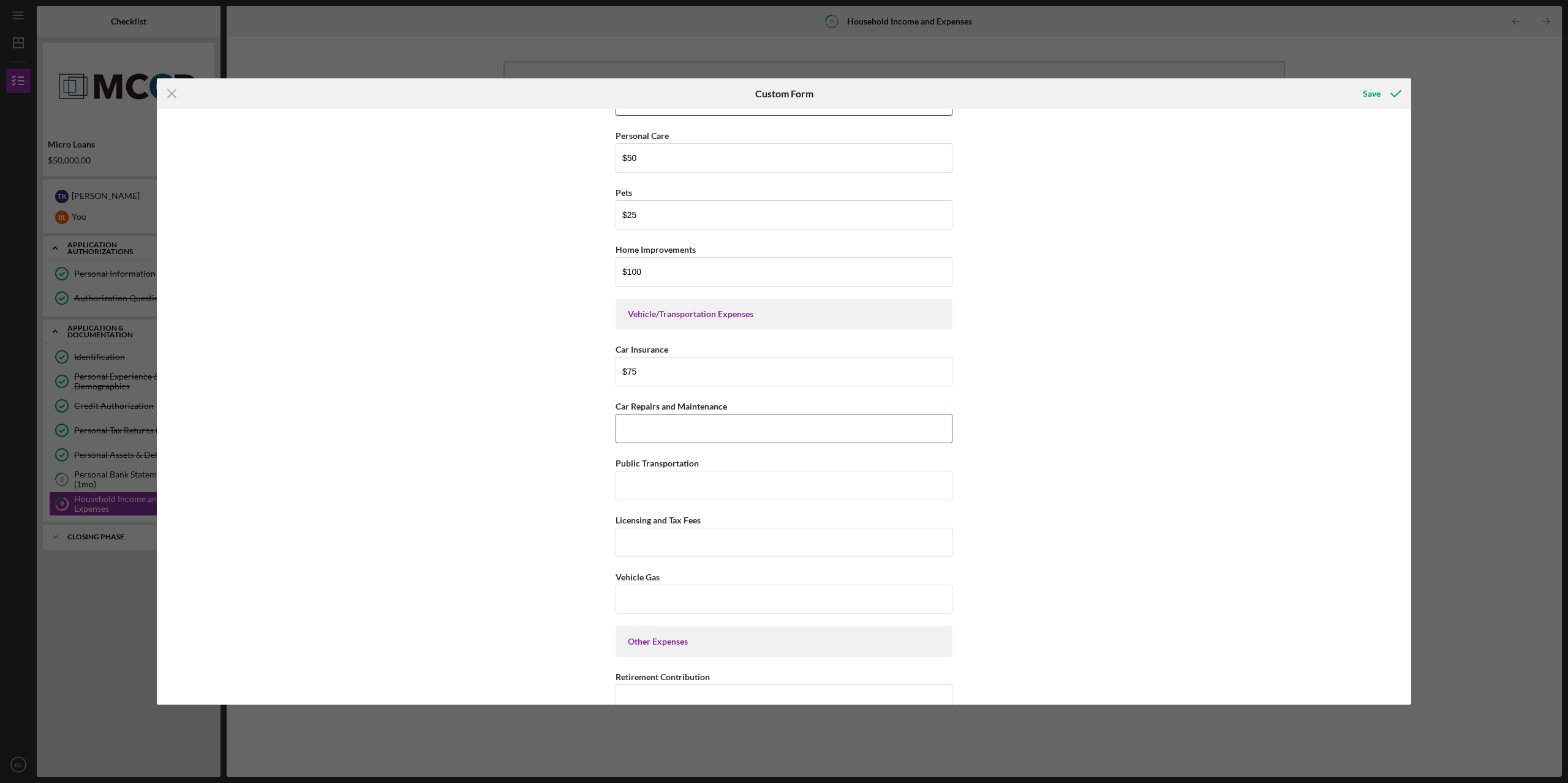
type input "$100"
click at [713, 440] on input "Car Repairs and Maintenance" at bounding box center [783, 428] width 337 height 29
type input "$50"
click at [711, 476] on input "Public Transportation" at bounding box center [783, 485] width 337 height 29
type input "$0"
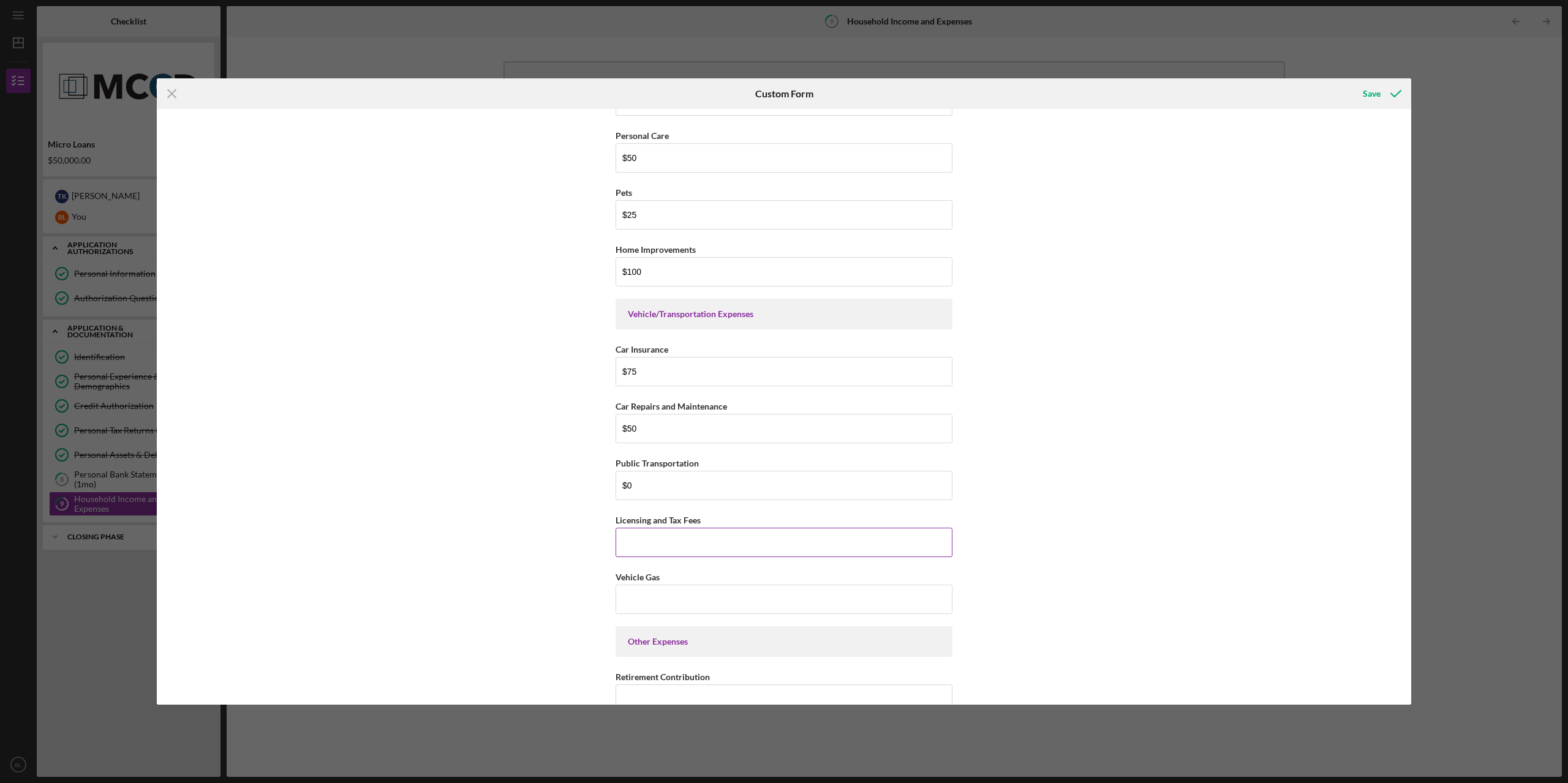
click at [686, 537] on input "Licensing and Tax Fees" at bounding box center [783, 542] width 337 height 29
click at [693, 589] on input "Vehicle Gas" at bounding box center [783, 599] width 337 height 29
type input "$50"
click at [723, 544] on input "Licensing and Tax Fees" at bounding box center [783, 542] width 337 height 29
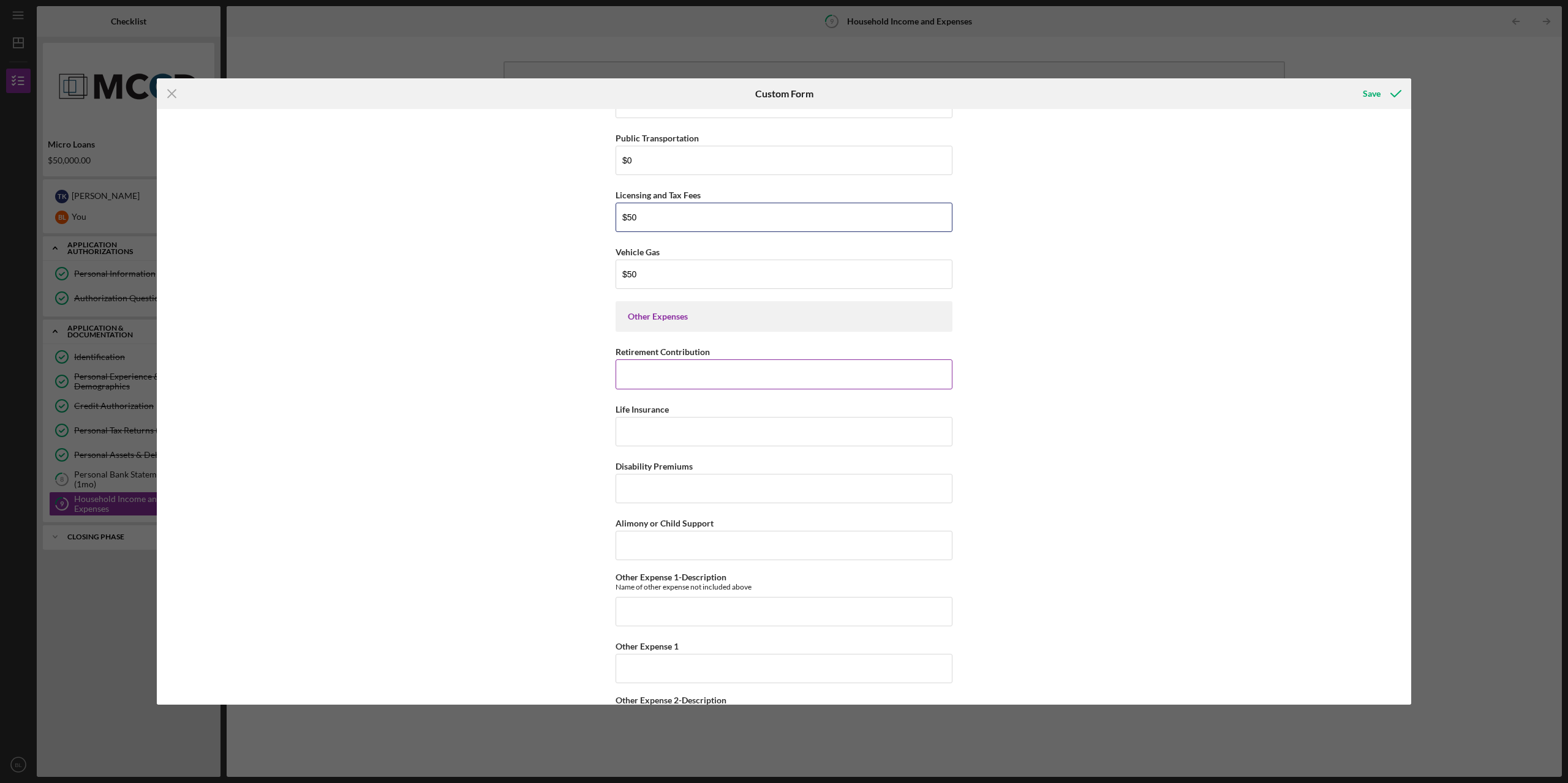
scroll to position [2510, 0]
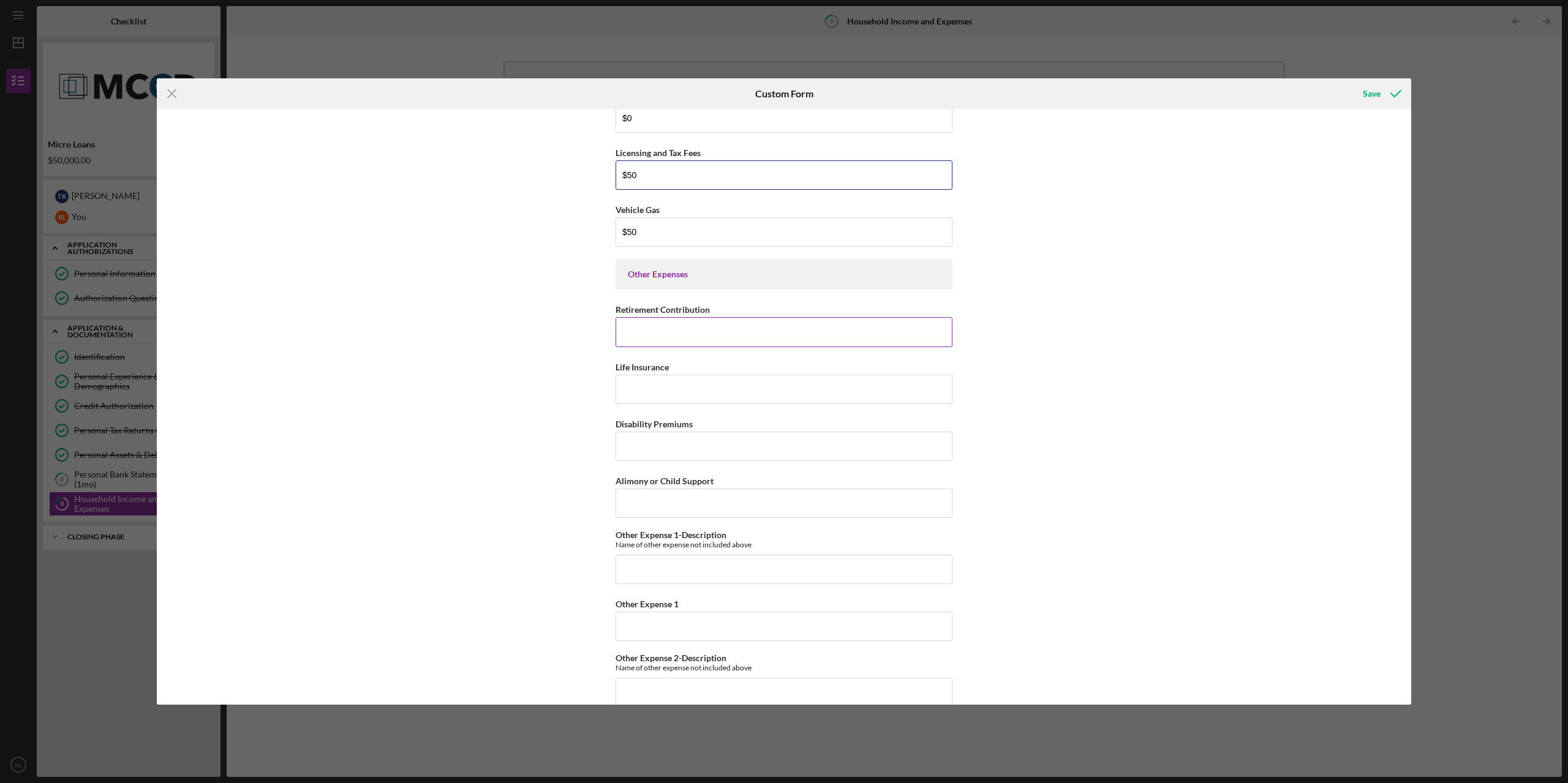
type input "$50"
click at [723, 337] on input "Retirement Contribution" at bounding box center [783, 331] width 337 height 29
click at [690, 401] on input "Life Insurance" at bounding box center [783, 389] width 337 height 29
type input "$0"
click at [705, 451] on input "Disability Premiums" at bounding box center [783, 446] width 337 height 29
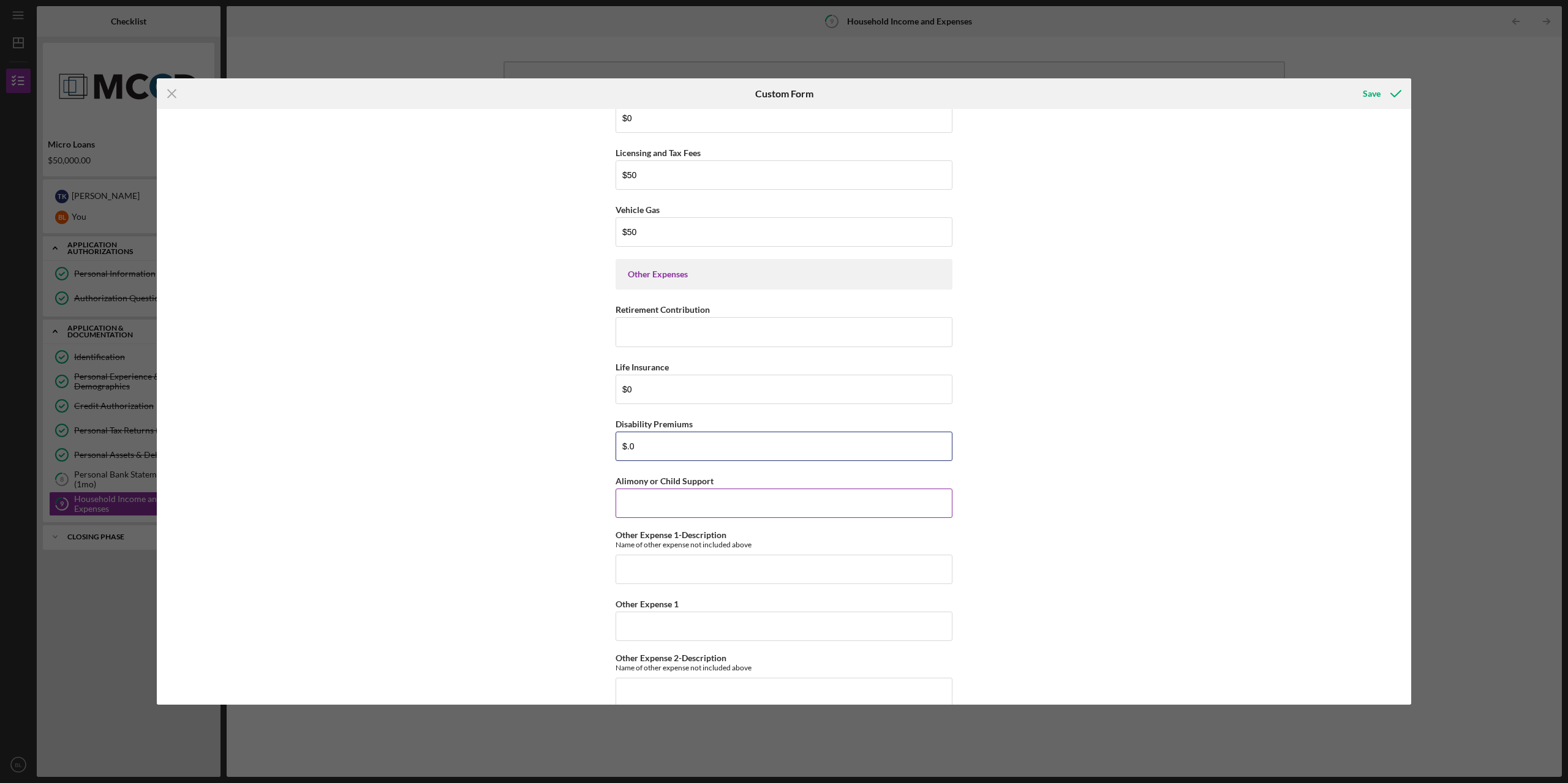
type input "$."
type input "$0"
click at [676, 491] on div "Alimony or Child Support" at bounding box center [783, 495] width 337 height 45
click at [681, 508] on input "Alimony or Child Support" at bounding box center [783, 503] width 337 height 29
type input "$0"
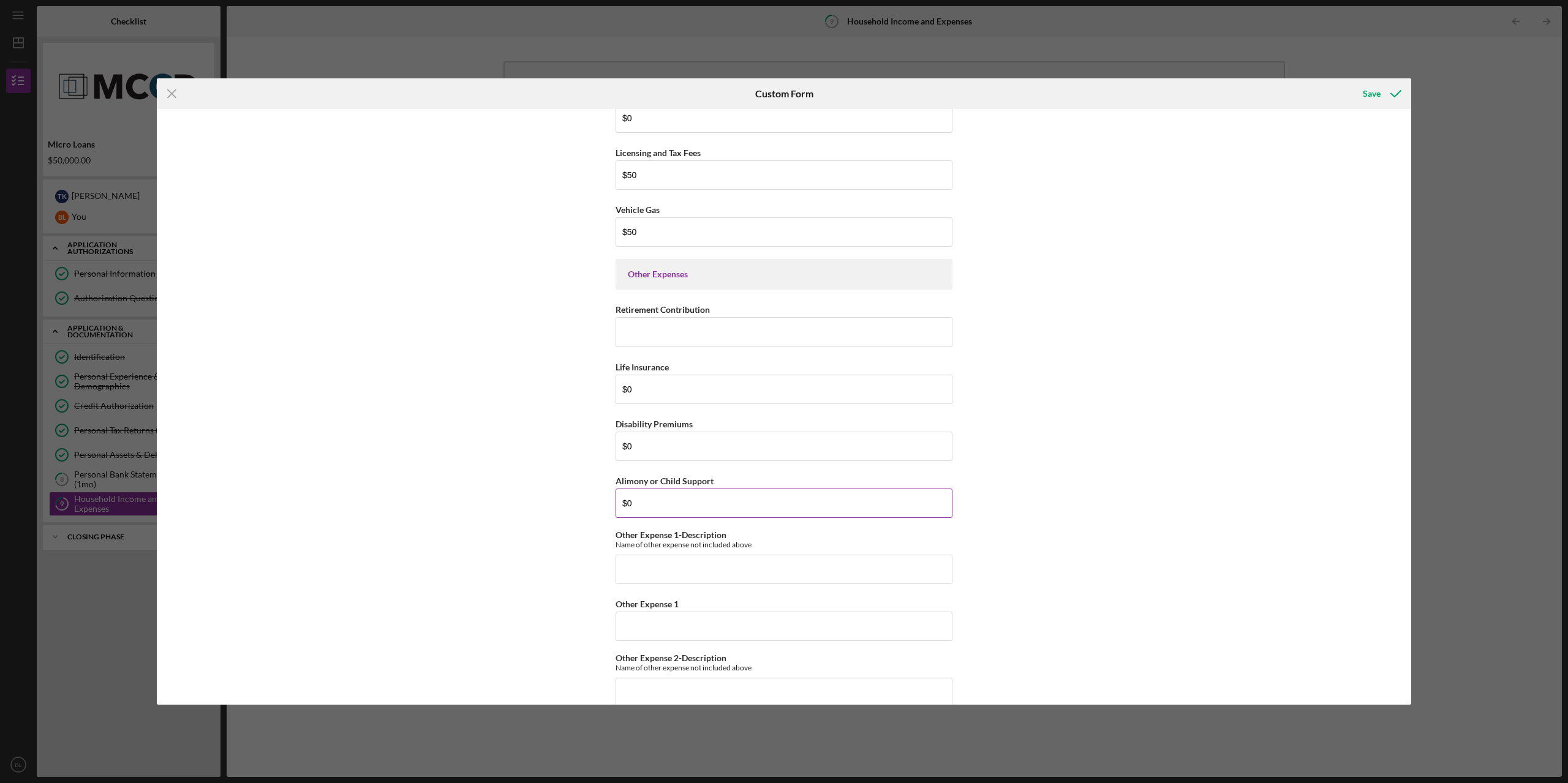
click at [958, 82] on button "Save" at bounding box center [1381, 94] width 61 height 25
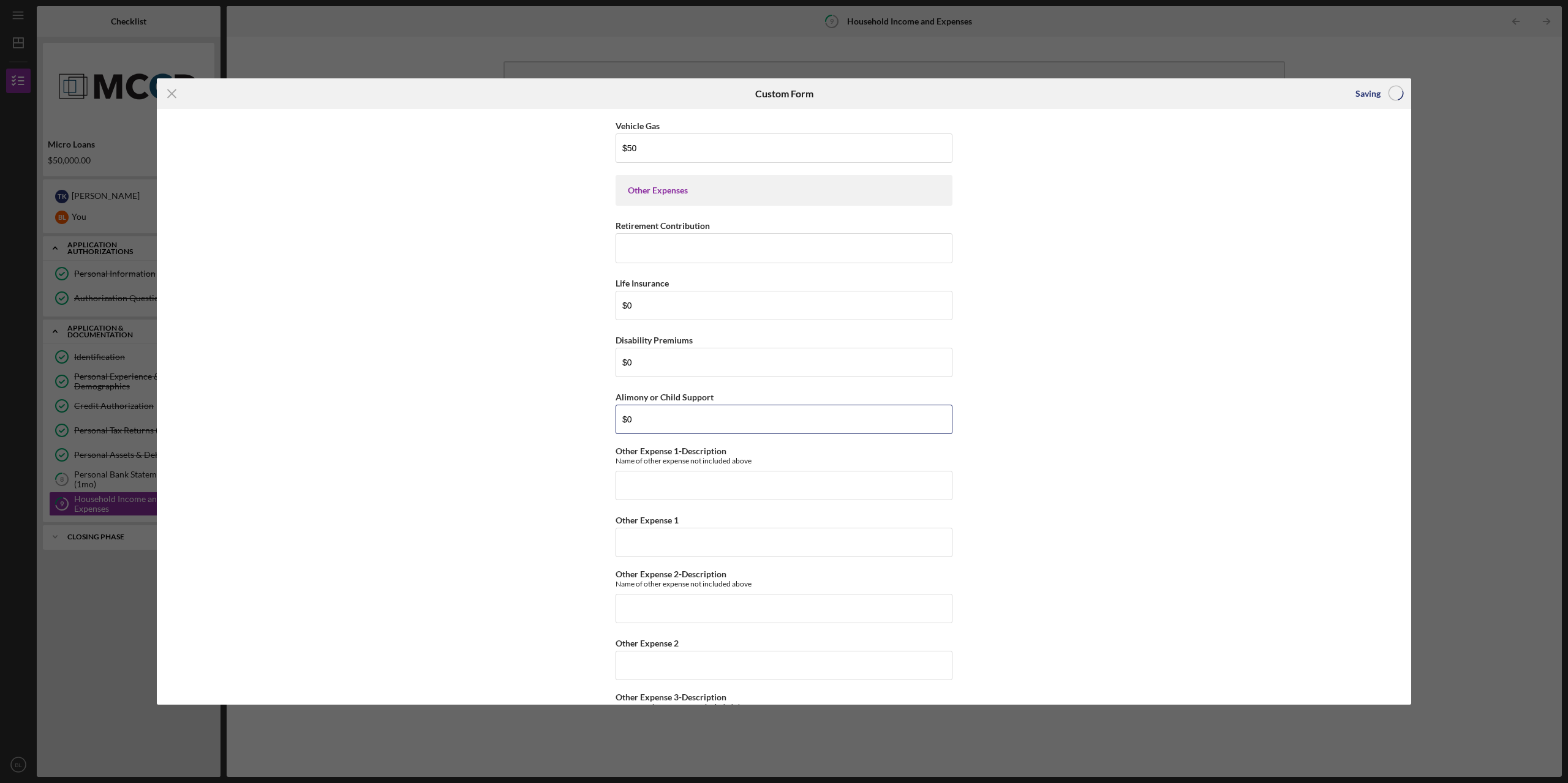
scroll to position [2589, 0]
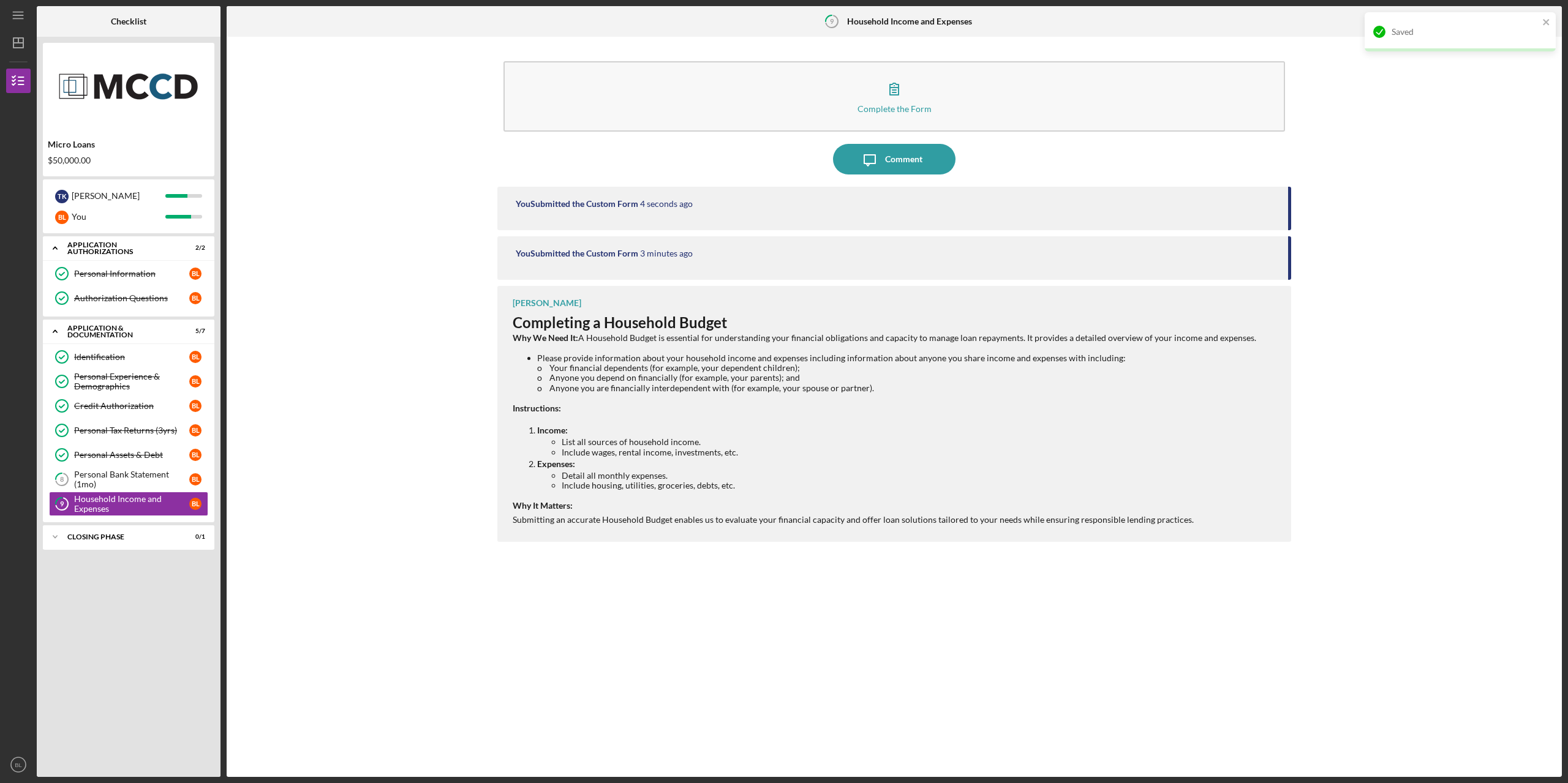
click at [683, 253] on time "3 minutes ago" at bounding box center [666, 253] width 53 height 10
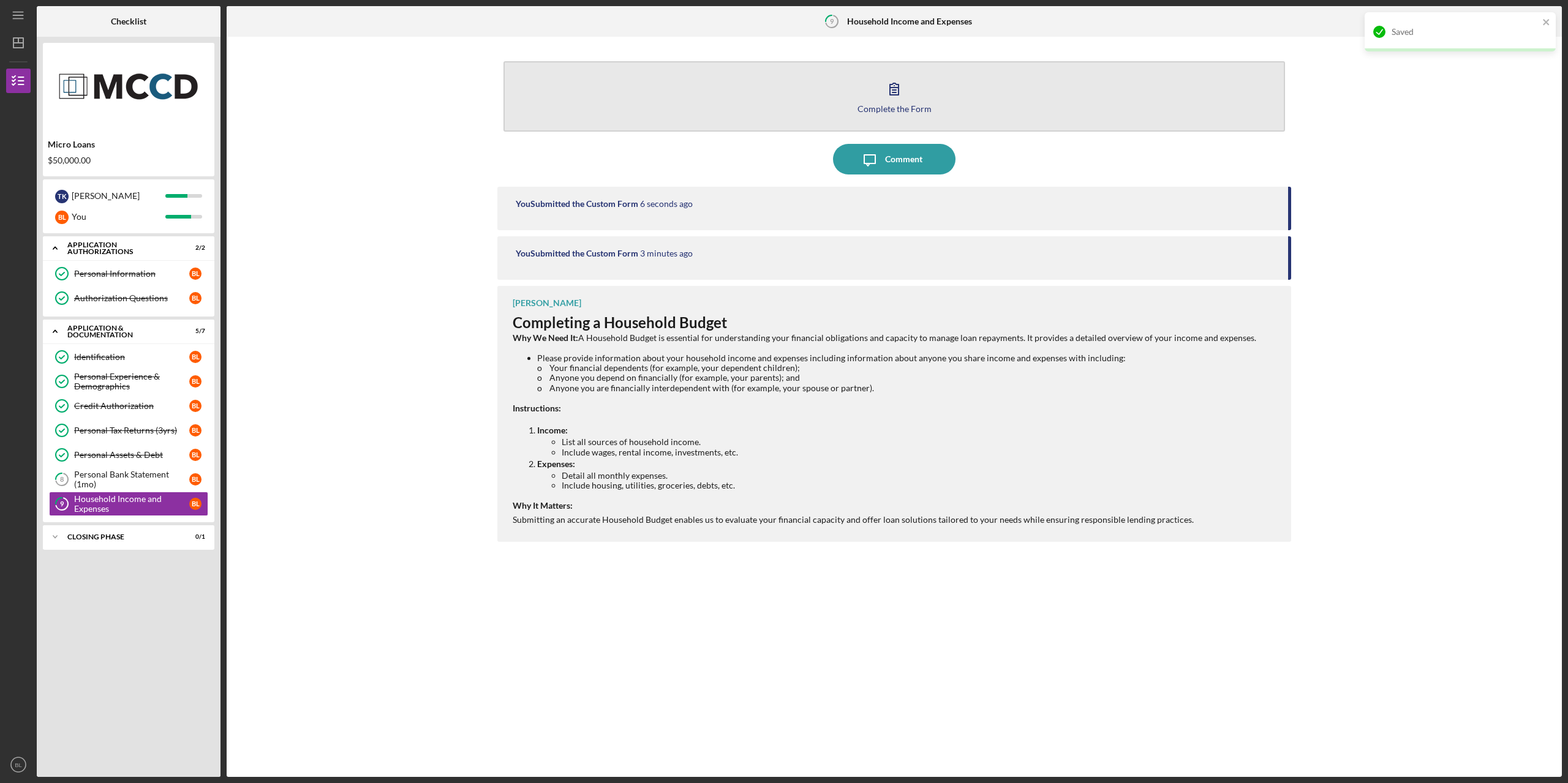
click at [907, 94] on icon "button" at bounding box center [894, 88] width 30 height 30
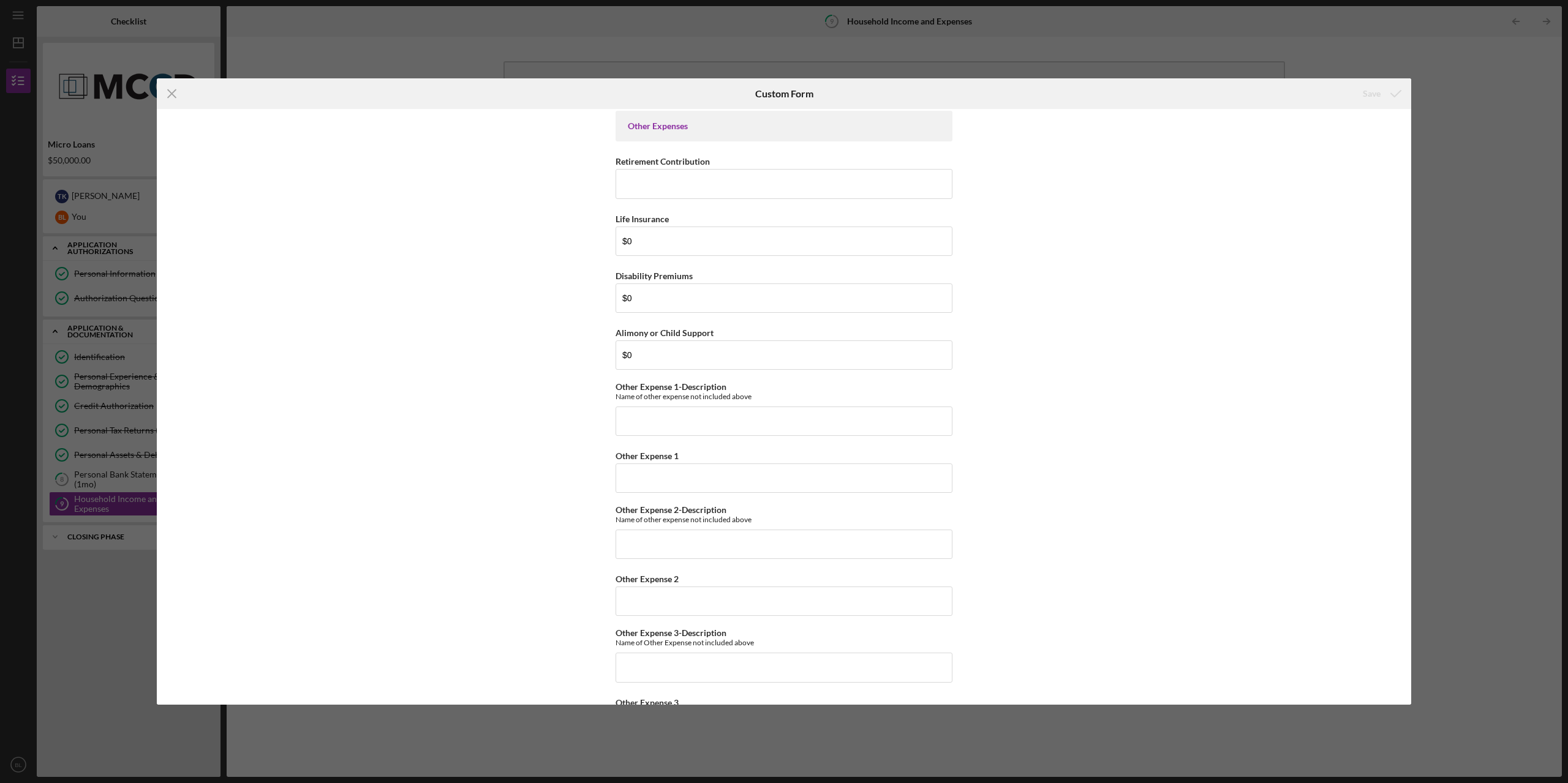
scroll to position [2589, 0]
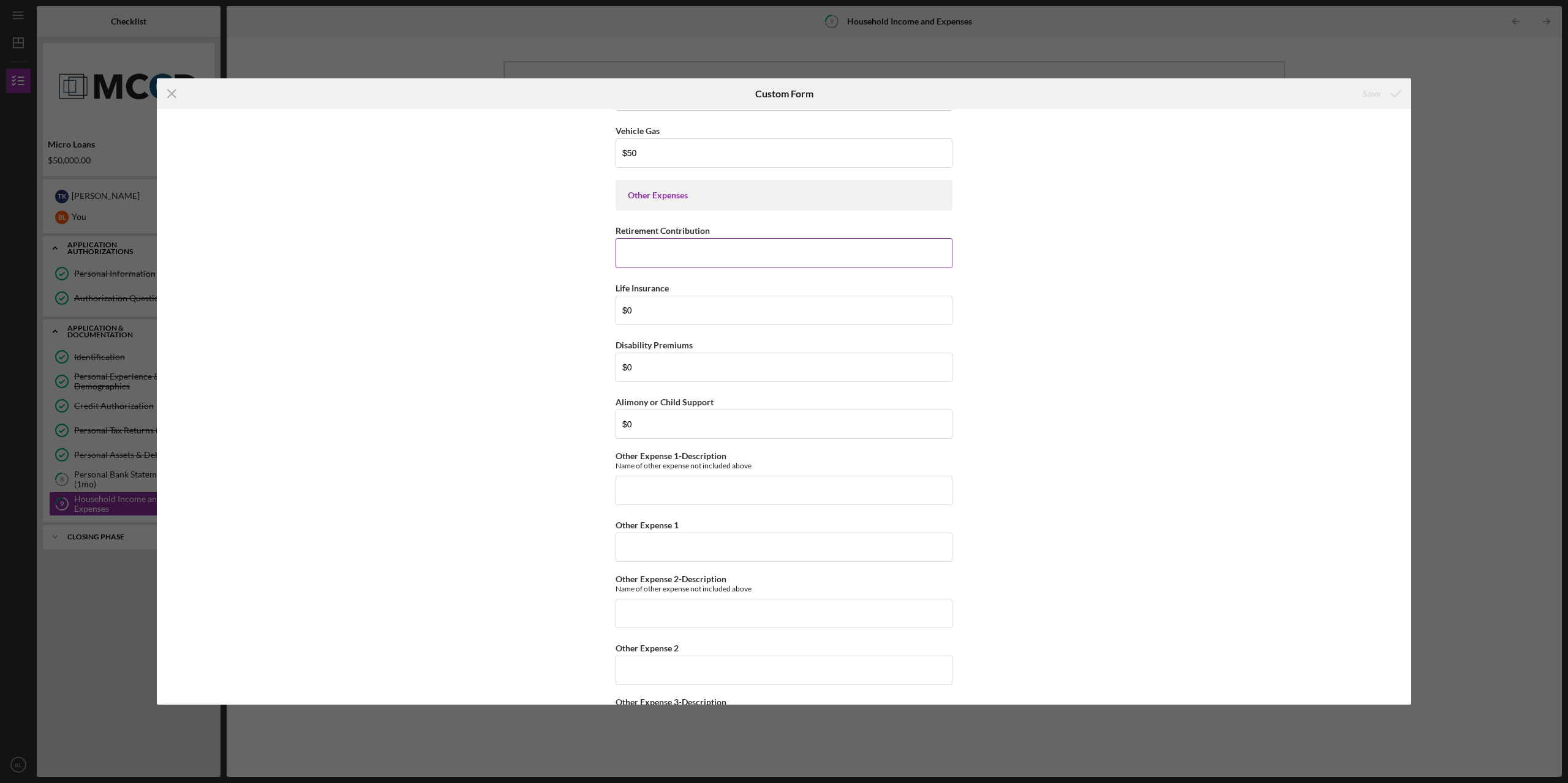
click at [689, 251] on input "Retirement Contribution" at bounding box center [783, 252] width 337 height 29
type input "$0"
click at [958, 82] on button "Save" at bounding box center [1381, 94] width 61 height 25
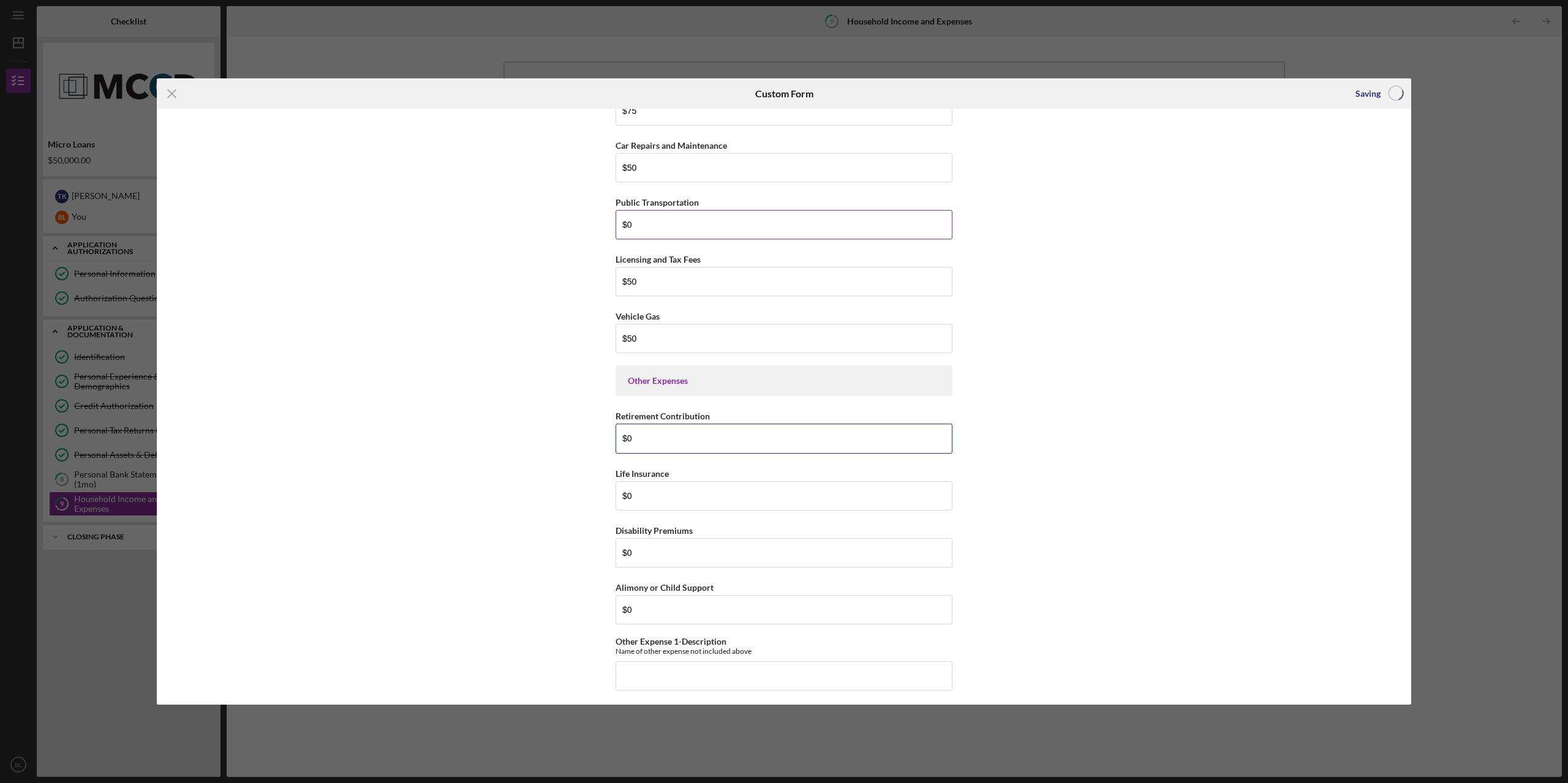
scroll to position [2344, 0]
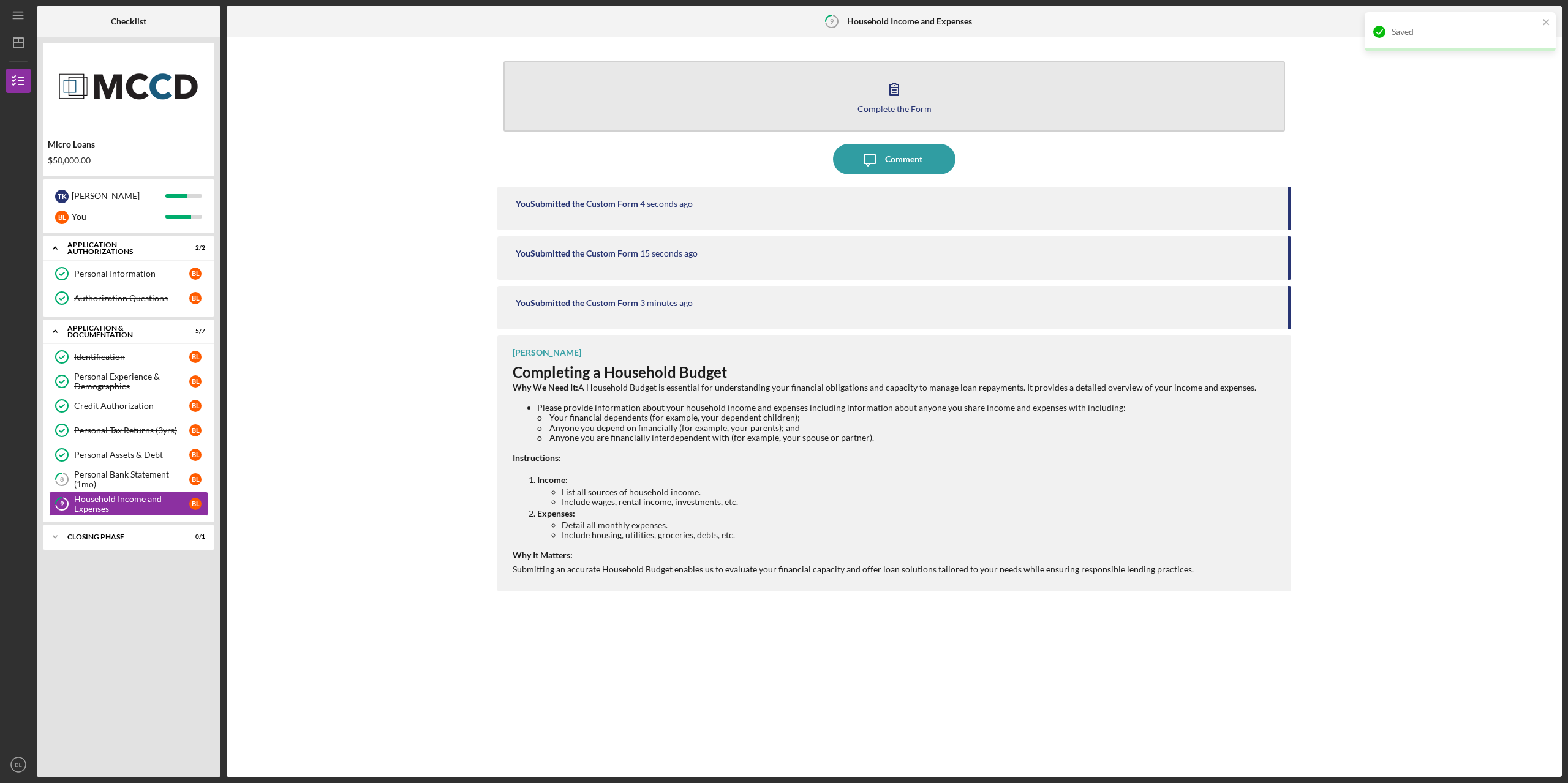
click at [939, 91] on button "Complete the Form Form" at bounding box center [894, 96] width 781 height 71
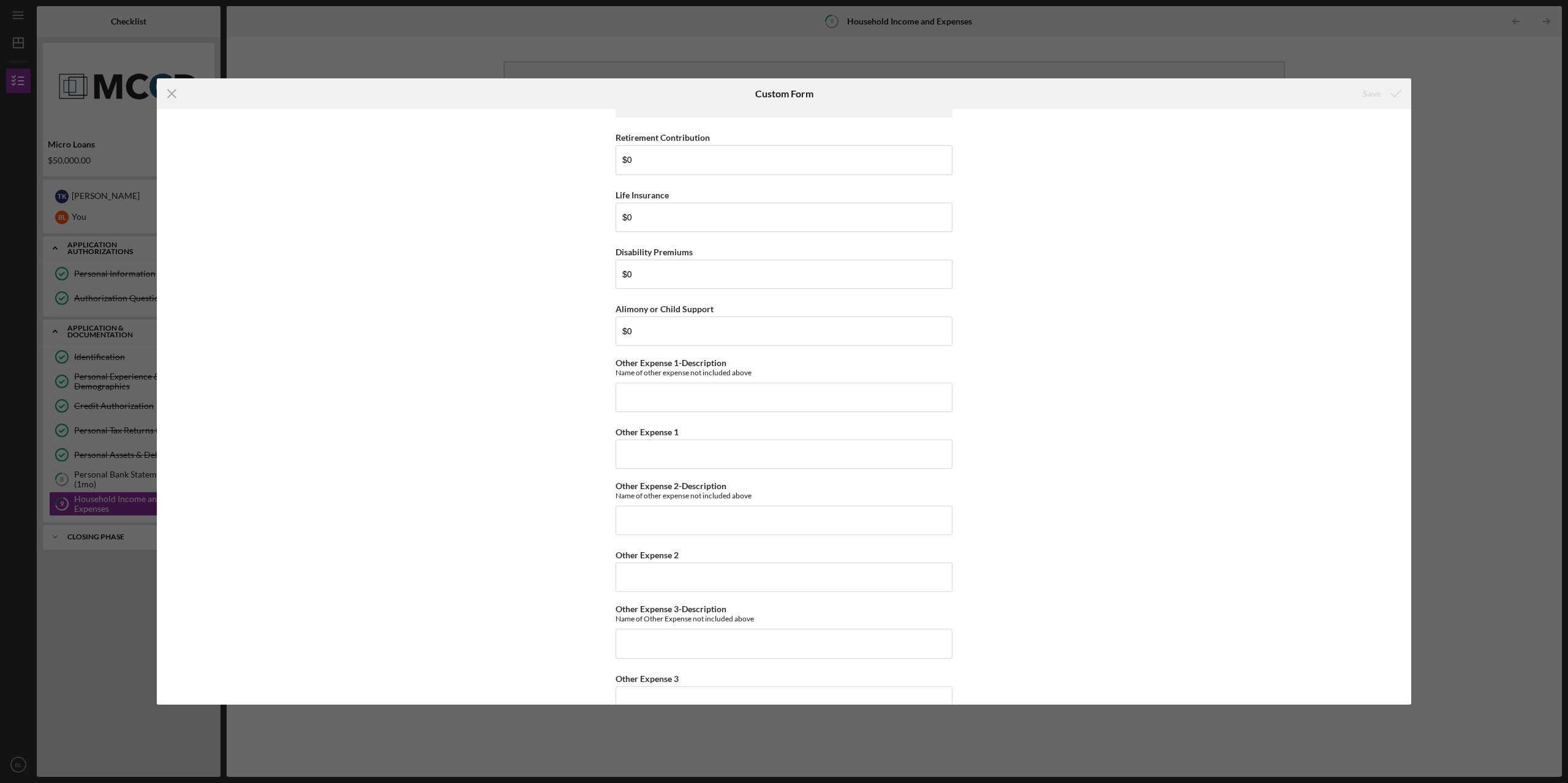
scroll to position [2711, 0]
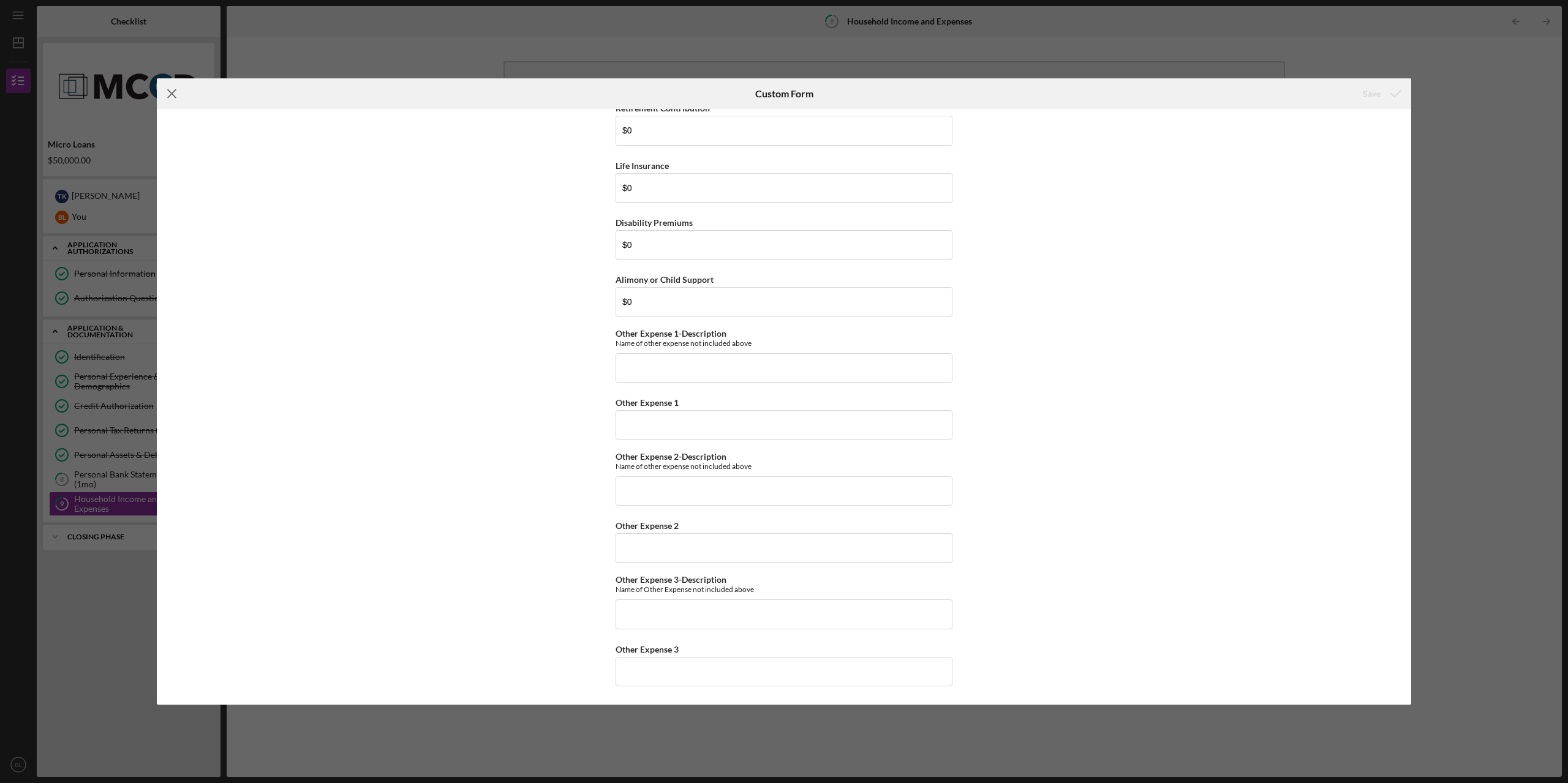
click at [174, 92] on icon "Icon/Menu Close" at bounding box center [172, 93] width 30 height 30
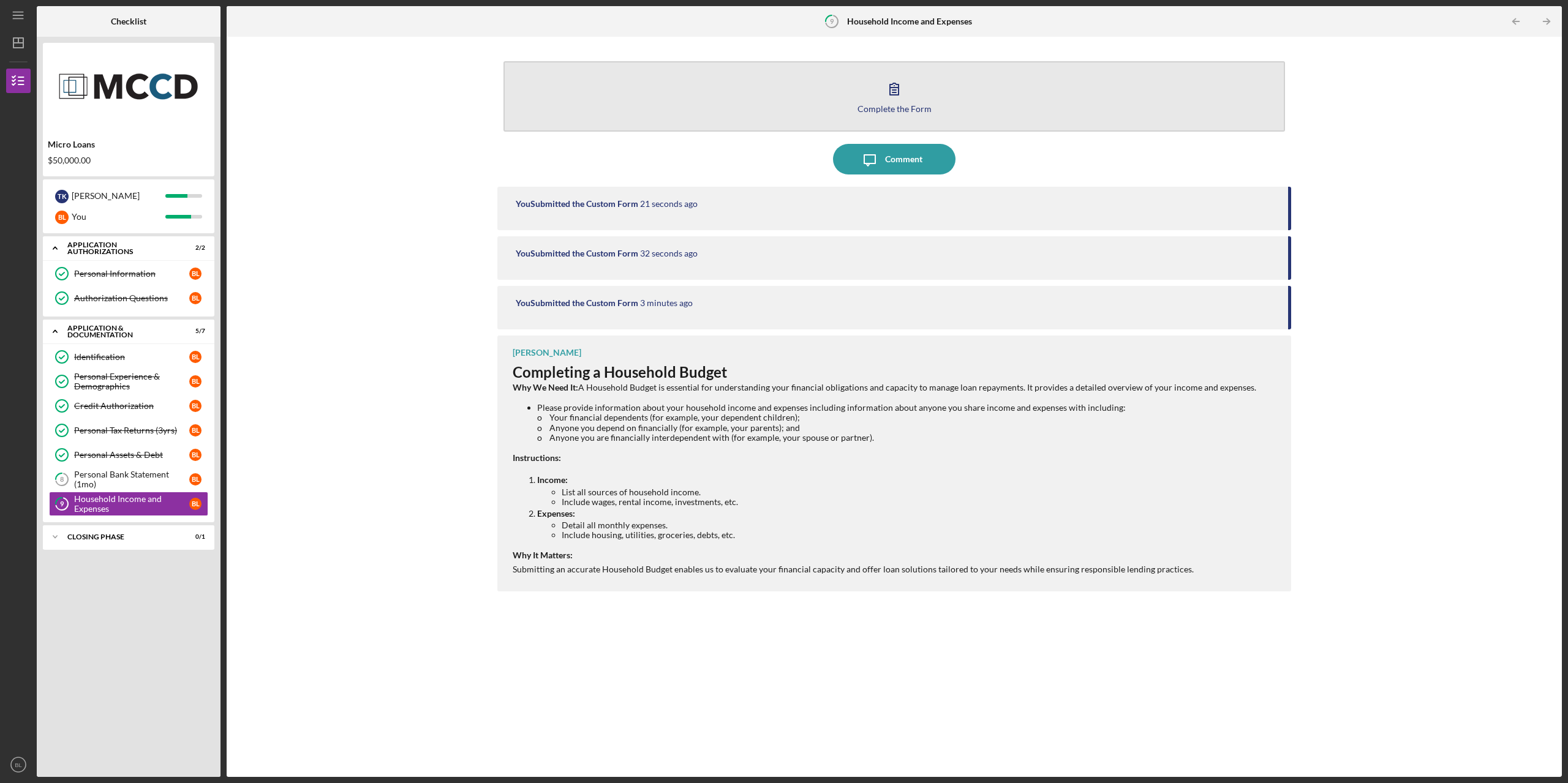
click at [862, 113] on button "Complete the Form Form" at bounding box center [894, 96] width 781 height 71
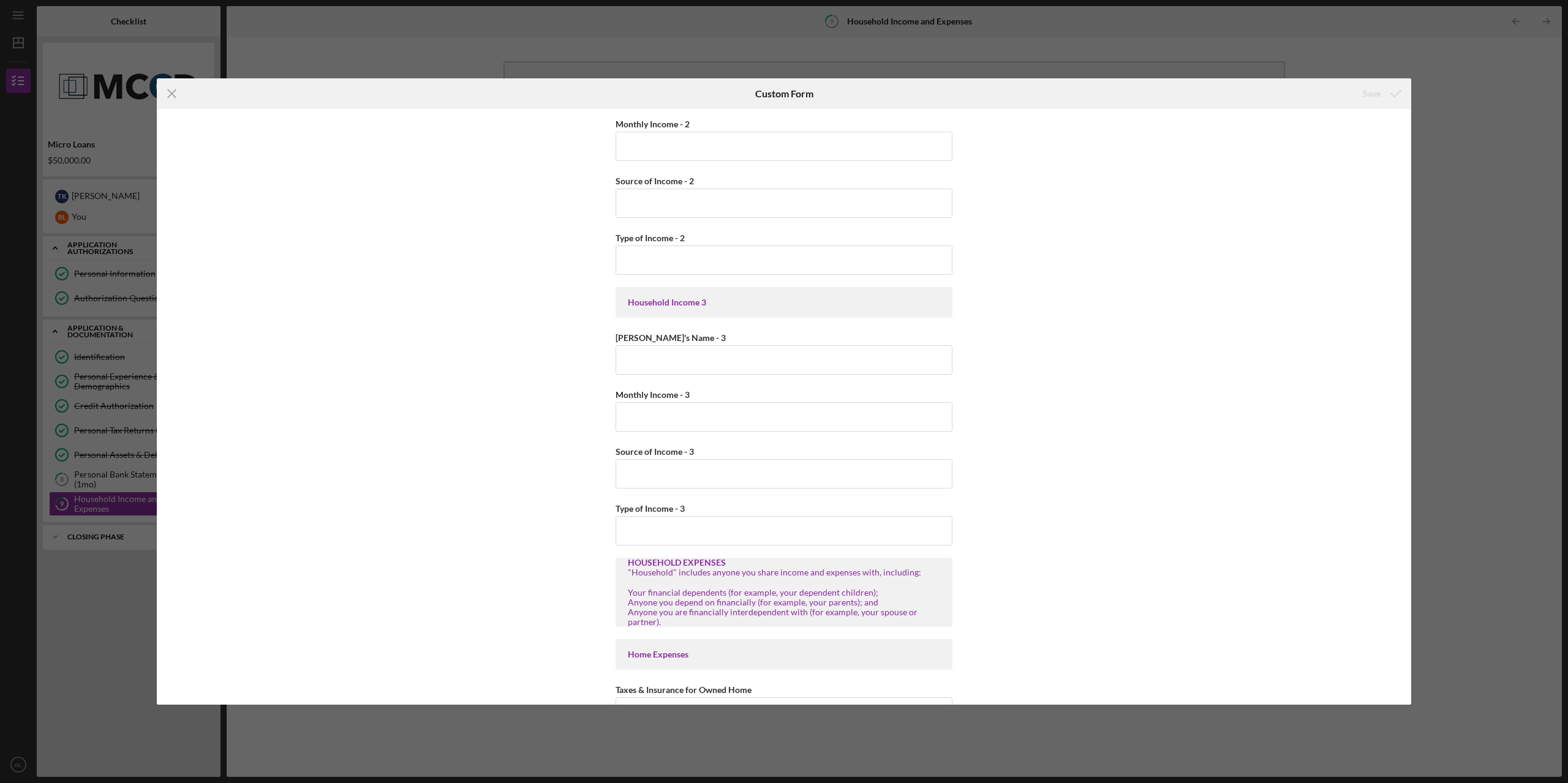
scroll to position [612, 0]
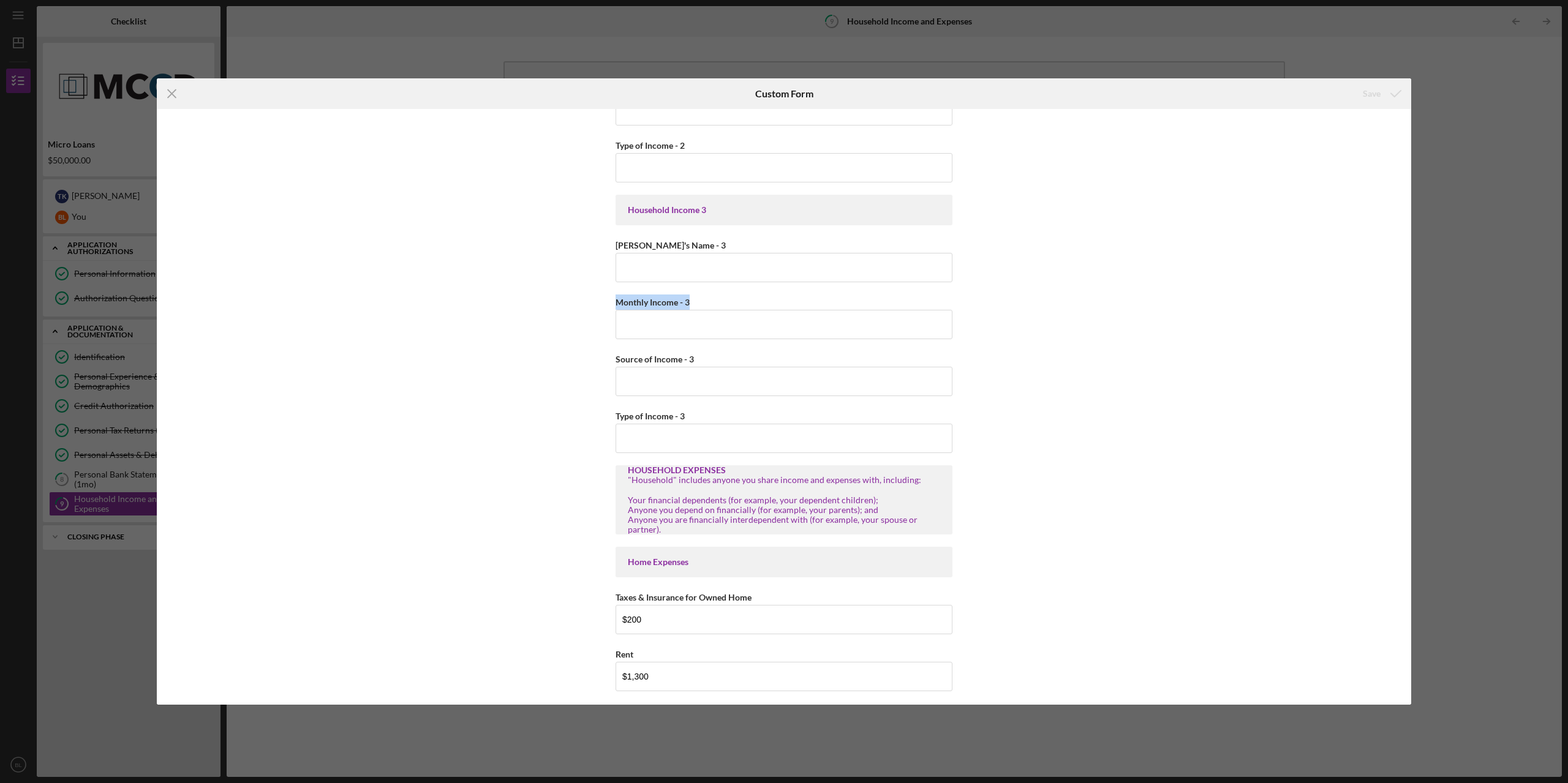
drag, startPoint x: 1406, startPoint y: 266, endPoint x: 1404, endPoint y: 305, distance: 39.1
click at [958, 305] on div "Household Income Statement To prepare for this form, please gather the followin…" at bounding box center [784, 406] width 1254 height 596
click at [958, 298] on div "Household Income Statement To prepare for this form, please gather the followin…" at bounding box center [784, 406] width 1254 height 596
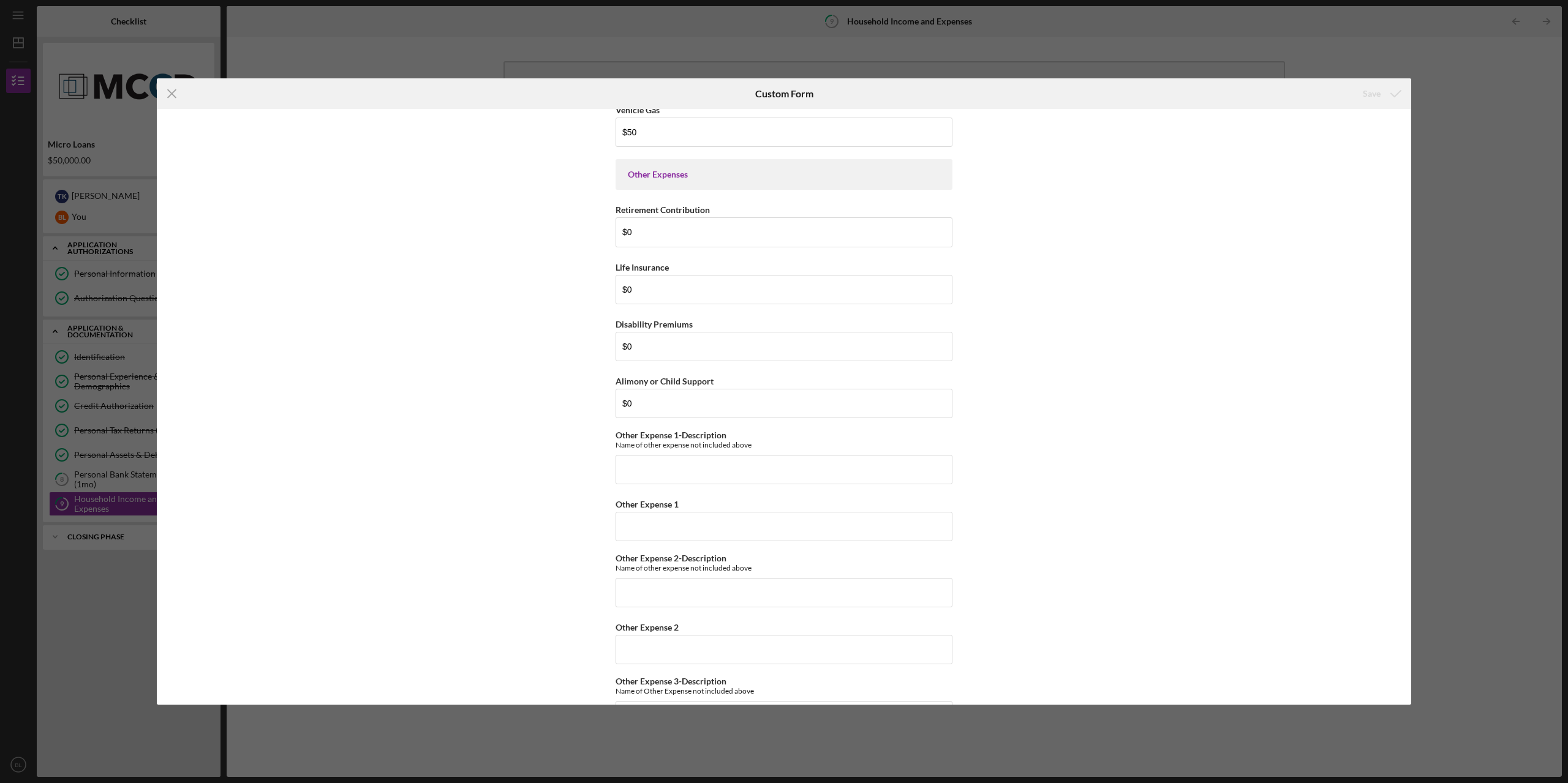
scroll to position [2711, 0]
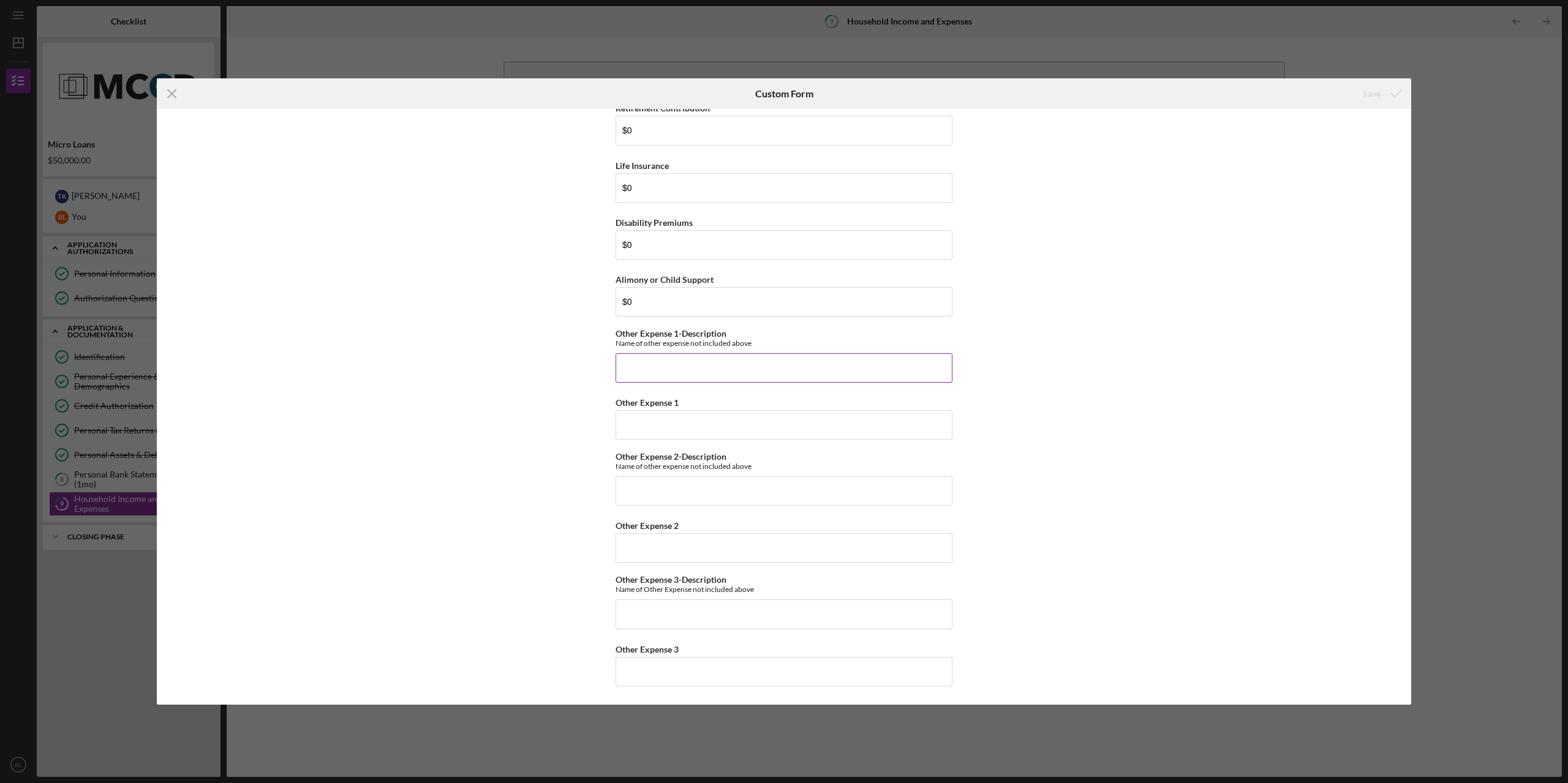
click at [772, 371] on input "Other Expense 1-Description" at bounding box center [783, 368] width 337 height 29
type input "Credit Card Payment"
click at [678, 425] on input "Other Expense 1" at bounding box center [783, 425] width 337 height 29
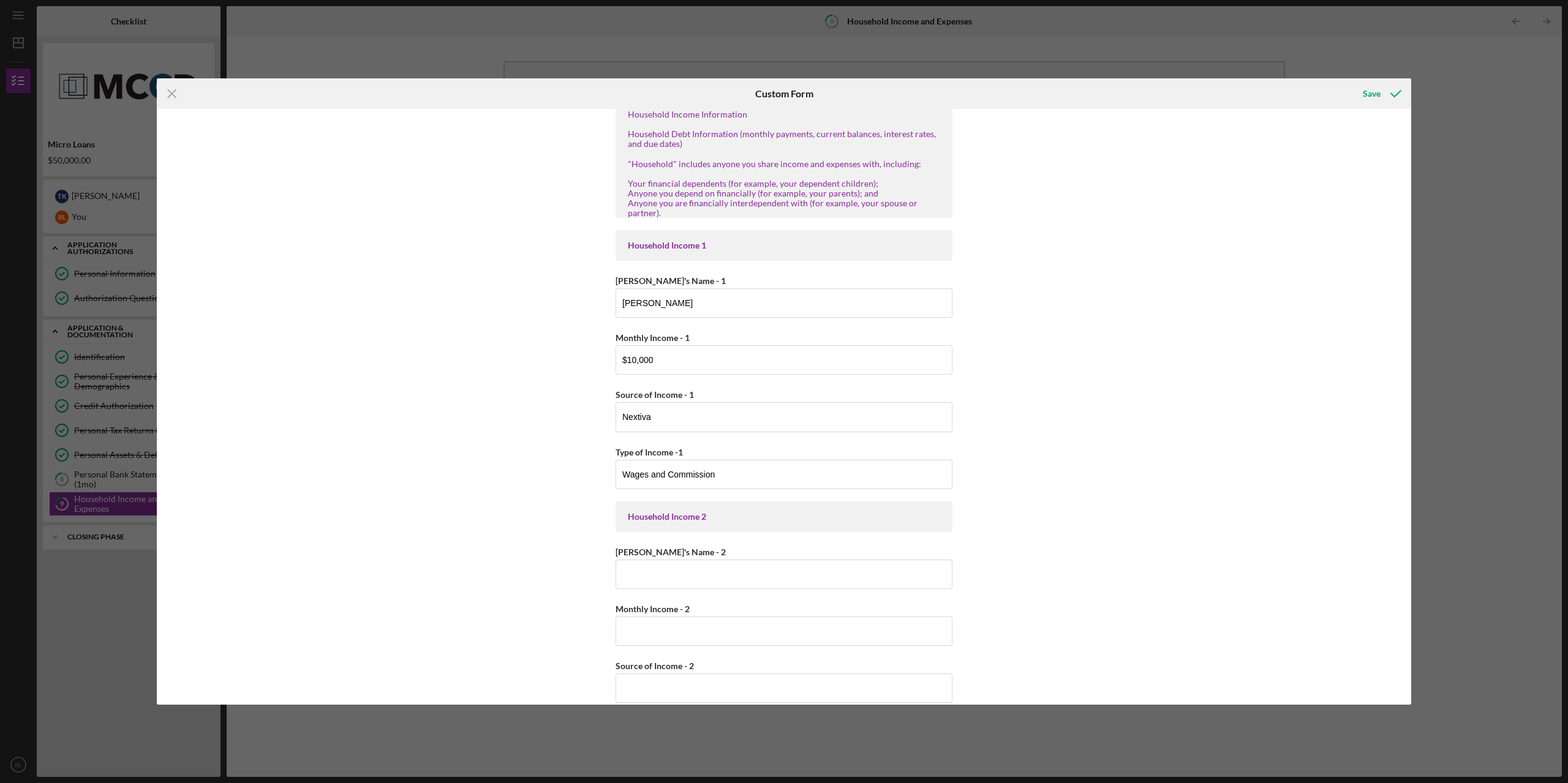
scroll to position [0, 0]
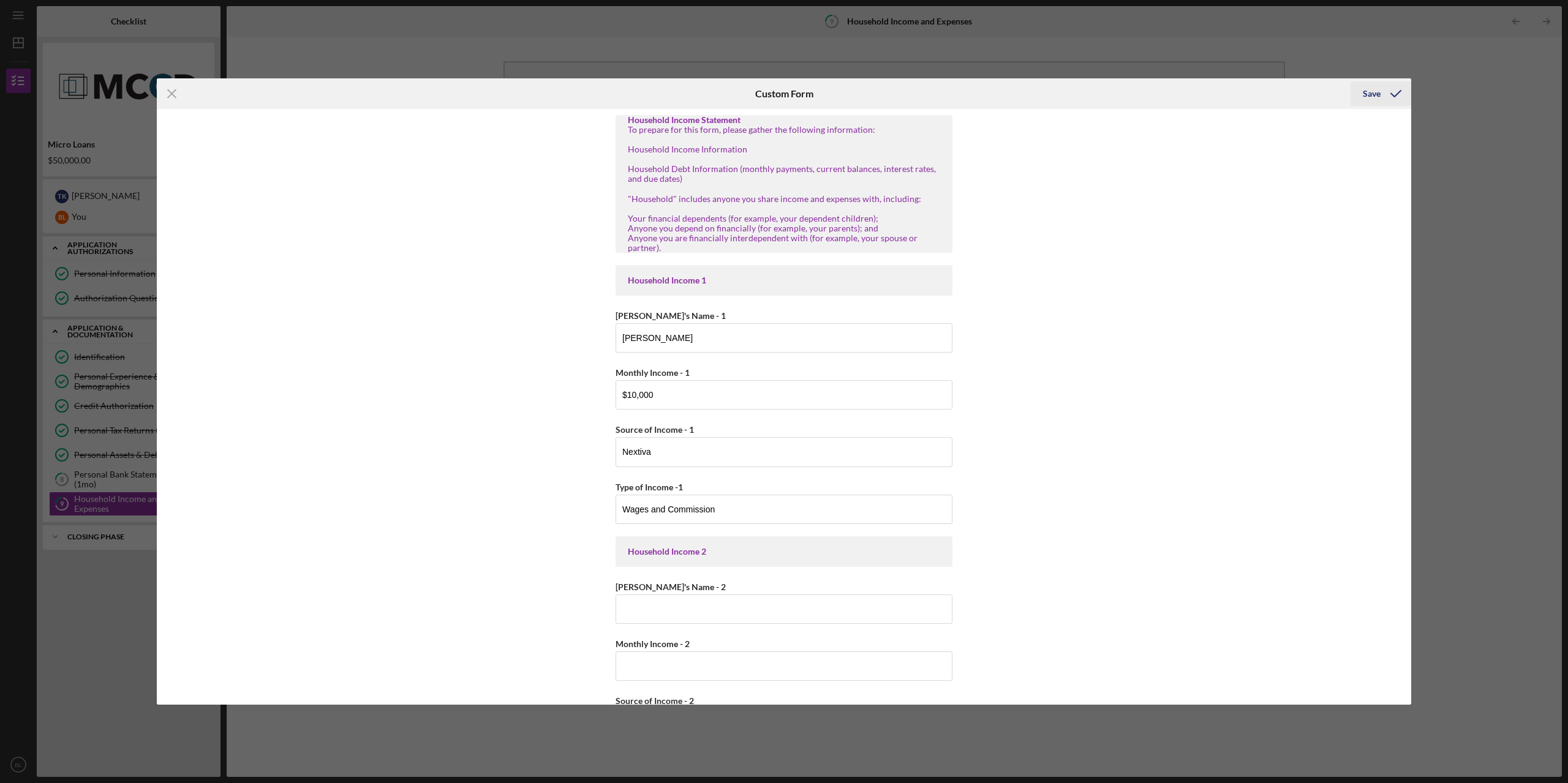
type input "$250"
click at [958, 90] on div "Save" at bounding box center [1371, 94] width 18 height 25
click at [172, 93] on line at bounding box center [172, 94] width 8 height 8
